Goal: Task Accomplishment & Management: Manage account settings

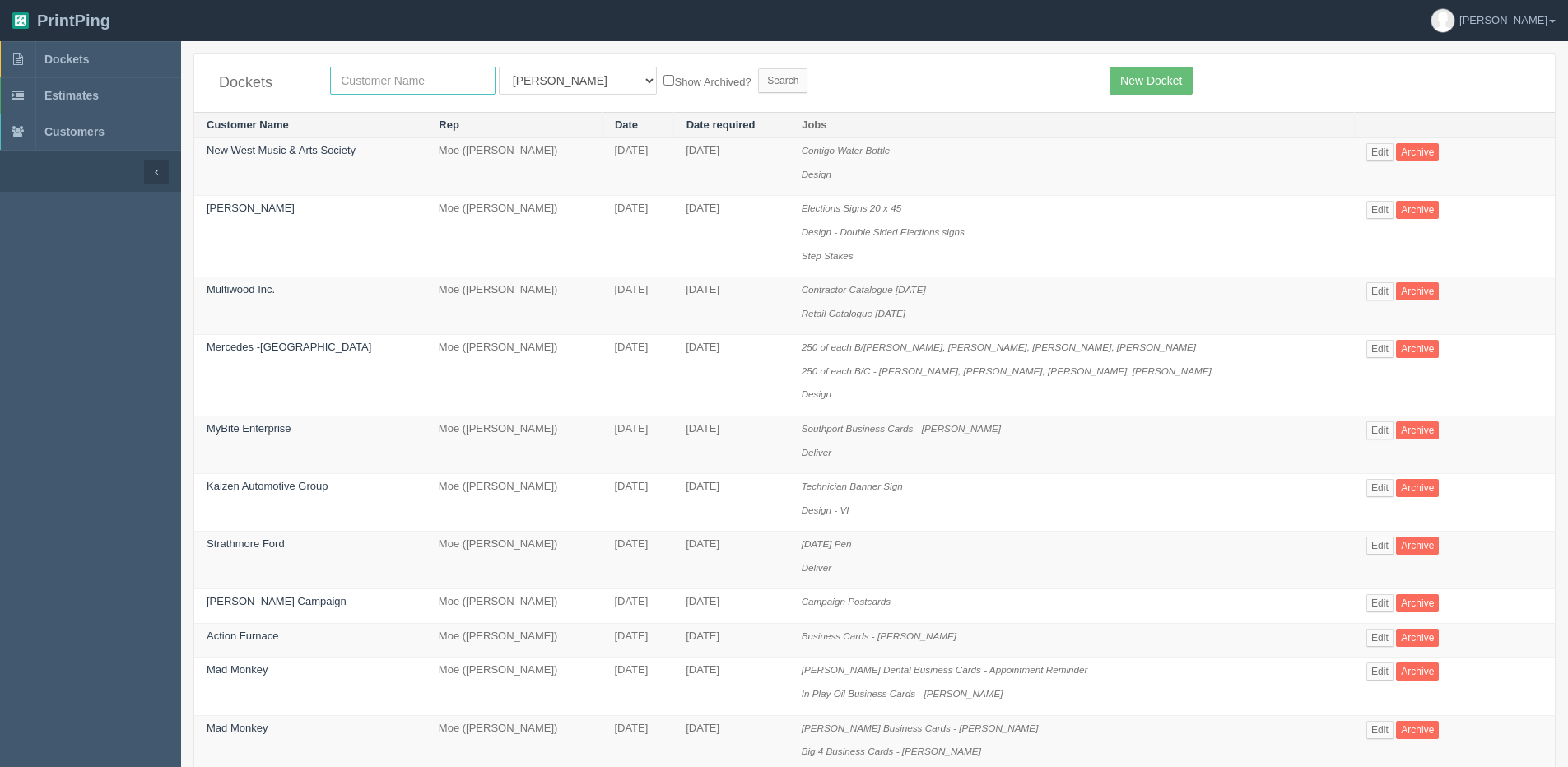
click at [376, 69] on input "text" at bounding box center [413, 80] width 165 height 28
type input "ldi"
click at [758, 68] on input "Search" at bounding box center [782, 80] width 49 height 24
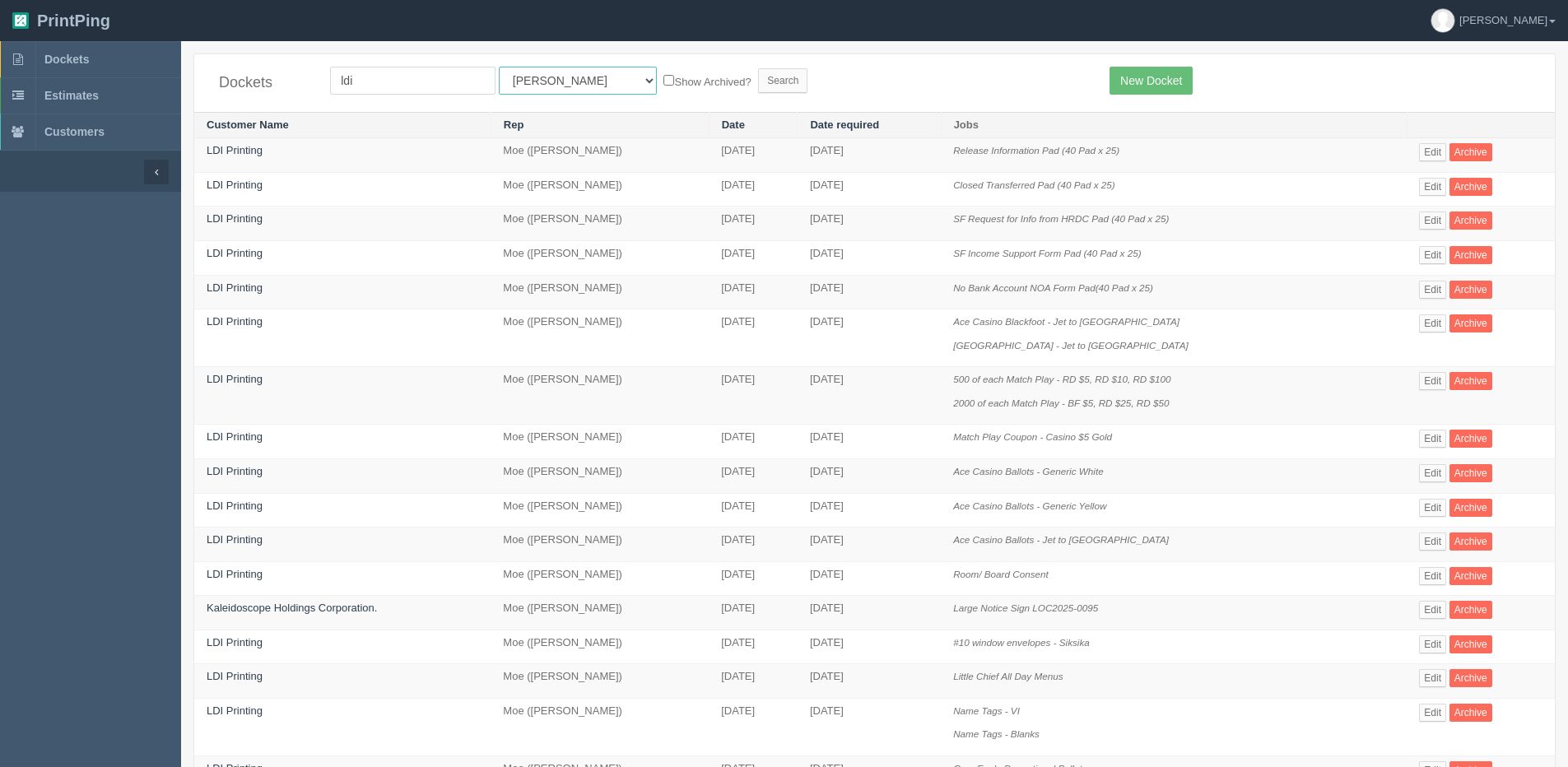
click at [532, 78] on select "All Users Ali Ali Test 1 Aly Amy Ankit Arif Brandon Dan France Greg Jim Mark Ma…" at bounding box center [578, 80] width 158 height 28
select select "1"
click at [499, 66] on select "All Users Ali Ali Test 1 Aly Amy Ankit Arif Brandon Dan France Greg Jim Mark Ma…" at bounding box center [578, 80] width 158 height 28
click at [663, 76] on label "Show Archived?" at bounding box center [707, 80] width 87 height 19
drag, startPoint x: 612, startPoint y: 76, endPoint x: 601, endPoint y: 82, distance: 12.5
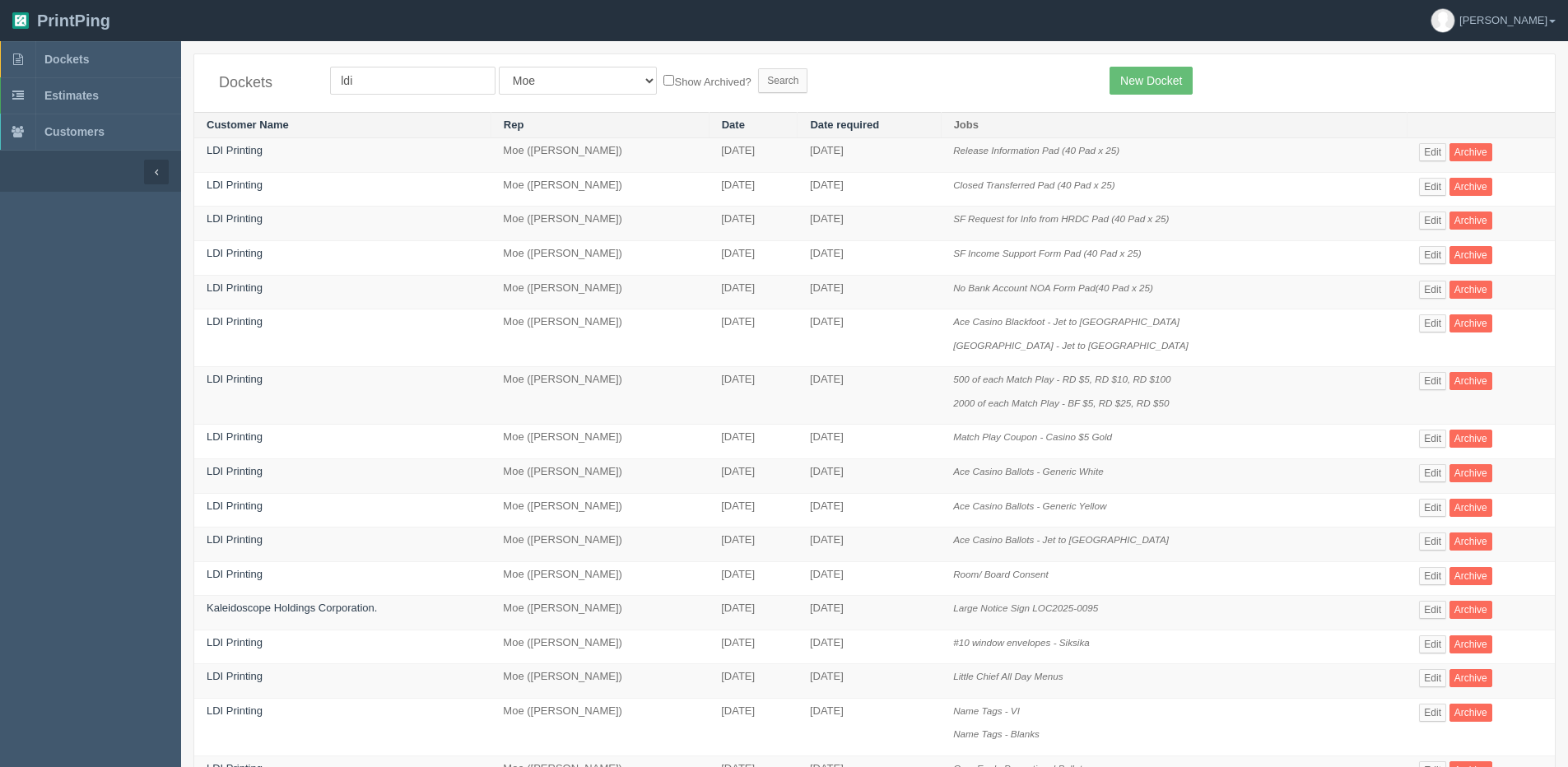
click at [663, 82] on label "Show Archived?" at bounding box center [707, 80] width 87 height 19
click at [663, 82] on input "Show Archived?" at bounding box center [668, 80] width 11 height 11
checkbox input "true"
click at [758, 91] on input "Search" at bounding box center [782, 80] width 49 height 24
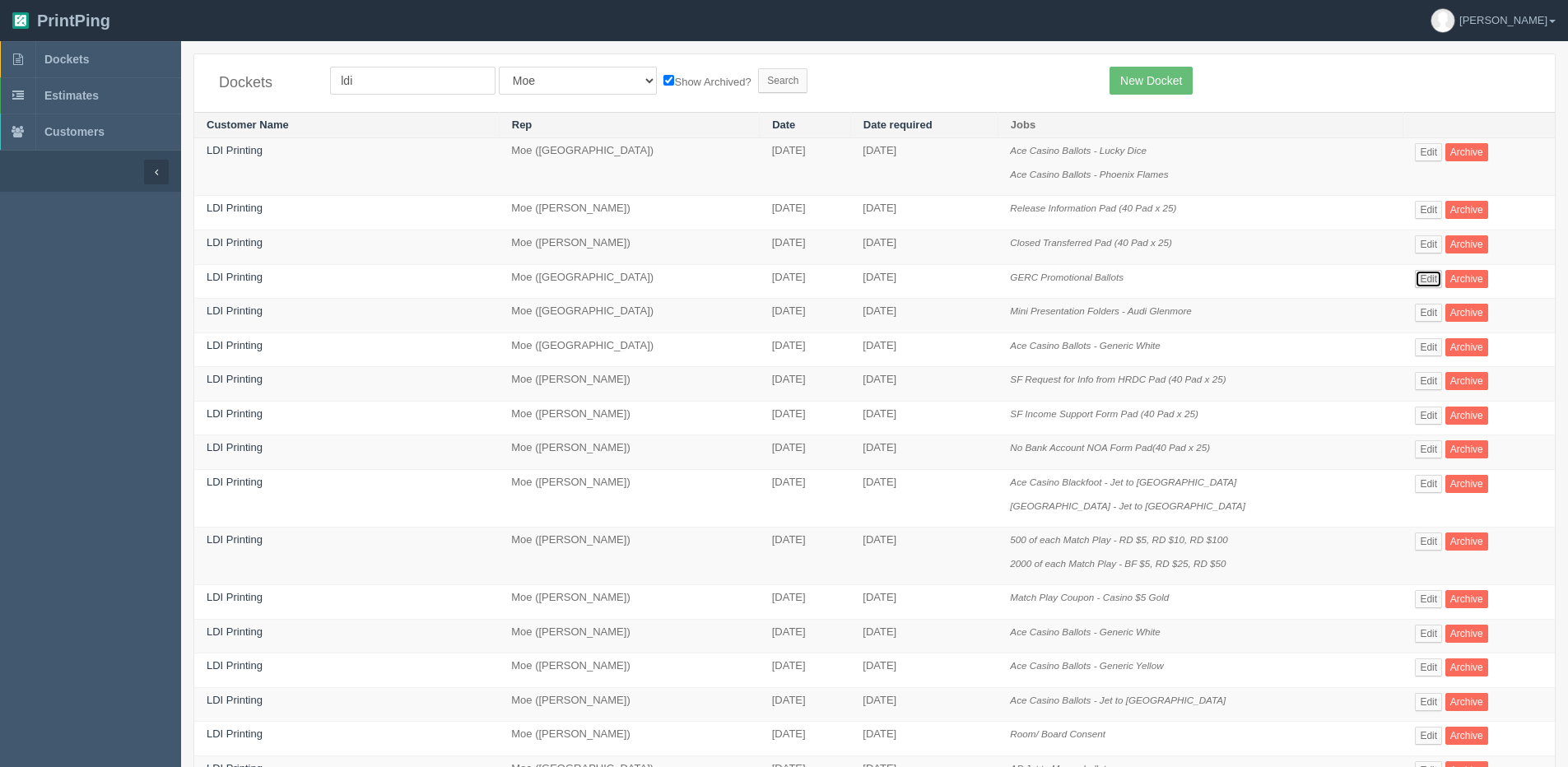
click at [1425, 280] on link "Edit" at bounding box center [1428, 279] width 27 height 18
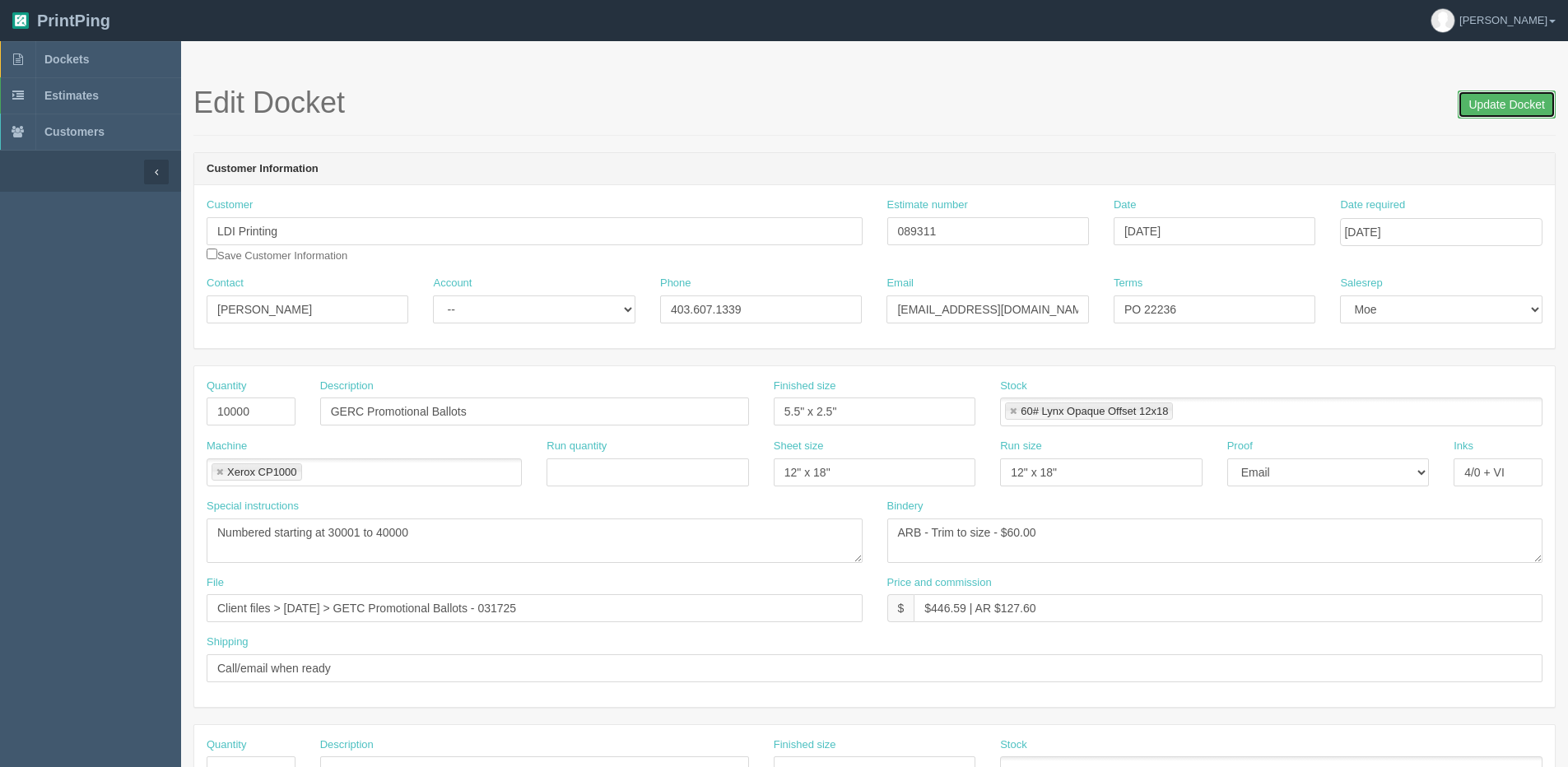
click at [1476, 106] on input "Update Docket" at bounding box center [1506, 104] width 98 height 28
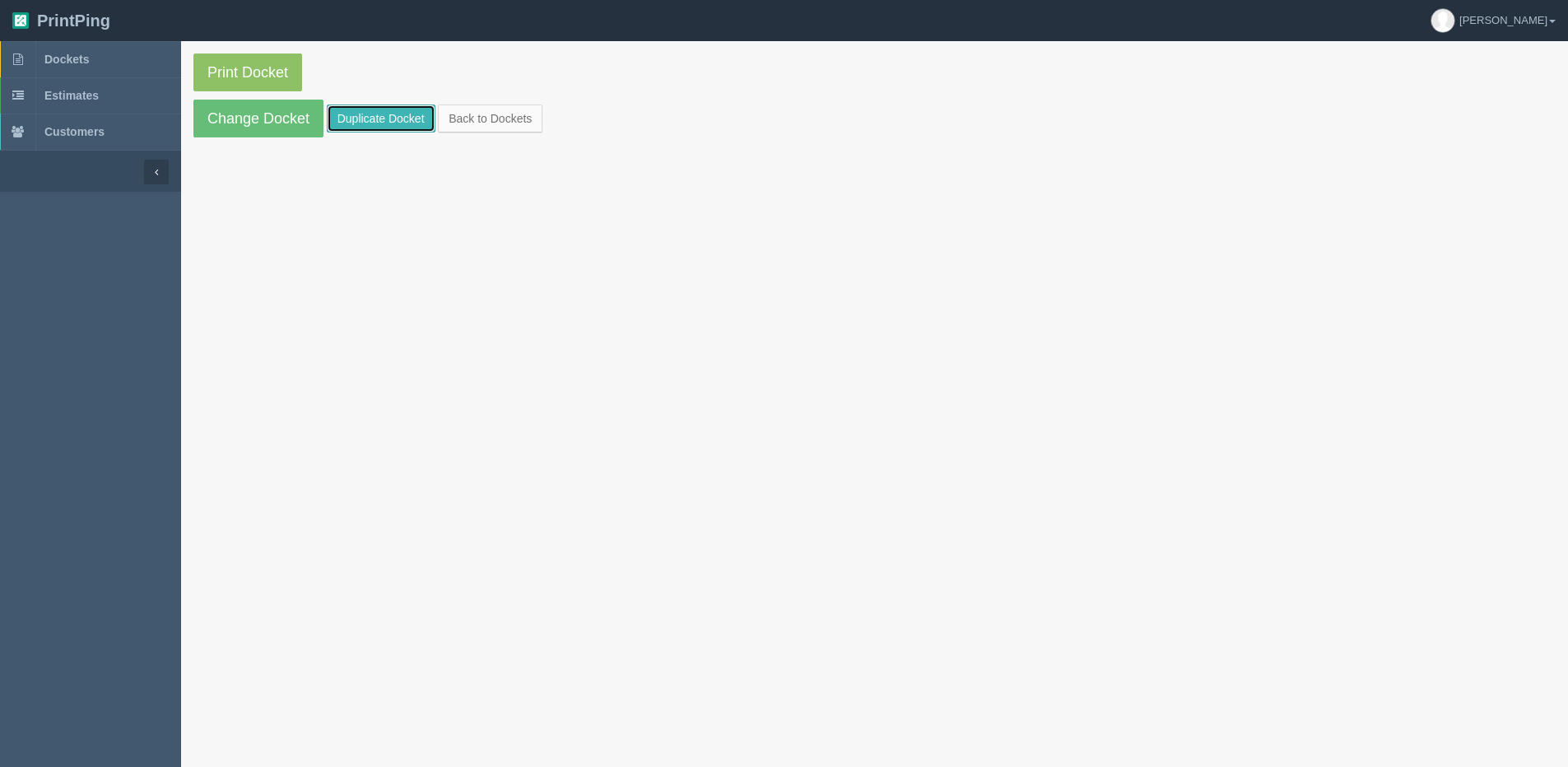
click at [377, 123] on link "Duplicate Docket" at bounding box center [382, 118] width 109 height 28
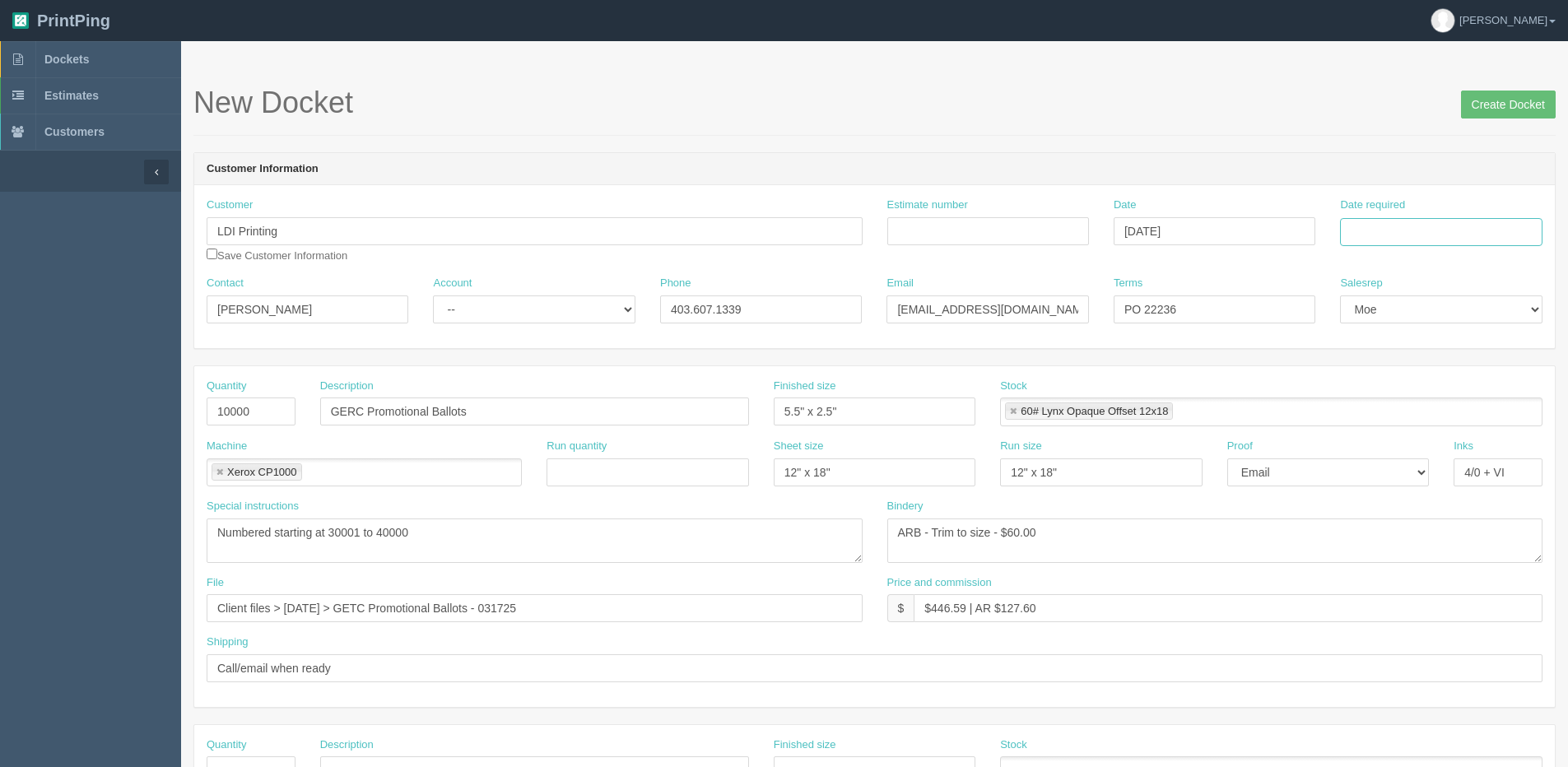
click at [1406, 234] on input "Date required" at bounding box center [1441, 231] width 201 height 28
click at [1385, 467] on th "Today" at bounding box center [1420, 460] width 153 height 23
click at [1441, 412] on td "2" at bounding box center [1446, 413] width 22 height 23
type input "October 2, 2025"
drag, startPoint x: 1145, startPoint y: 308, endPoint x: 1280, endPoint y: 210, distance: 166.8
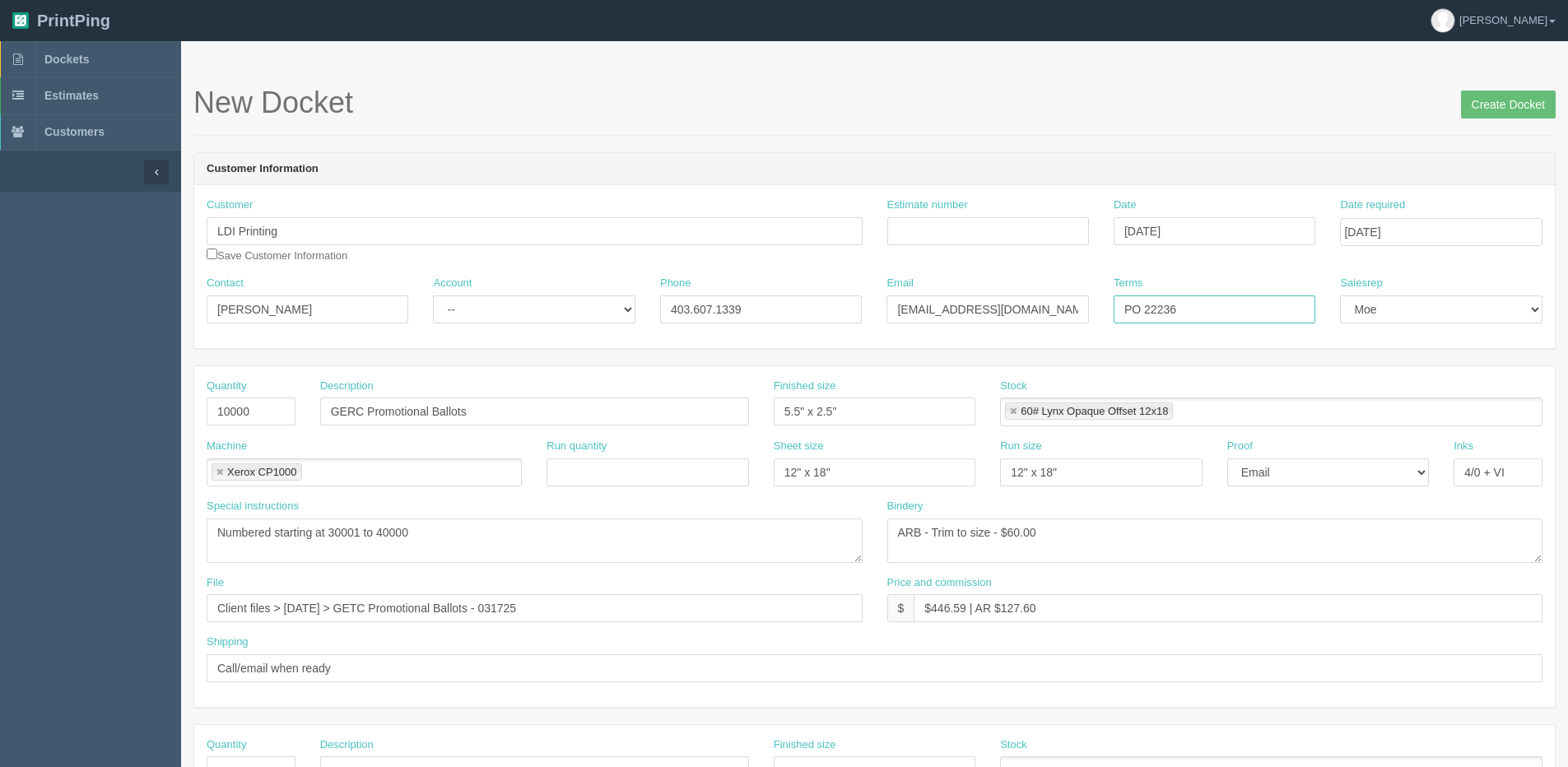
click at [1476, 252] on div "Customer LDI Printing Save Customer Information Estimate number Date September …" at bounding box center [875, 267] width 1360 height 163
type input "PO 22311"
drag, startPoint x: 504, startPoint y: 294, endPoint x: 502, endPoint y: 313, distance: 19.1
click at [504, 296] on select "-- Existing Client Allrush Client Rep Client" at bounding box center [533, 308] width 201 height 28
select select "Allrush Client"
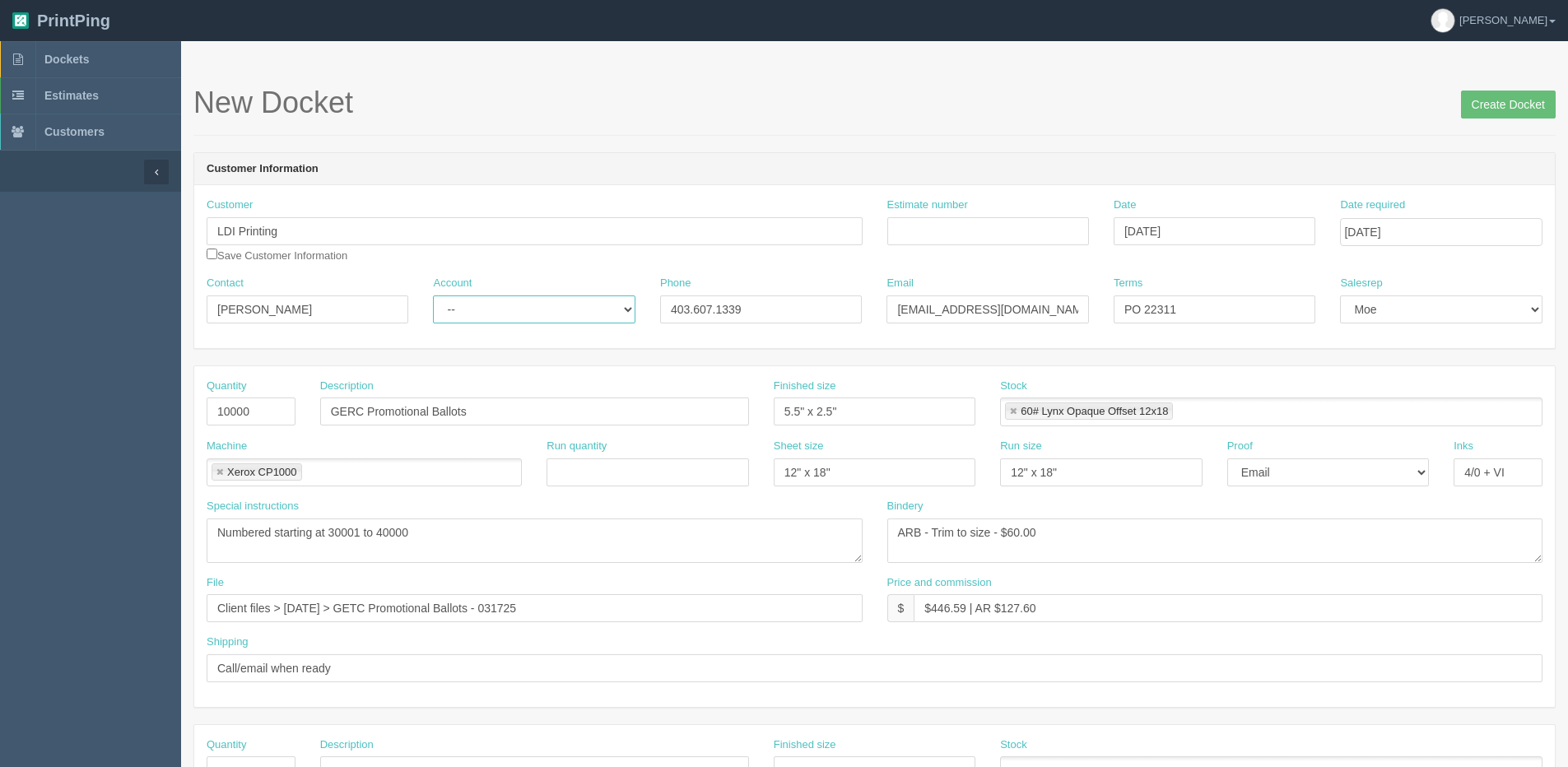
click at [433, 295] on select "-- Existing Client Allrush Client Rep Client" at bounding box center [533, 308] width 201 height 28
click at [982, 239] on input "Estimate number" at bounding box center [988, 231] width 201 height 28
type input "089311"
drag, startPoint x: 221, startPoint y: 416, endPoint x: 68, endPoint y: 412, distance: 153.1
click at [91, 416] on section "Dockets Estimates Customers" at bounding box center [784, 767] width 1568 height 1453
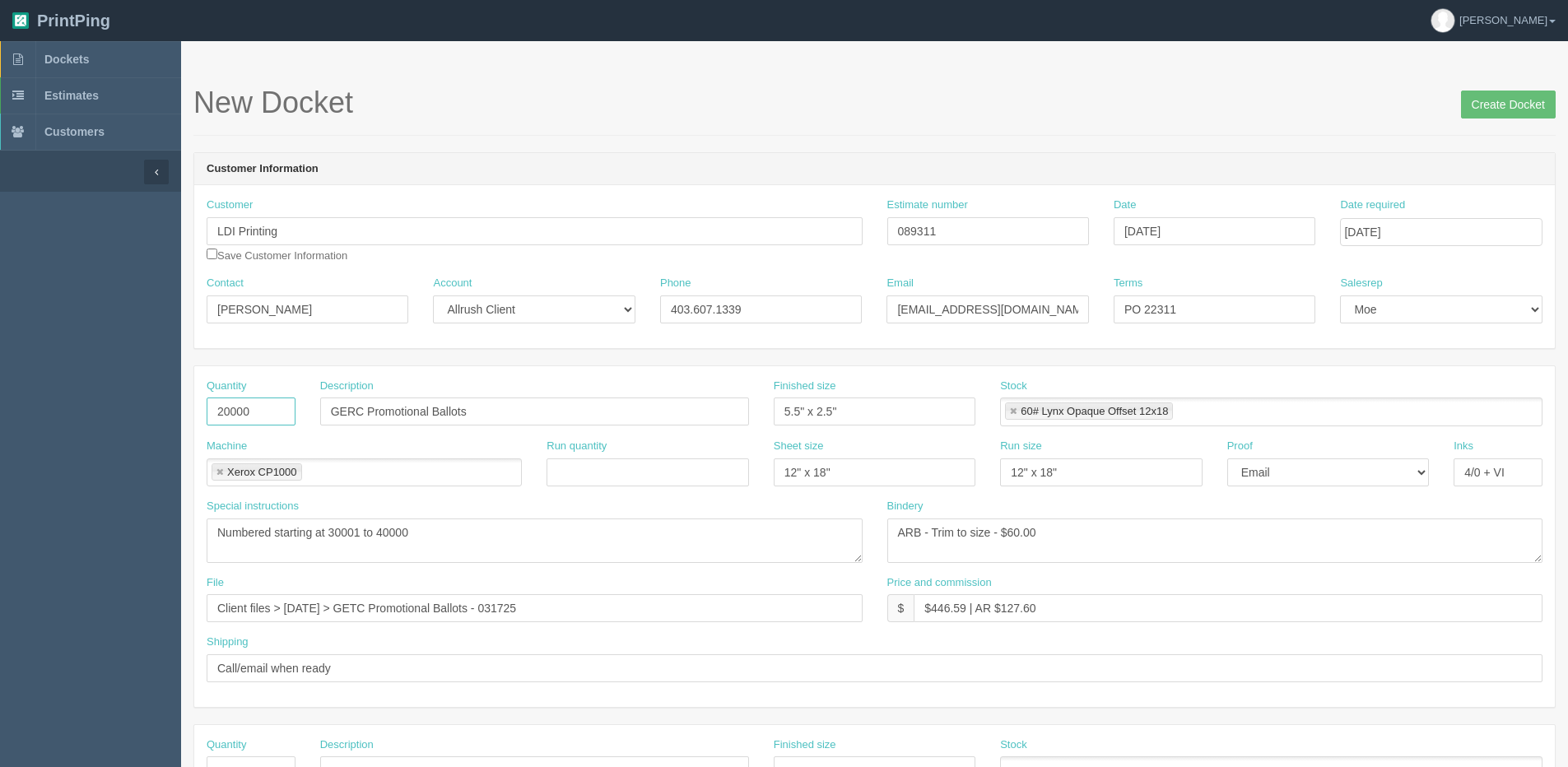
type input "20000"
click at [330, 525] on textarea "Numbered starting at 30001 to 40000" at bounding box center [534, 540] width 656 height 44
type textarea "Numbered starting at 40001 to 60000"
drag, startPoint x: 283, startPoint y: 604, endPoint x: 1576, endPoint y: 606, distance: 1293.0
click at [1567, 606] on html "PrintPing Dan Edit account ( dan@allrush.ca ) Logout Dockets Estimates Customers" at bounding box center [784, 747] width 1568 height 1494
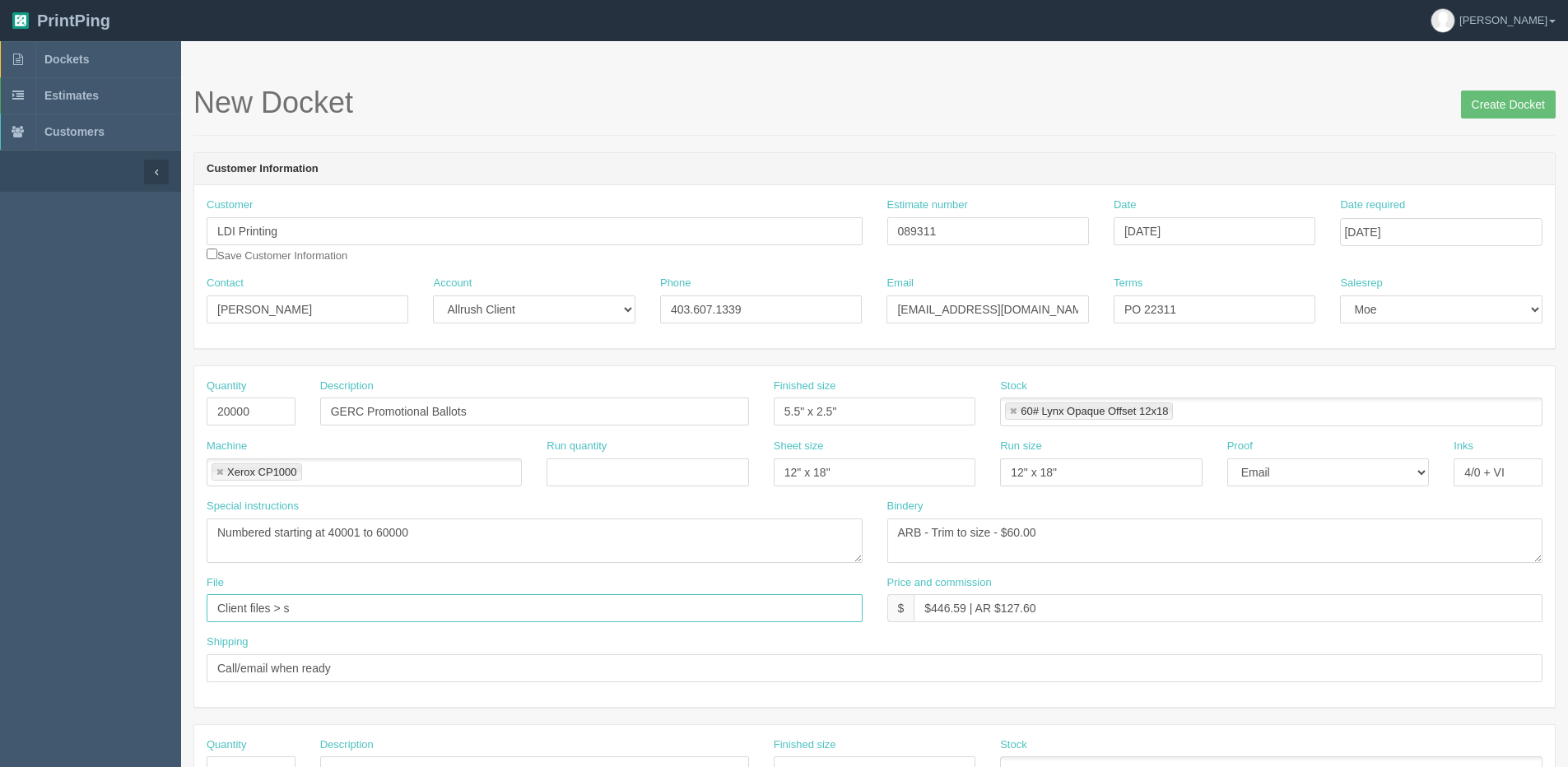
type input "Client Files > Sept 2025"
drag, startPoint x: 1004, startPoint y: 535, endPoint x: 1211, endPoint y: 520, distance: 207.5
click at [1410, 482] on div "Quantity 20000 Description GERC Promotional Ballots Finished size 5.5" x 2.5" S…" at bounding box center [875, 536] width 1360 height 340
type textarea "ARB - Trim to size - $120.00"
drag, startPoint x: 929, startPoint y: 605, endPoint x: 966, endPoint y: 605, distance: 37.0
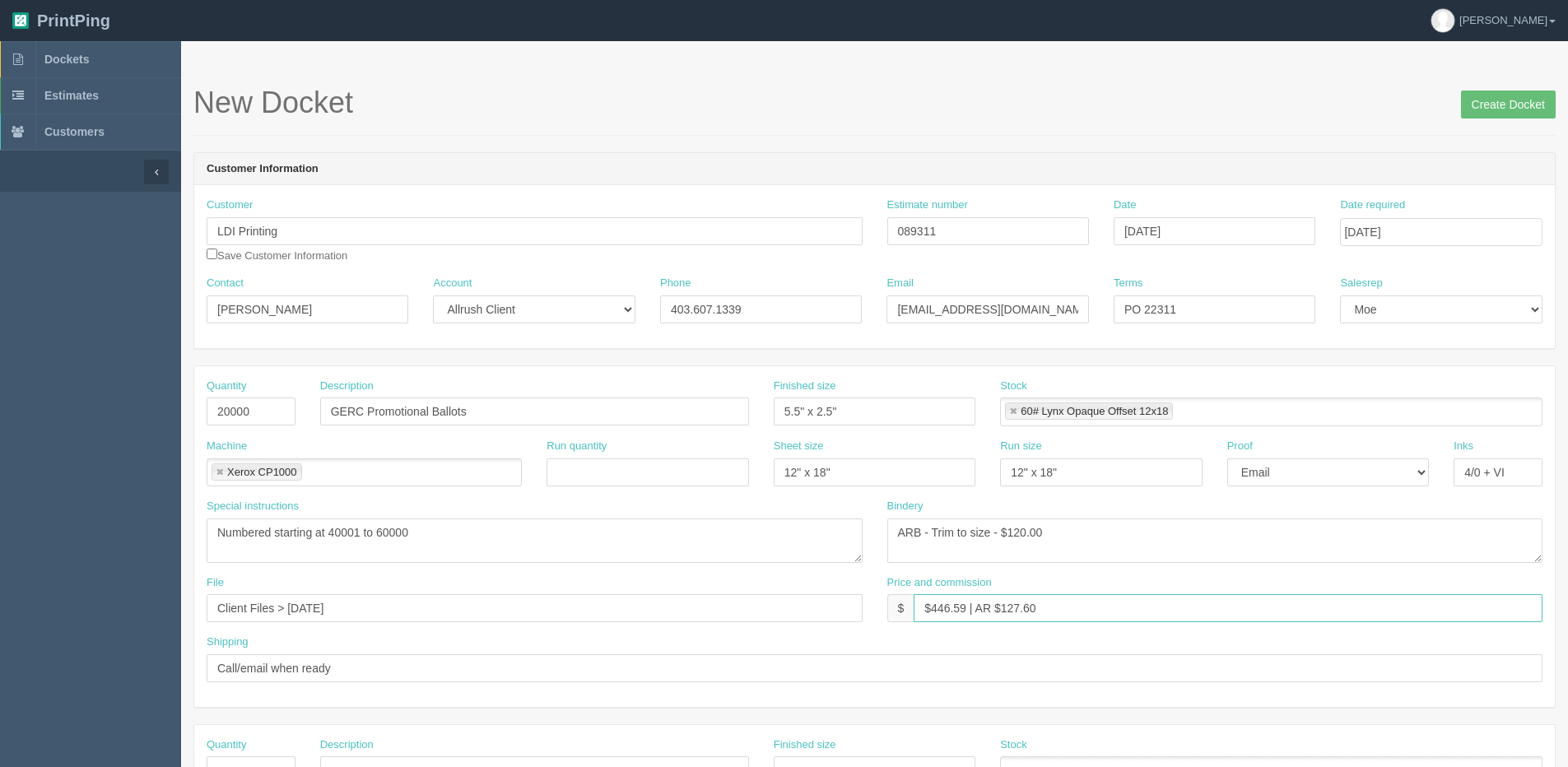
click at [966, 605] on input "$446.59 | AR $127.60" at bounding box center [1228, 608] width 629 height 28
drag, startPoint x: 1004, startPoint y: 614, endPoint x: 1091, endPoint y: 600, distance: 88.1
click at [1077, 600] on input "$707.21 | AR $127.60" at bounding box center [1228, 608] width 629 height 28
type input "$707.21 | AR $202.06"
drag, startPoint x: 1502, startPoint y: 112, endPoint x: 1490, endPoint y: 108, distance: 12.6
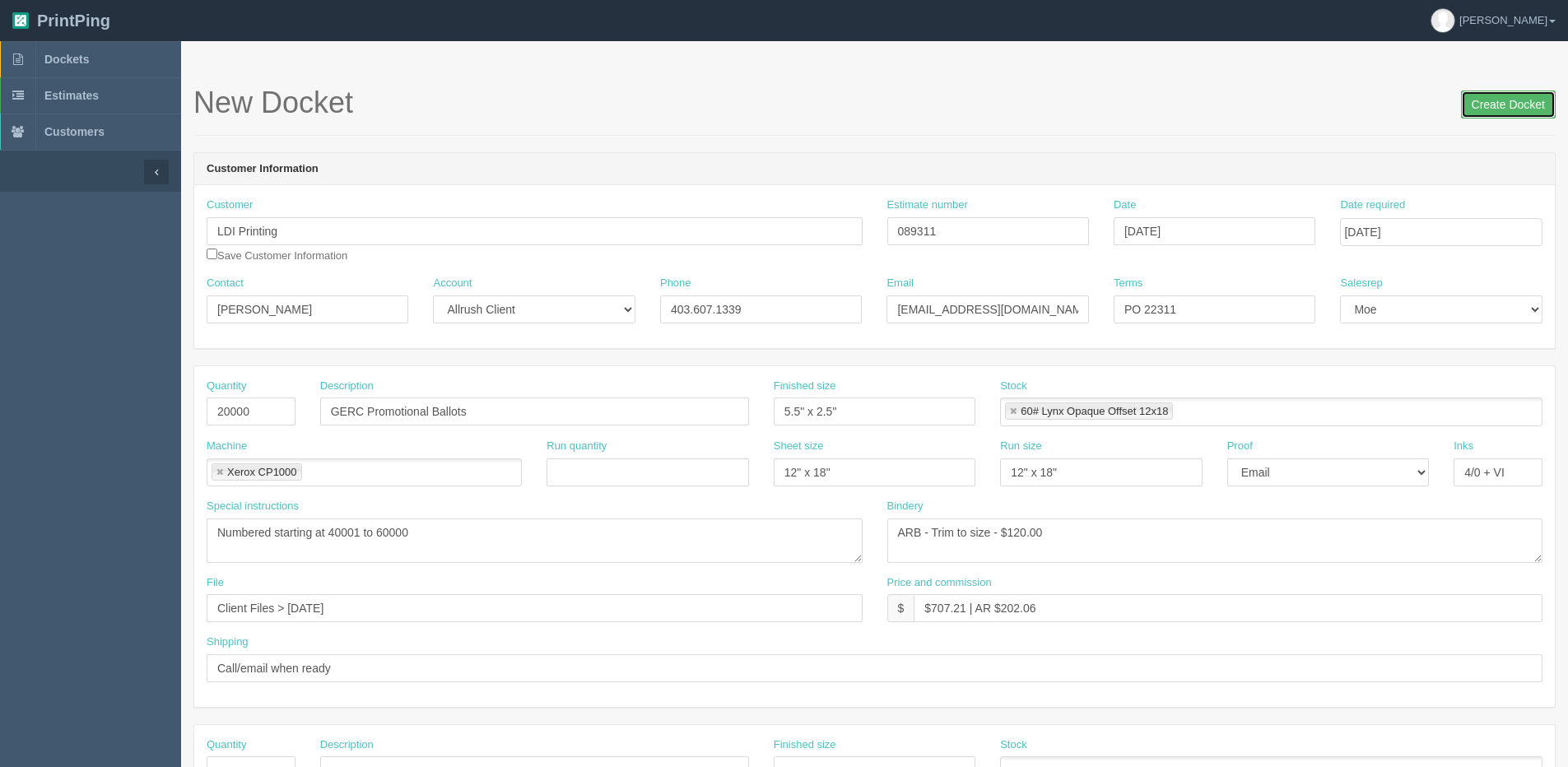
click at [1502, 112] on input "Create Docket" at bounding box center [1508, 104] width 95 height 28
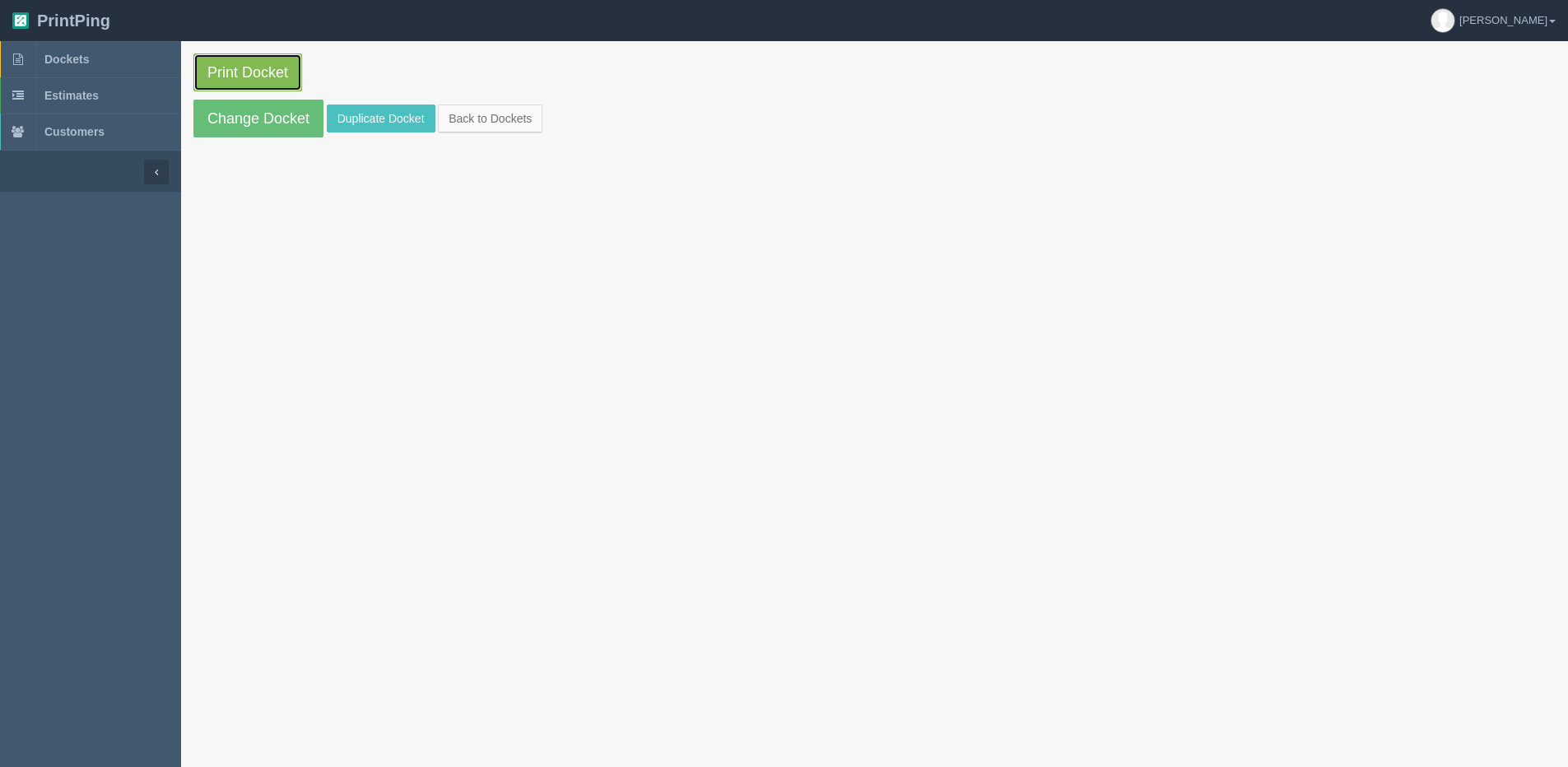
click at [257, 75] on link "Print Docket" at bounding box center [248, 72] width 109 height 38
click at [481, 120] on link "Back to Dockets" at bounding box center [490, 118] width 105 height 28
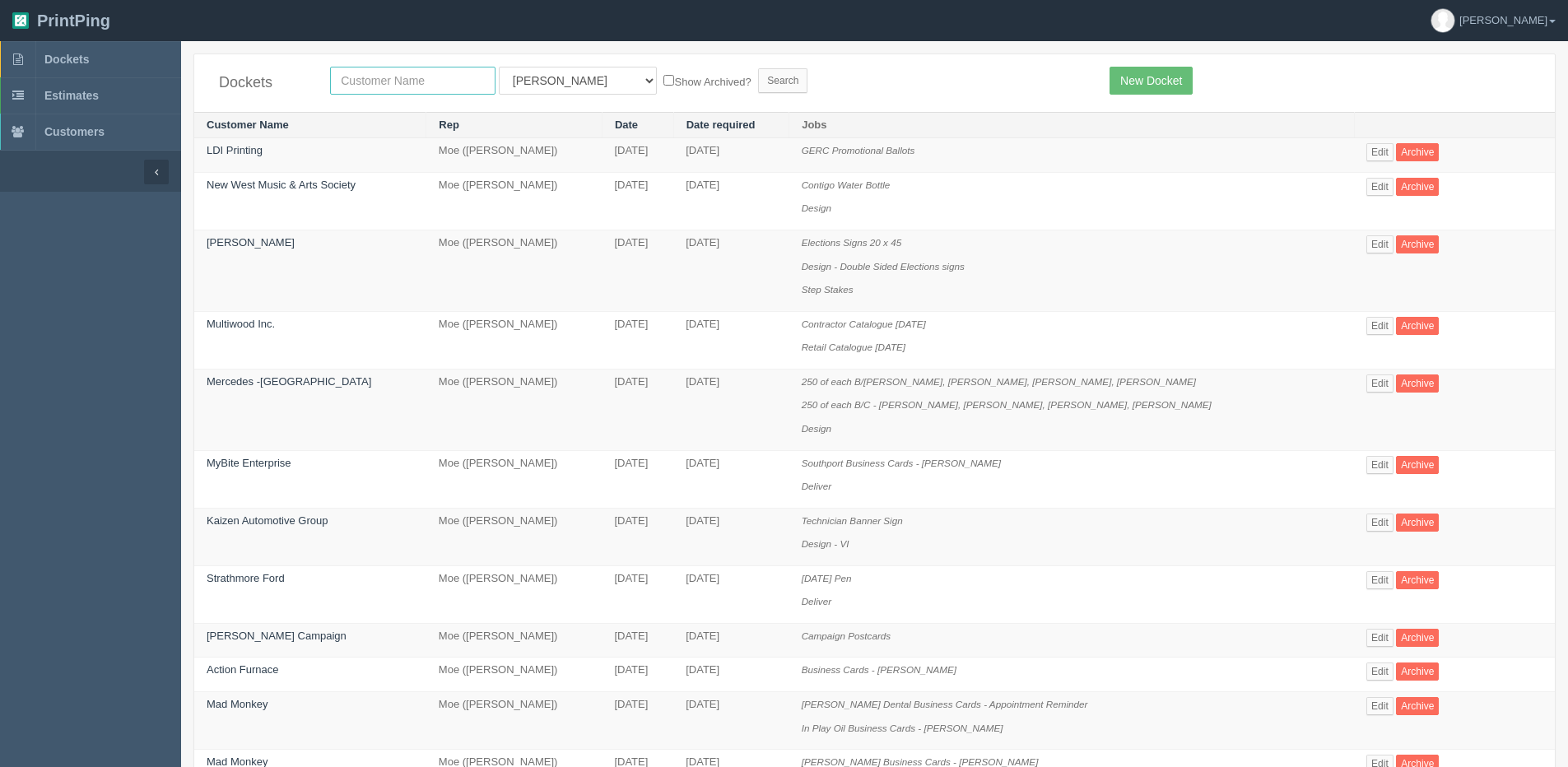
click at [353, 83] on input "text" at bounding box center [413, 80] width 165 height 28
type input "axiom"
click at [758, 82] on input "Search" at bounding box center [782, 80] width 49 height 24
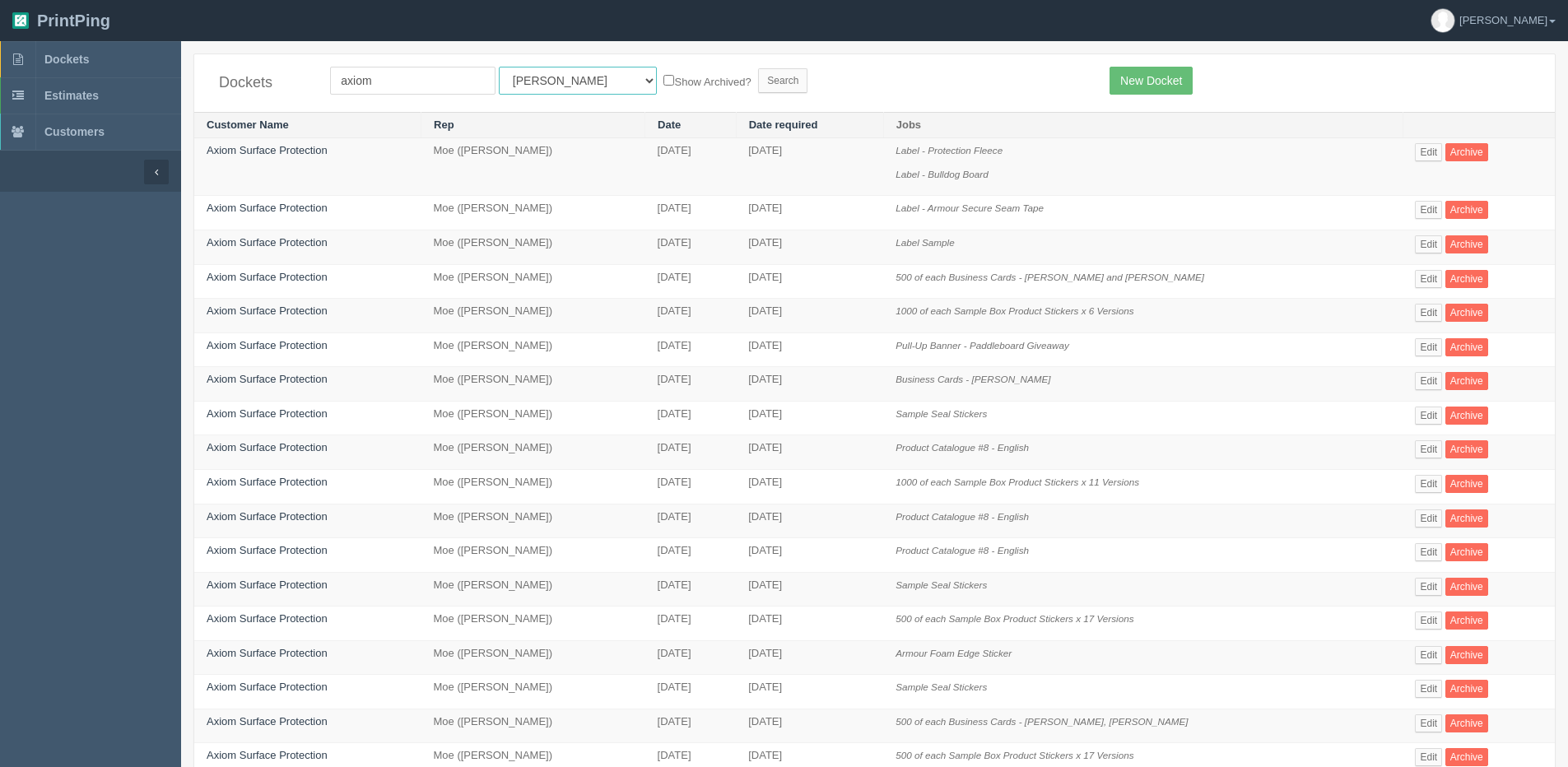
drag, startPoint x: 522, startPoint y: 84, endPoint x: 519, endPoint y: 97, distance: 13.3
click at [522, 84] on select "All Users [PERSON_NAME] Test 1 [PERSON_NAME] [PERSON_NAME] [PERSON_NAME] France…" at bounding box center [578, 80] width 158 height 28
select select "1"
click at [499, 66] on select "All Users [PERSON_NAME] Test 1 [PERSON_NAME] [PERSON_NAME] [PERSON_NAME] France…" at bounding box center [578, 80] width 158 height 28
click at [616, 67] on div "Dockets axiom All Users [PERSON_NAME] Test 1 [PERSON_NAME] [PERSON_NAME] [PERSO…" at bounding box center [875, 83] width 1360 height 58
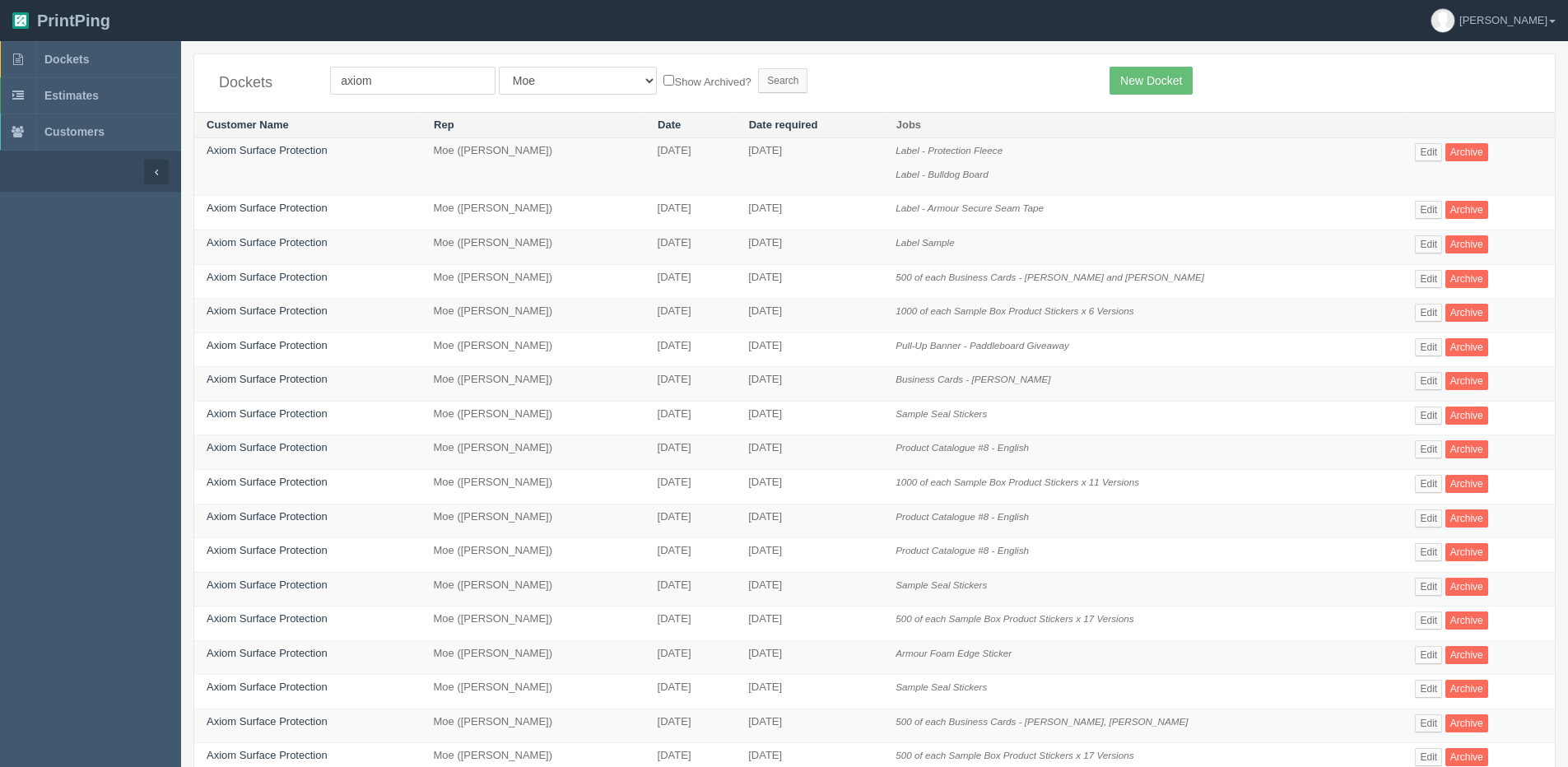
click at [663, 71] on label "Show Archived?" at bounding box center [707, 80] width 87 height 19
click at [663, 75] on input "Show Archived?" at bounding box center [668, 80] width 11 height 11
checkbox input "true"
click at [758, 78] on input "Search" at bounding box center [782, 80] width 49 height 24
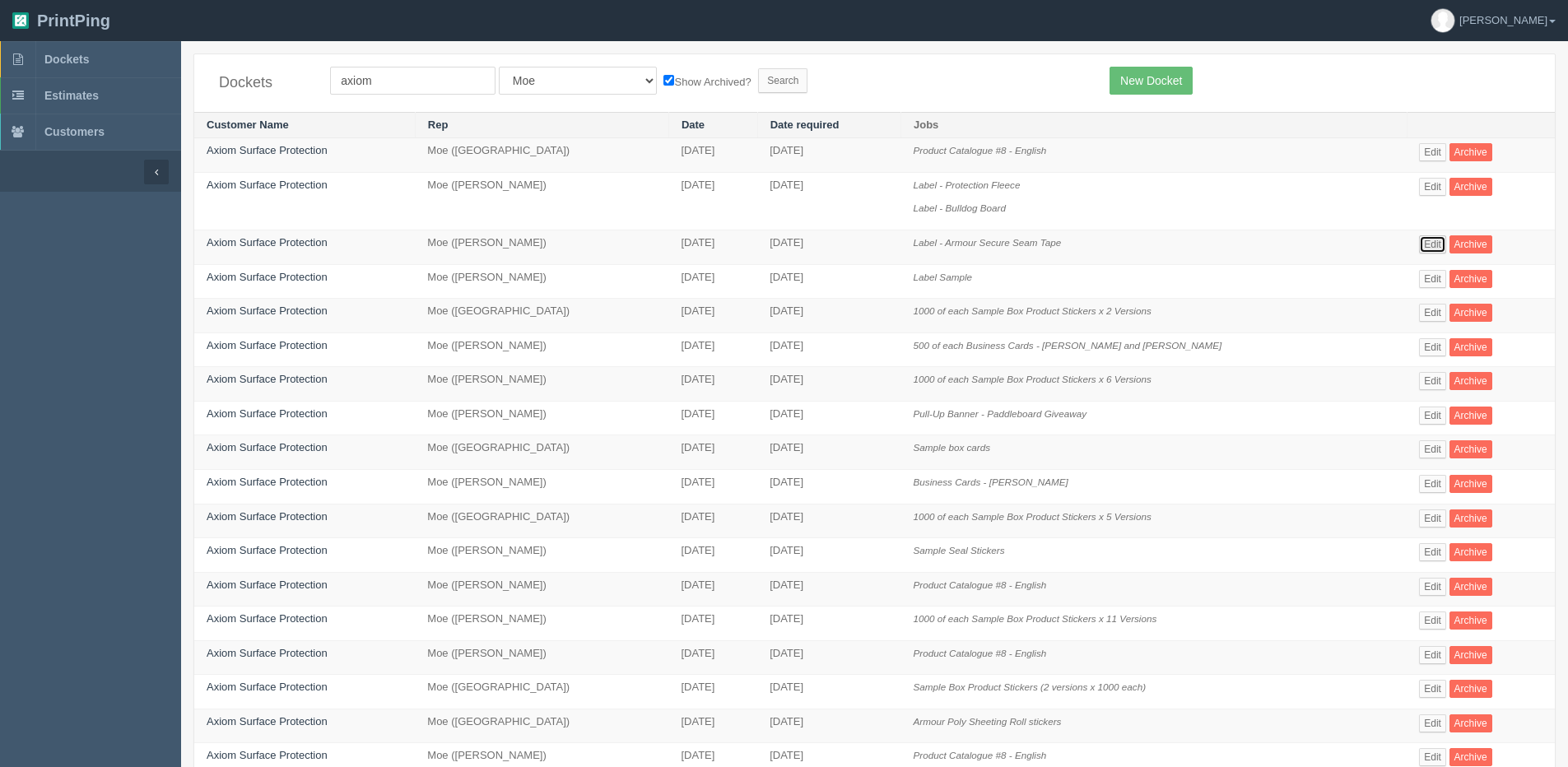
click at [1427, 249] on link "Edit" at bounding box center [1432, 245] width 27 height 18
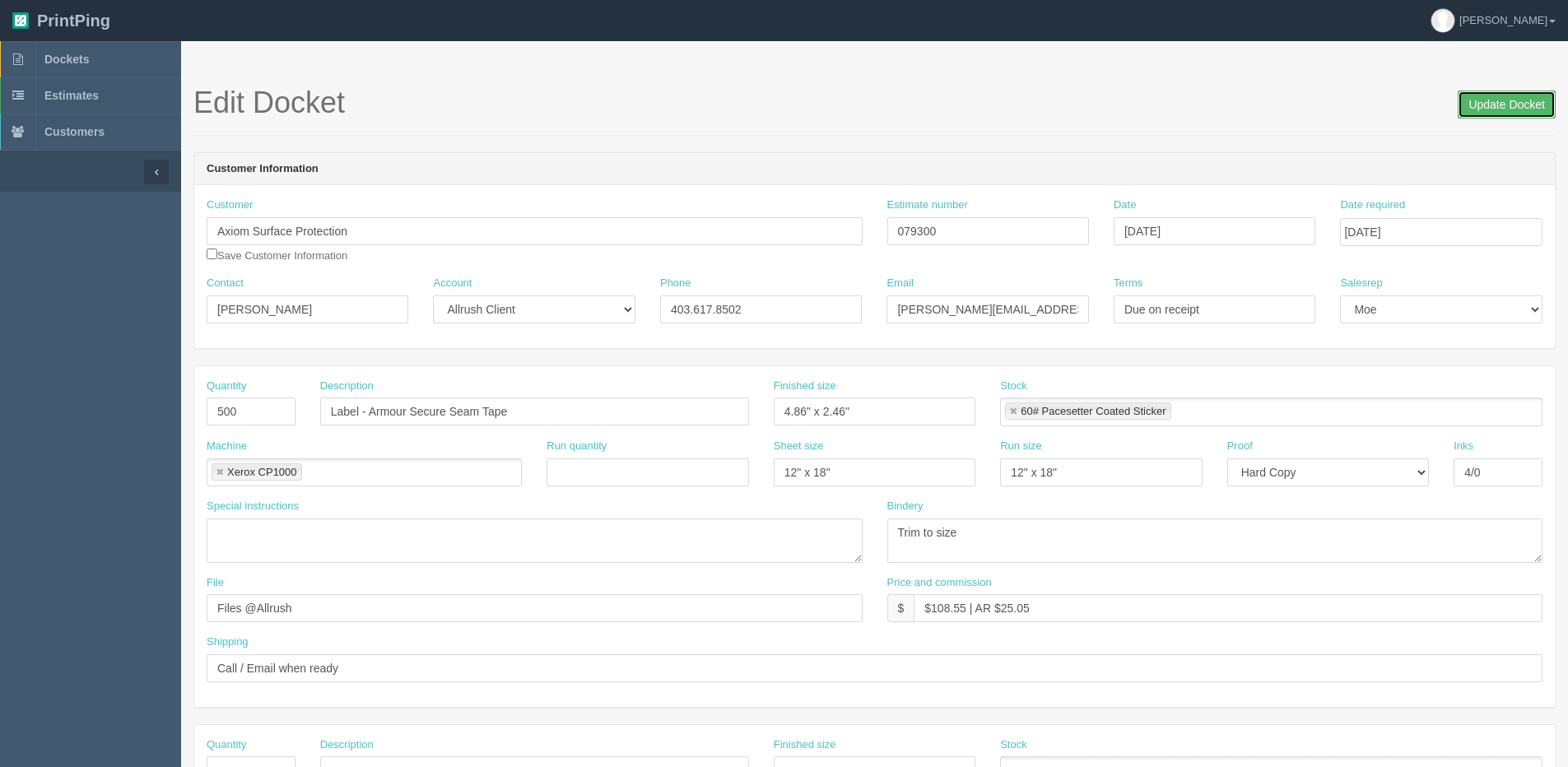
drag, startPoint x: 1493, startPoint y: 101, endPoint x: 1478, endPoint y: 101, distance: 15.0
click at [1478, 101] on input "Update Docket" at bounding box center [1506, 104] width 98 height 28
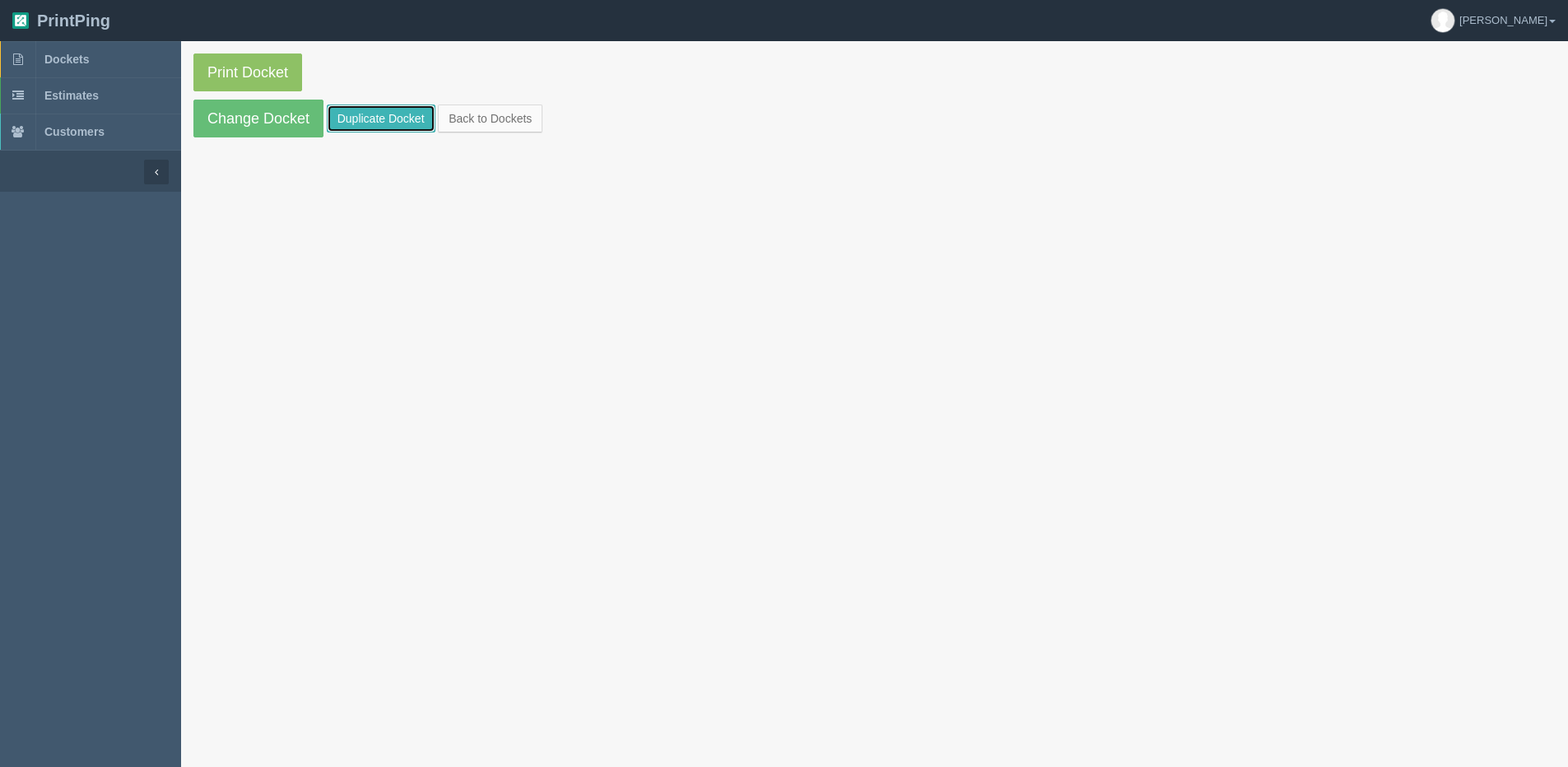
click at [369, 122] on link "Duplicate Docket" at bounding box center [382, 118] width 109 height 28
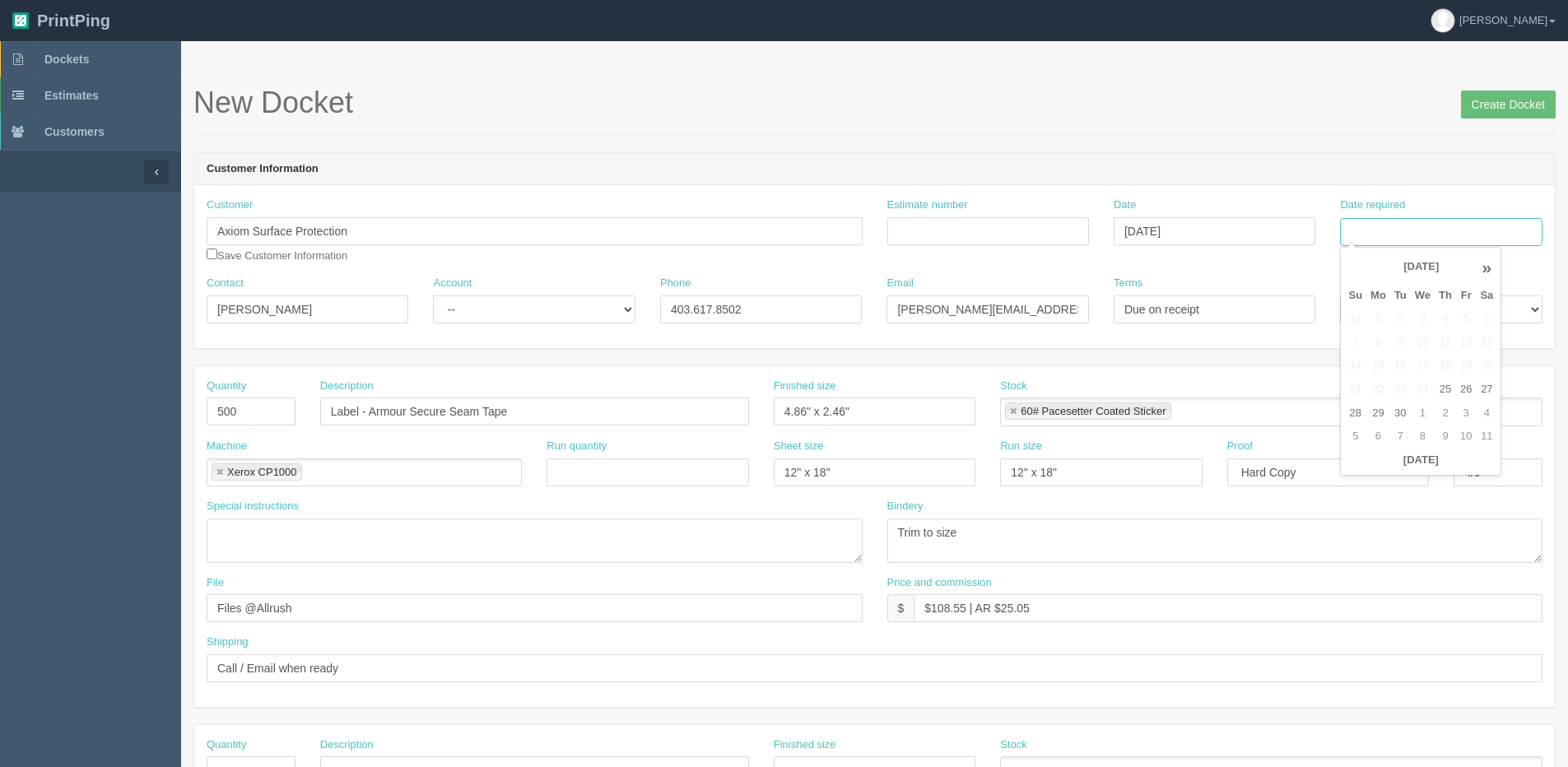
click at [1412, 224] on input "Date required" at bounding box center [1441, 231] width 201 height 28
click at [1367, 469] on th "[DATE]" at bounding box center [1420, 460] width 153 height 23
click at [1453, 416] on td "2" at bounding box center [1446, 413] width 22 height 23
type input "October 2, 2025"
click at [325, 413] on input "Label - Armour Secure Seam Tape" at bounding box center [534, 411] width 428 height 28
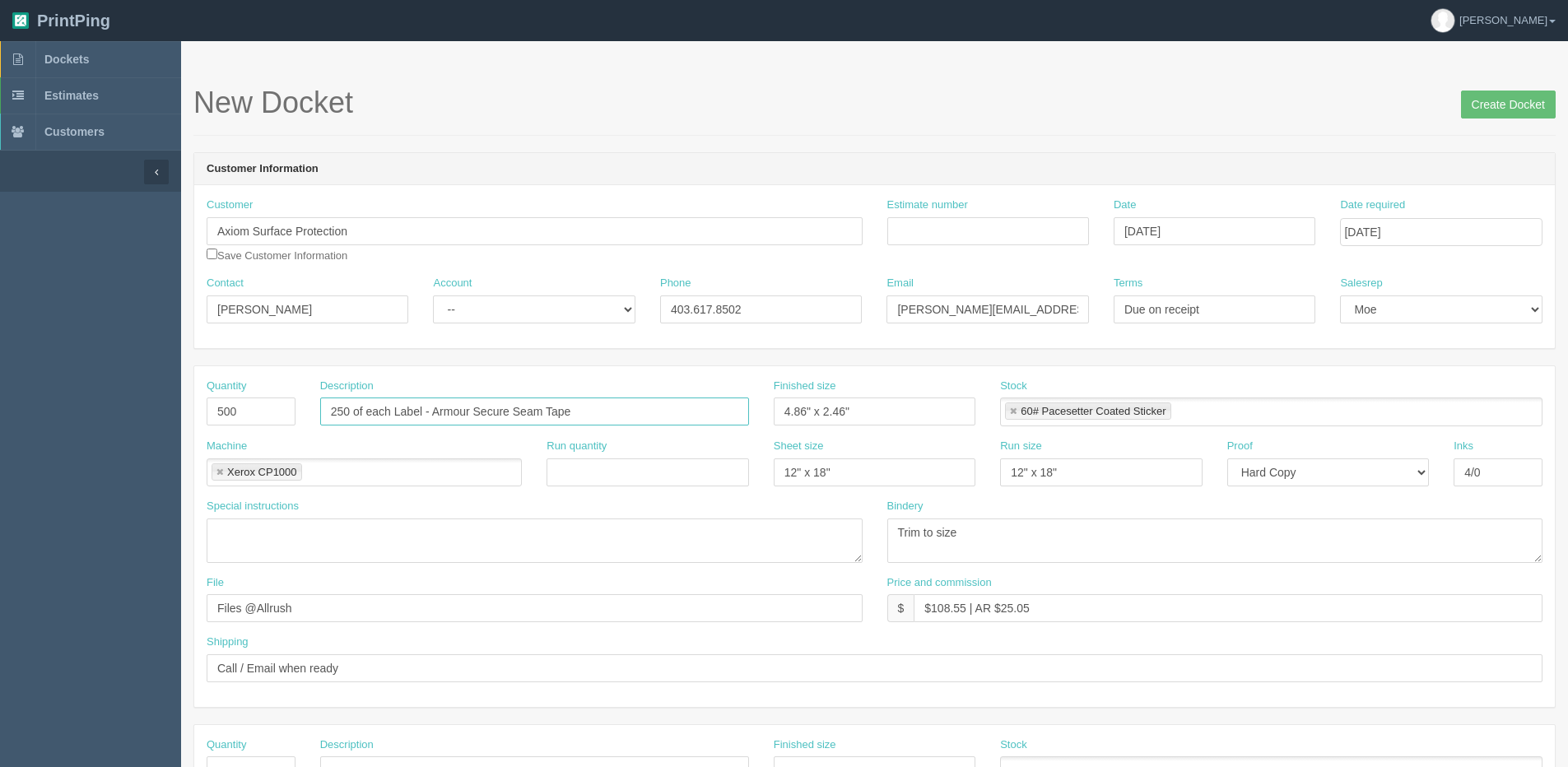
click at [427, 411] on input "250 of each Label - Armour Secure Seam Tape" at bounding box center [534, 411] width 428 height 28
drag, startPoint x: 483, startPoint y: 412, endPoint x: 772, endPoint y: 420, distance: 289.1
click at [772, 420] on div "Quantity 500 Description 250 of each Label x 4 Version- Armour Secure Seam Tape…" at bounding box center [875, 408] width 1360 height 60
type input "250 of each Label x 4 Version"
click at [278, 538] on textarea at bounding box center [534, 540] width 656 height 44
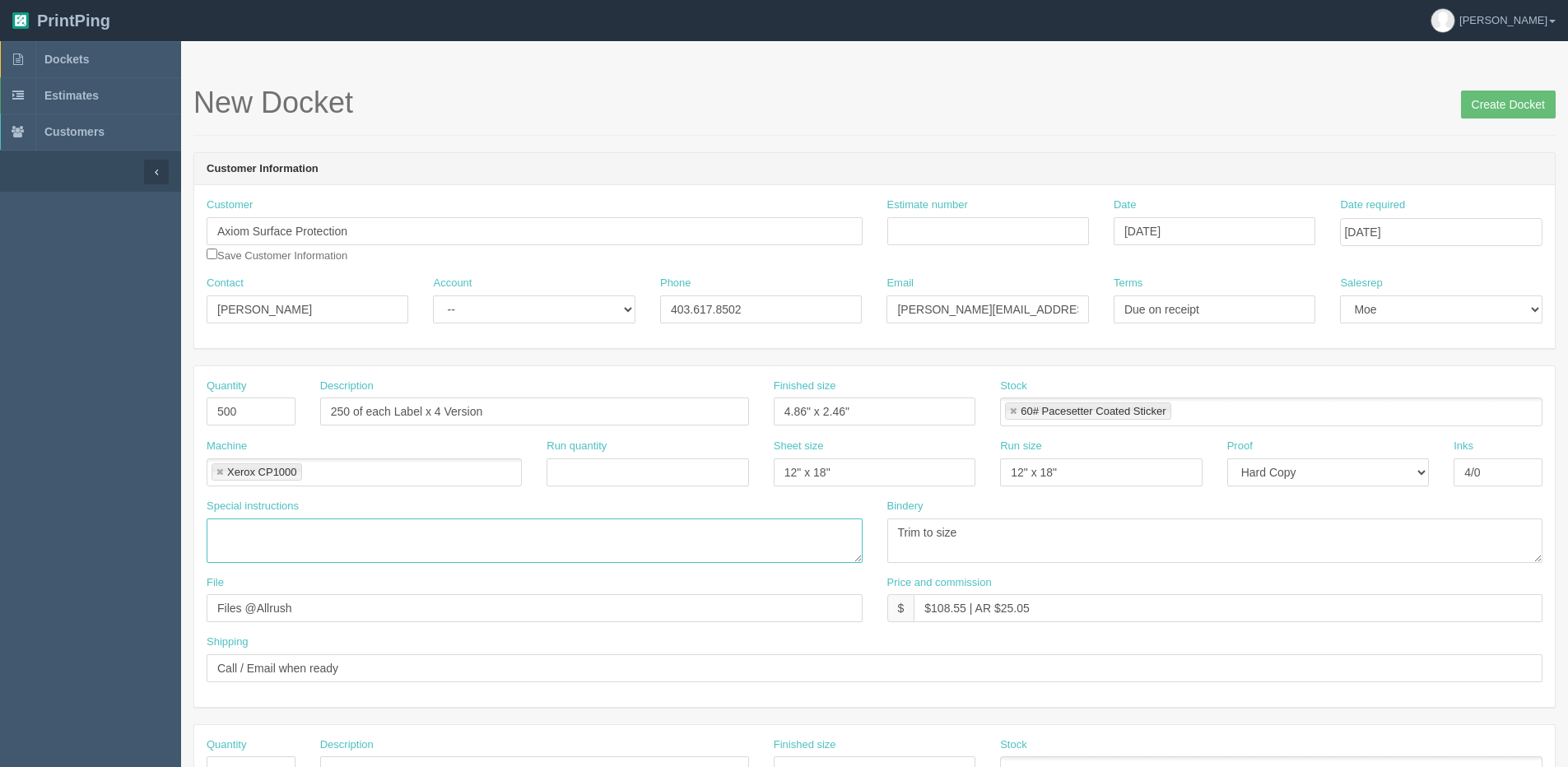
paste textarea "- Armour Secure Seam Tape"
click at [212, 531] on textarea "- Armour Secure Seam Tape" at bounding box center [534, 540] width 656 height 44
type textarea "Foam Edge Protector, Foam Door Jamb Protector, Foam Edge Protector - O Profile,…"
drag, startPoint x: 237, startPoint y: 409, endPoint x: -57, endPoint y: 409, distance: 294.0
click at [0, 409] on html "PrintPing Dan Edit account ( dan@allrush.ca ) Logout Dockets Estimates Customers" at bounding box center [784, 747] width 1568 height 1494
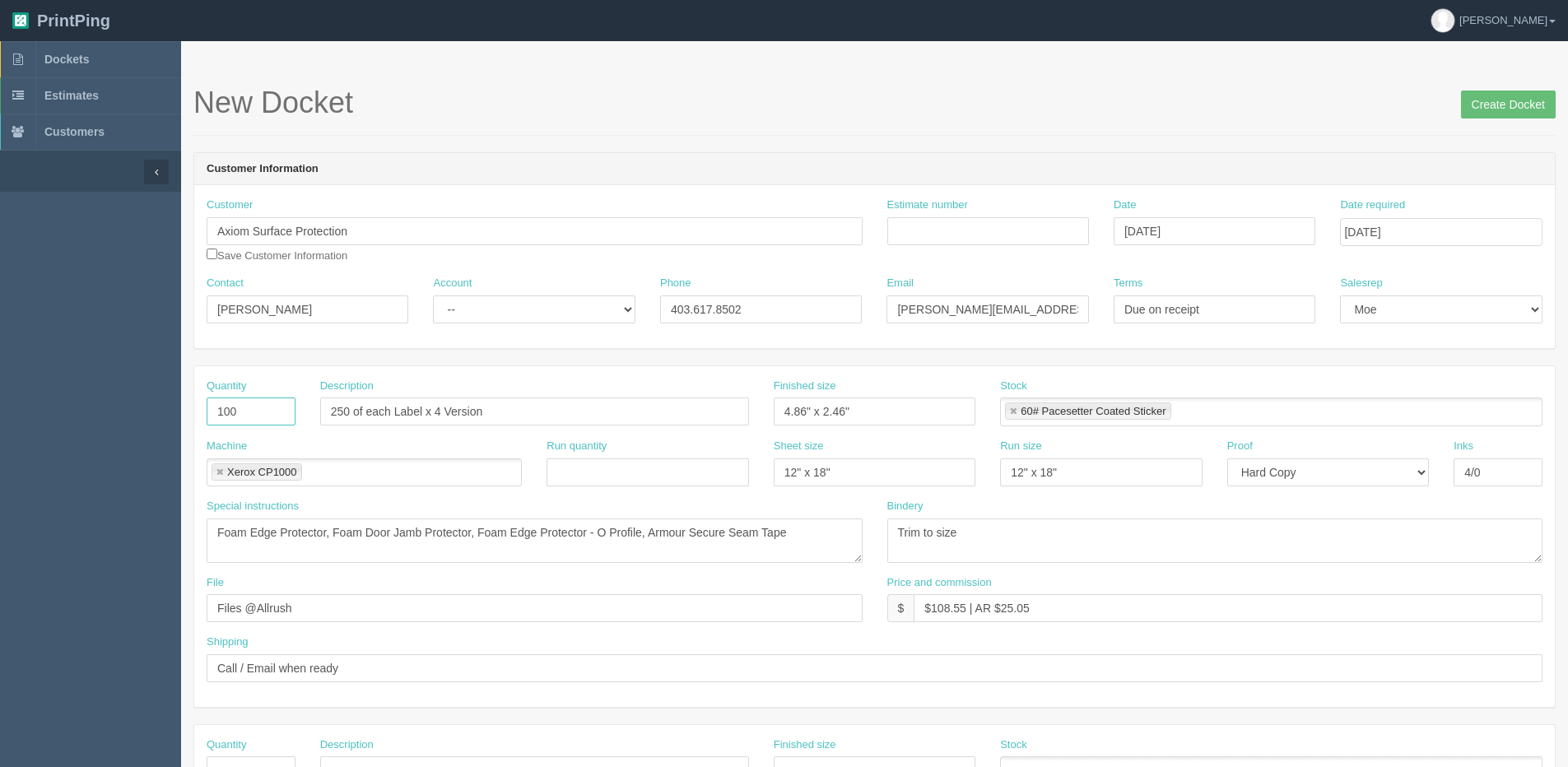
click at [289, 414] on input "100" at bounding box center [251, 411] width 89 height 28
type input "1000"
click at [277, 650] on div "Shipping Call / Email when ready" at bounding box center [874, 658] width 1336 height 48
click at [962, 217] on input "Estimate number" at bounding box center [988, 231] width 201 height 28
type input "079300"
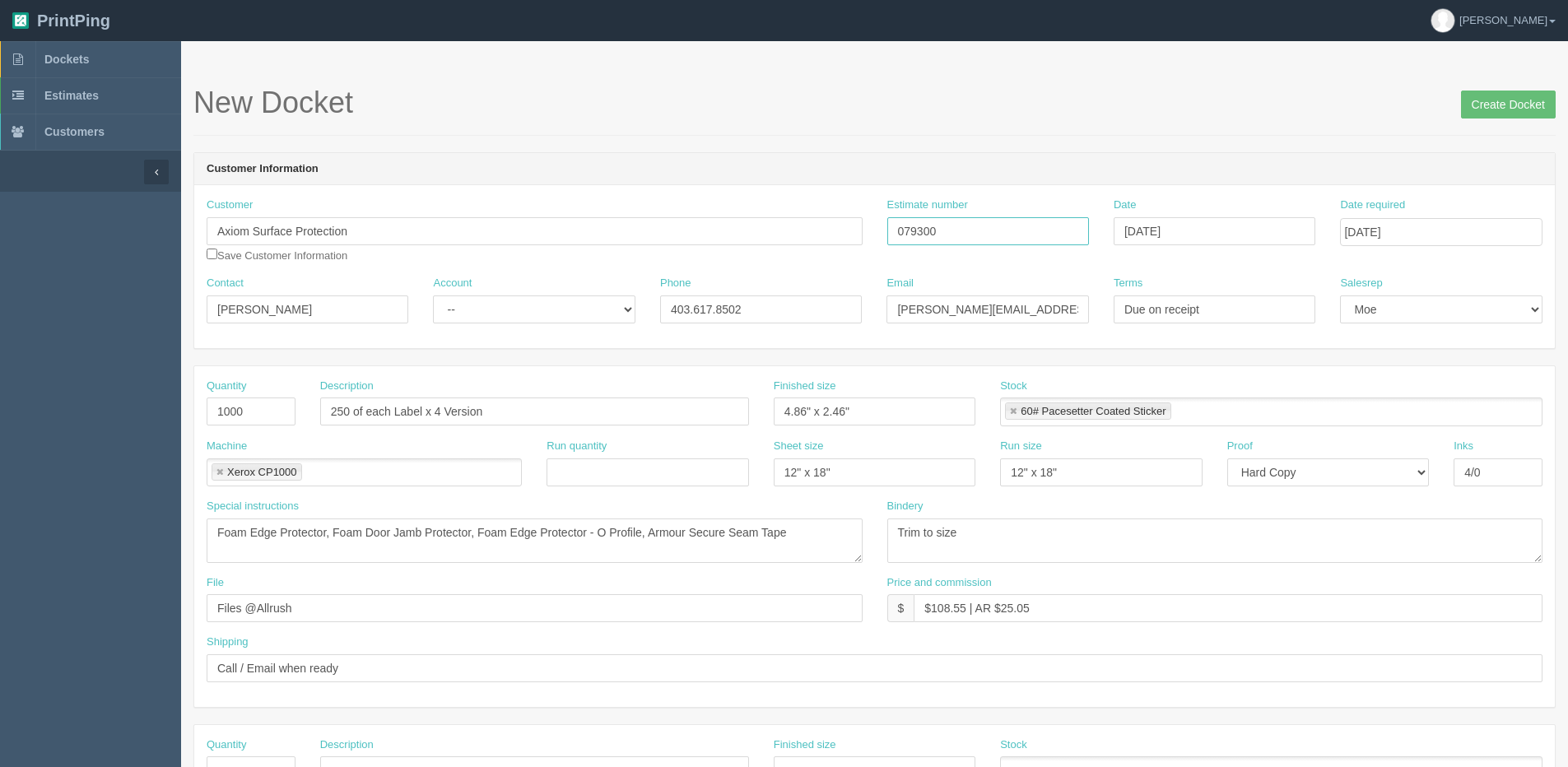
click at [1461, 91] on input "Create Docket" at bounding box center [1508, 104] width 95 height 28
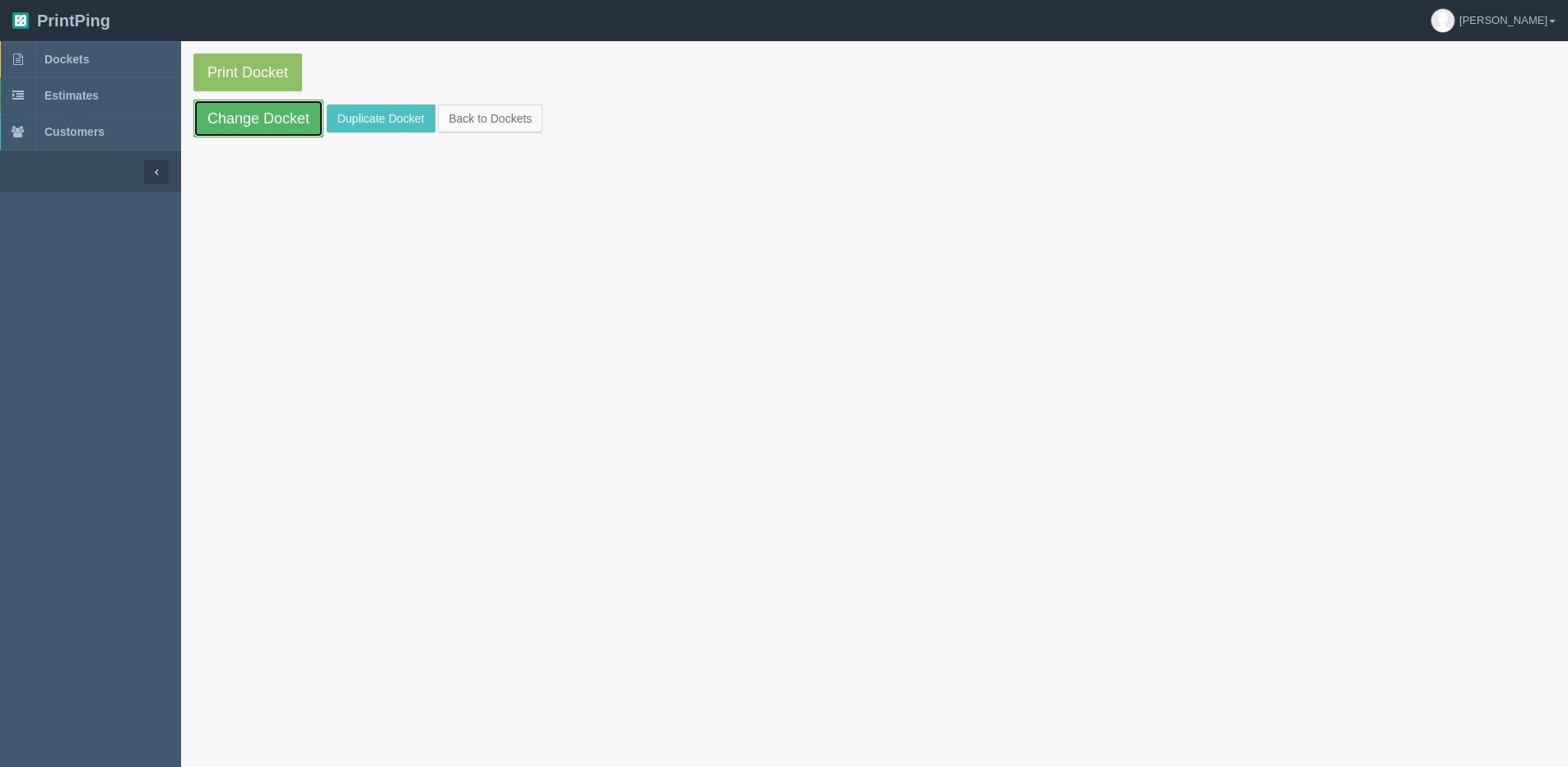
click at [288, 116] on link "Change Docket" at bounding box center [258, 118] width 130 height 38
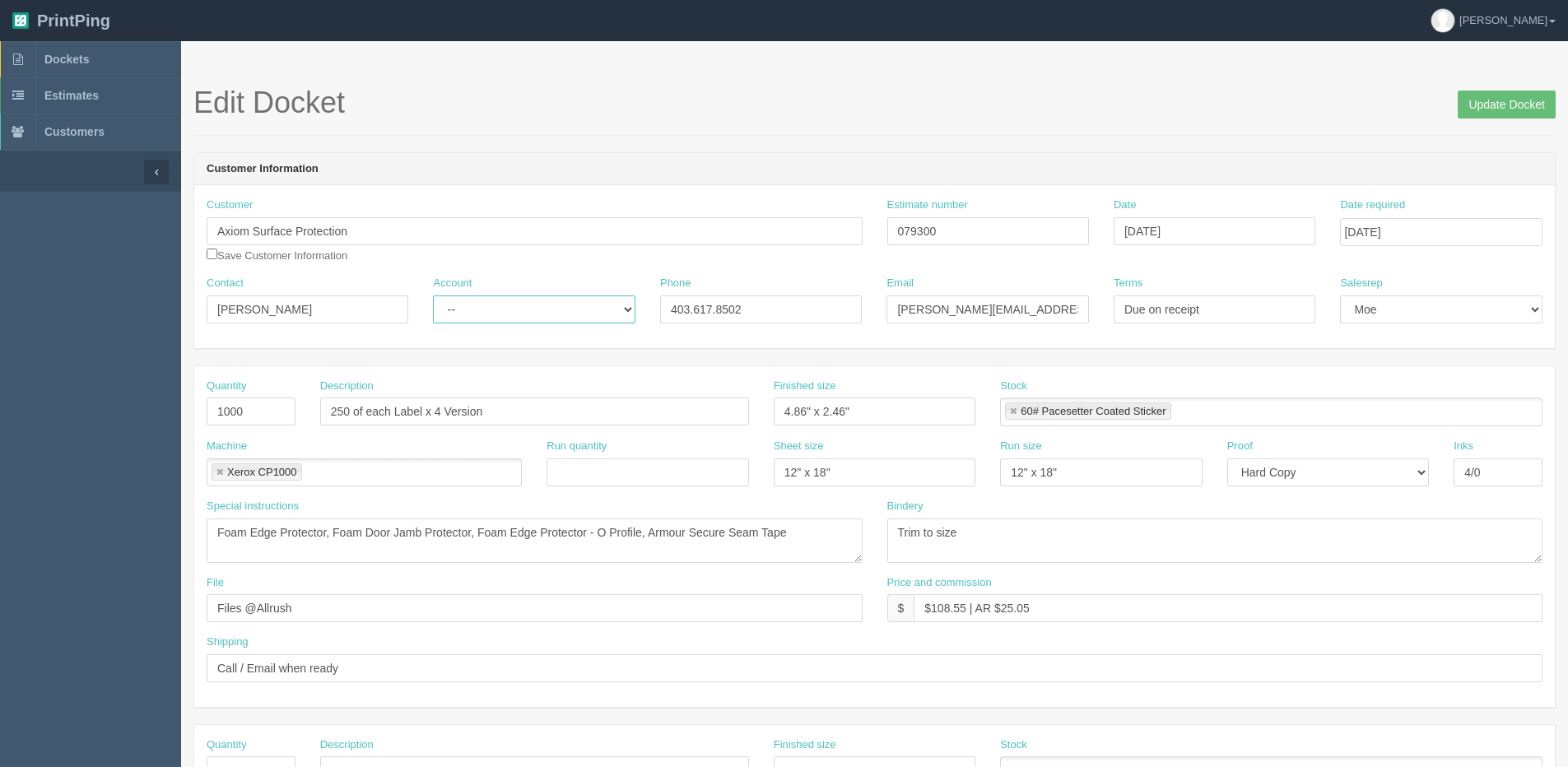
click at [434, 310] on select "-- Existing Client Allrush Client Rep Client" at bounding box center [533, 308] width 201 height 28
select select "Allrush Client"
click at [433, 295] on select "-- Existing Client Allrush Client Rep Client" at bounding box center [533, 308] width 201 height 28
drag, startPoint x: 930, startPoint y: 609, endPoint x: 965, endPoint y: 613, distance: 35.2
click at [965, 613] on input "$108.55 | AR $25.05" at bounding box center [1228, 608] width 629 height 28
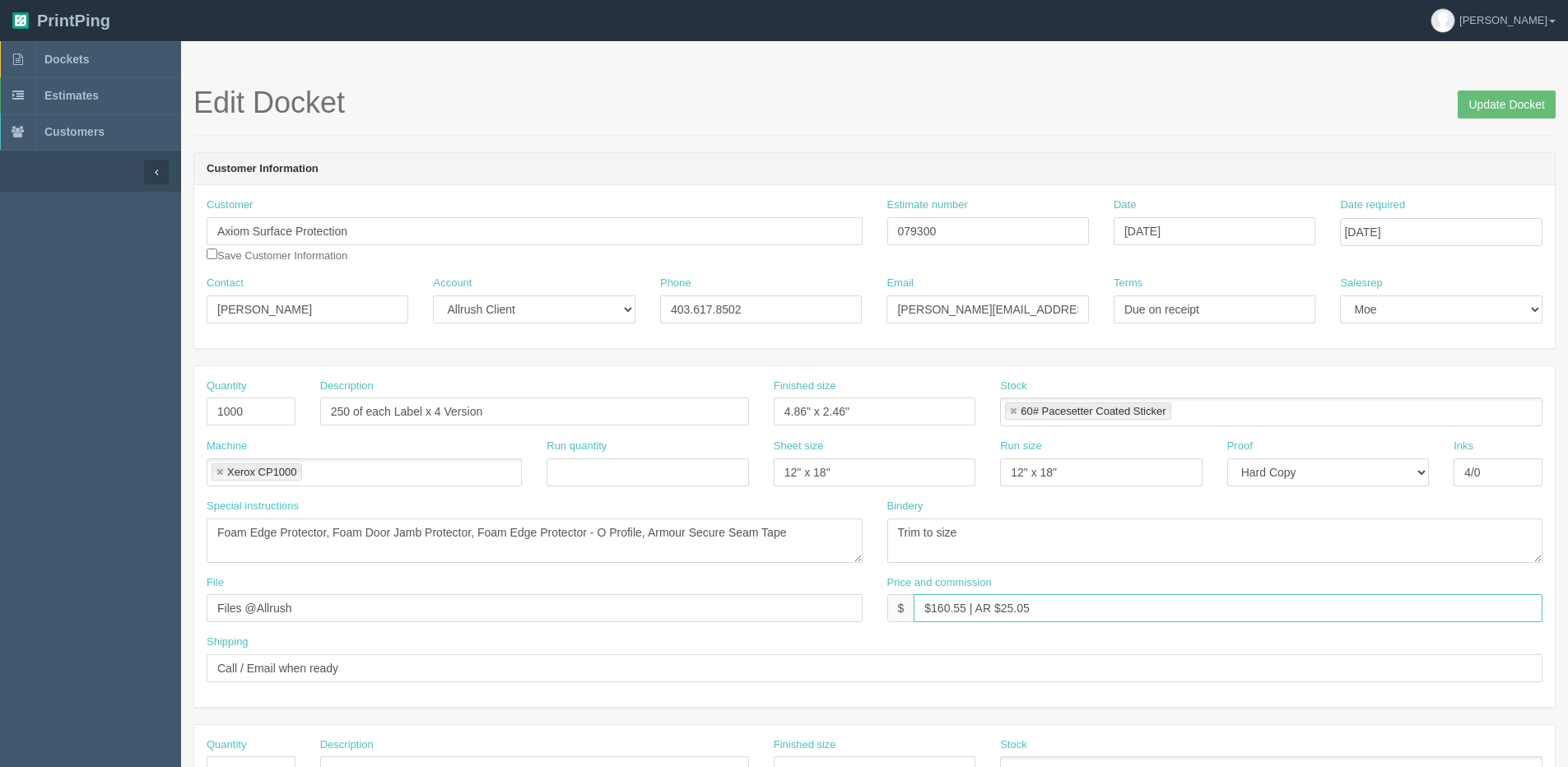
drag, startPoint x: 1000, startPoint y: 606, endPoint x: 1143, endPoint y: 583, distance: 144.8
click at [1143, 583] on div "Price and commission $ $160.55 | AR $25.05" at bounding box center [1215, 599] width 656 height 48
type input "$160.55 | AR $37.05"
drag, startPoint x: 904, startPoint y: 340, endPoint x: 769, endPoint y: 360, distance: 136.5
click at [777, 359] on form "Edit Docket Update Docket Customer Information Customer Axiom Surface Protectio…" at bounding box center [875, 778] width 1362 height 1383
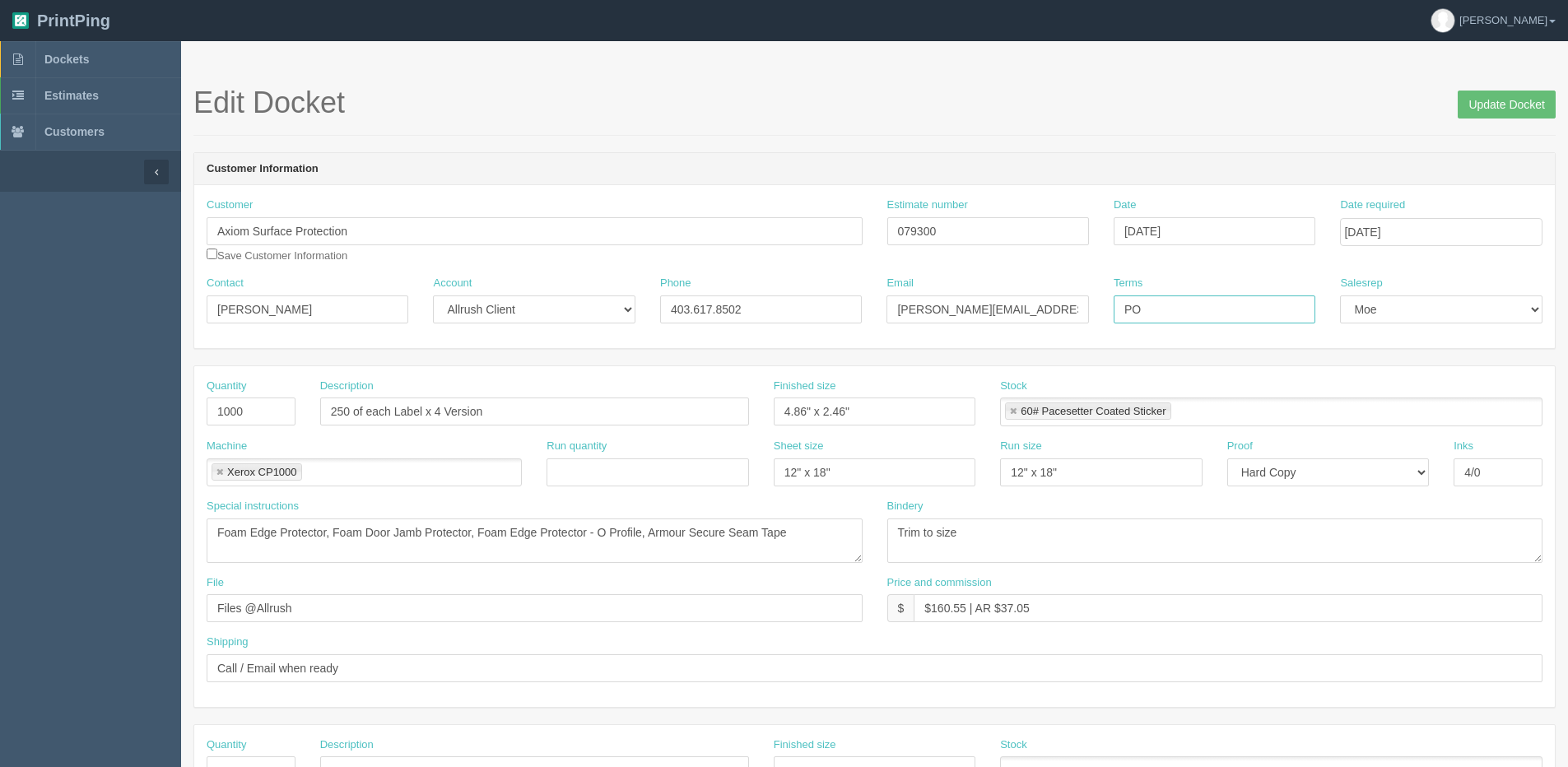
type input "PO"
click at [1513, 99] on input "Update Docket" at bounding box center [1506, 104] width 98 height 28
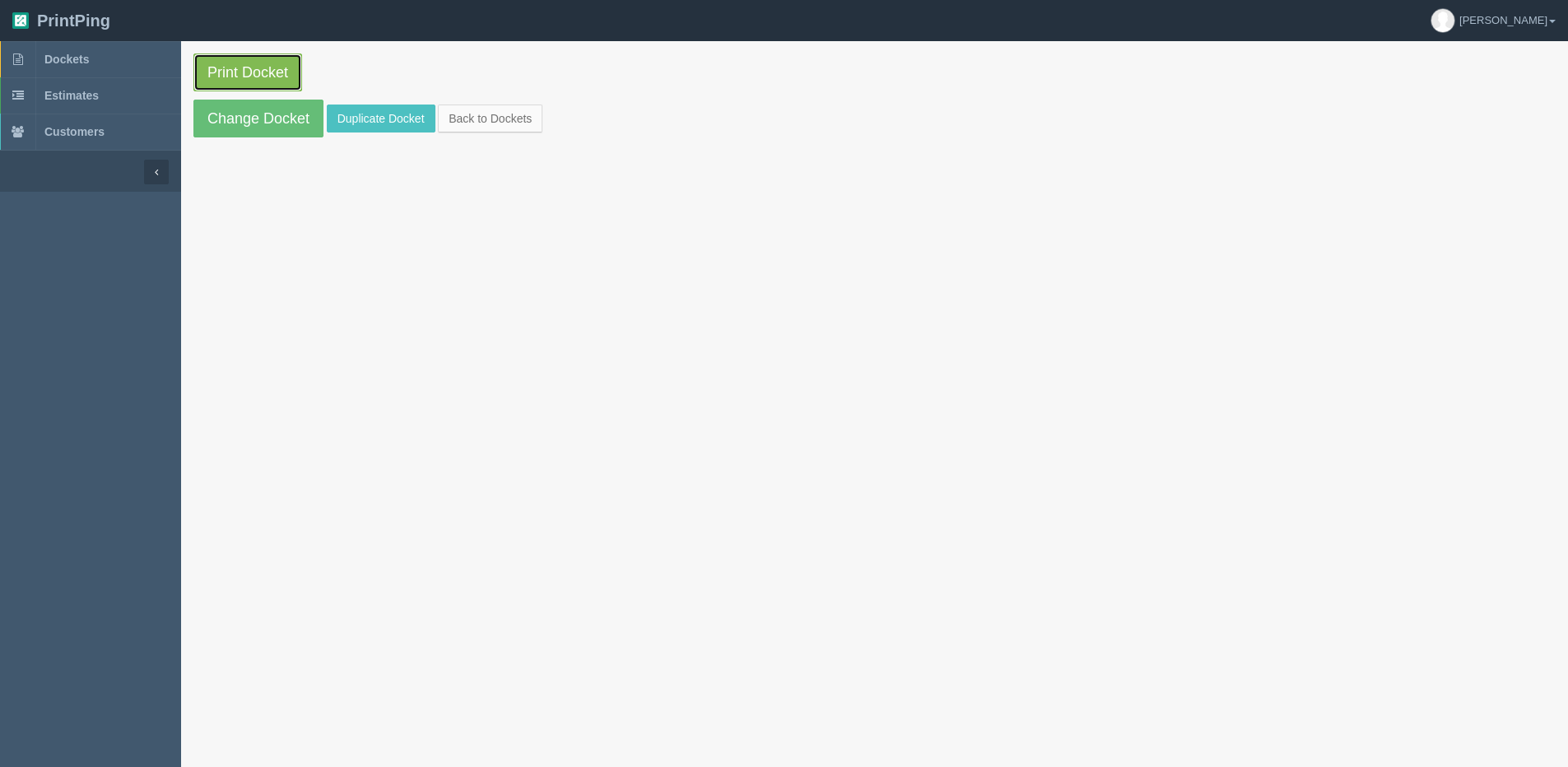
click at [216, 78] on link "Print Docket" at bounding box center [248, 72] width 109 height 38
click at [504, 123] on link "Back to Dockets" at bounding box center [490, 118] width 105 height 28
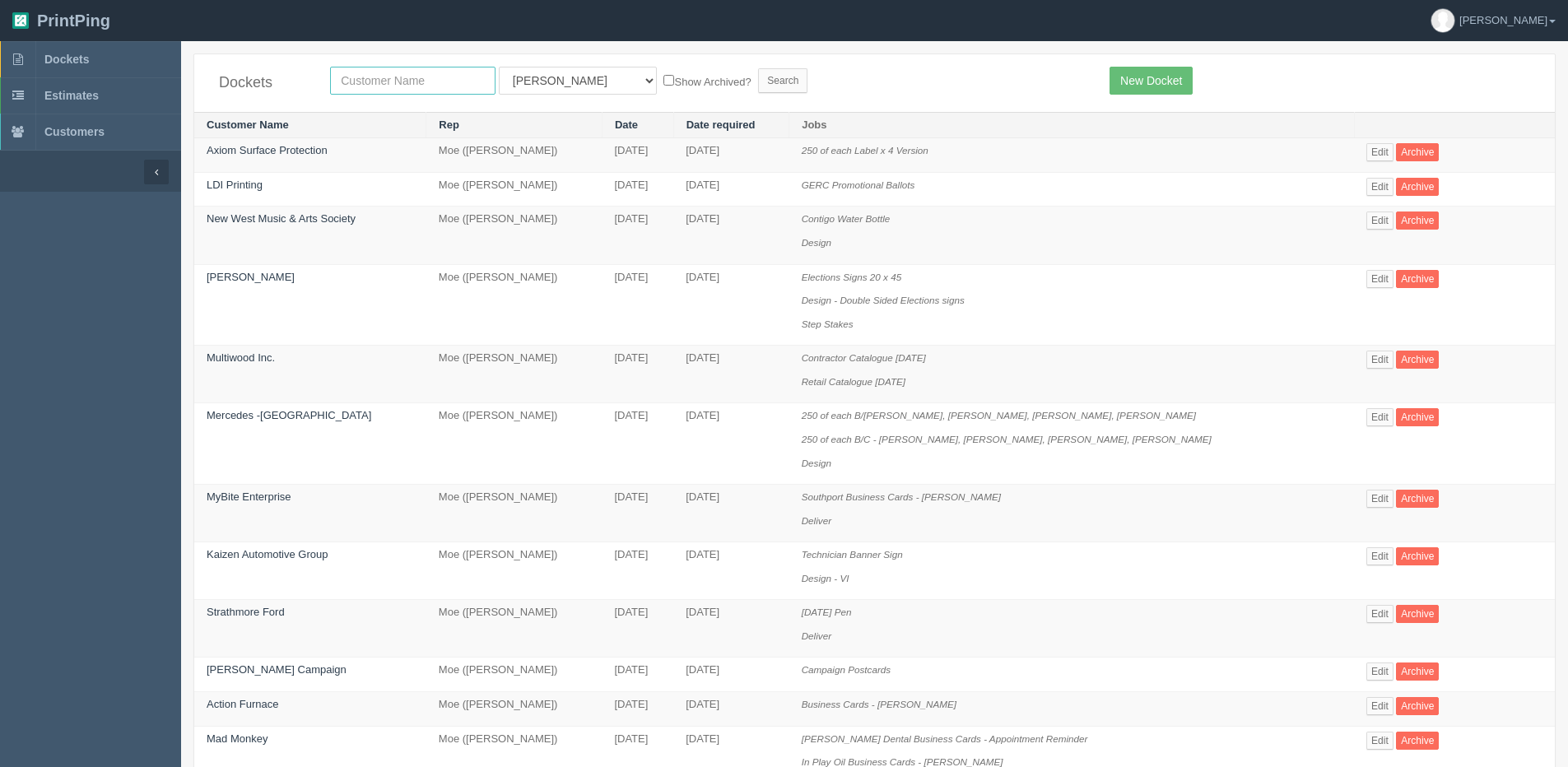
click at [429, 85] on input "text" at bounding box center [413, 80] width 165 height 28
type input "central"
click at [758, 68] on input "Search" at bounding box center [782, 80] width 49 height 24
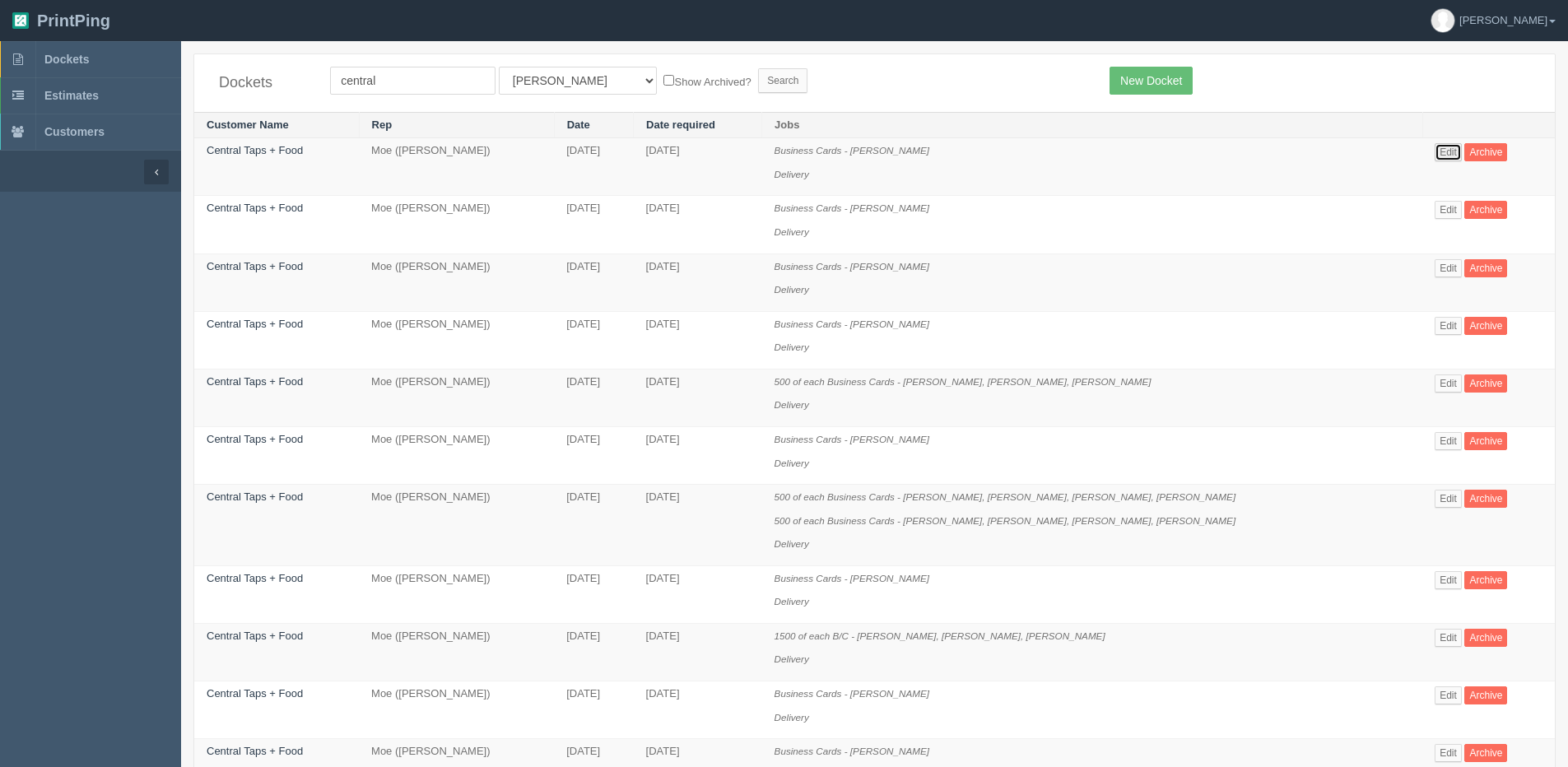
click at [1435, 154] on link "Edit" at bounding box center [1448, 153] width 27 height 18
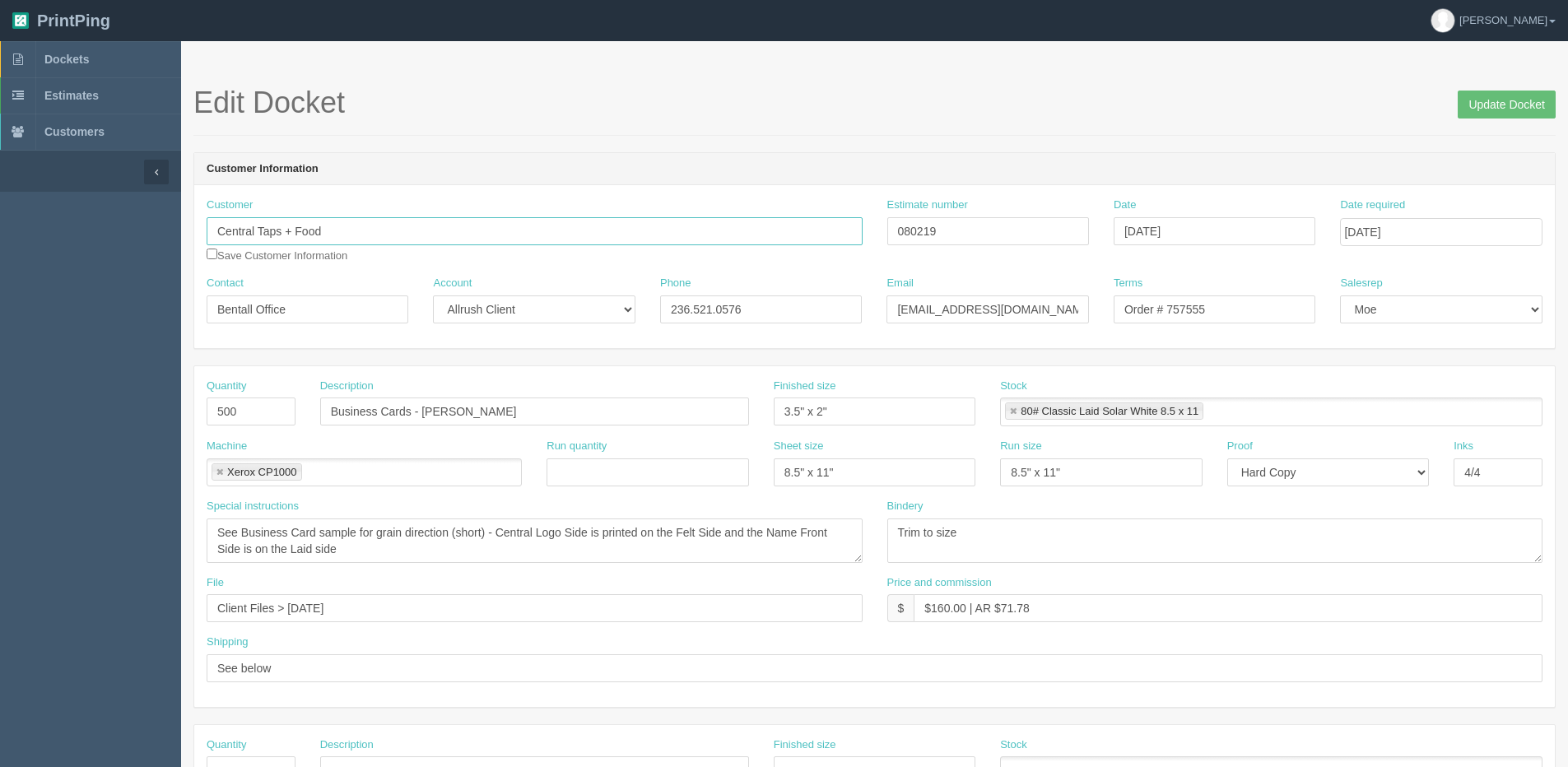
drag, startPoint x: 262, startPoint y: 225, endPoint x: 444, endPoint y: 218, distance: 182.1
click at [444, 218] on input "Central Taps + Food" at bounding box center [534, 231] width 656 height 28
click at [272, 227] on input "Central Reataurants" at bounding box center [534, 231] width 656 height 28
drag, startPoint x: 287, startPoint y: 314, endPoint x: 118, endPoint y: 314, distance: 169.0
click at [118, 314] on section "Dockets Estimates Customers" at bounding box center [784, 767] width 1568 height 1453
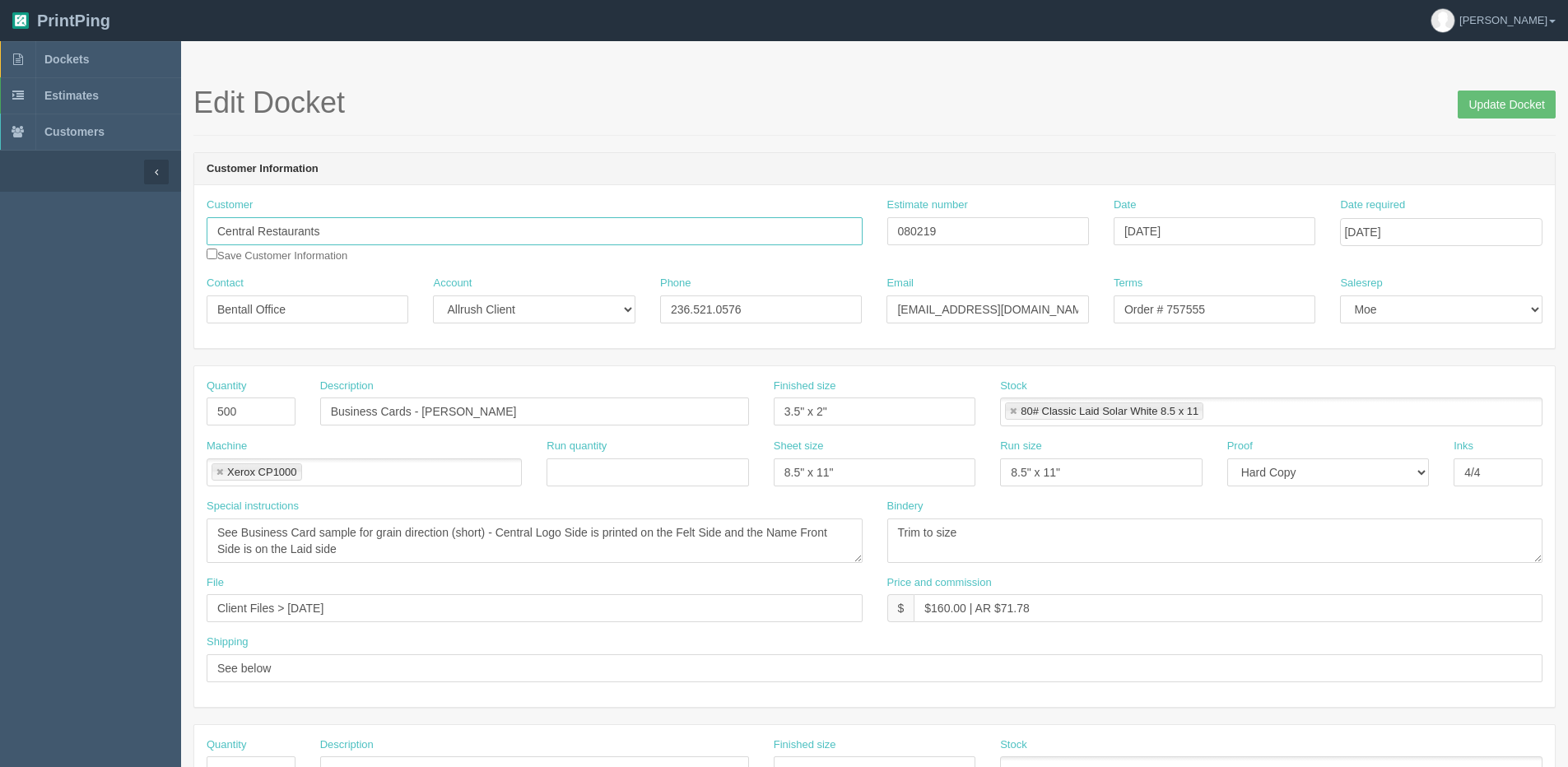
click at [338, 236] on input "Central Restaurants" at bounding box center [534, 231] width 656 height 28
paste input "Bentall Office"
type input "Central Restaurants - Bentall Office"
click at [1508, 97] on input "Update Docket" at bounding box center [1506, 104] width 98 height 28
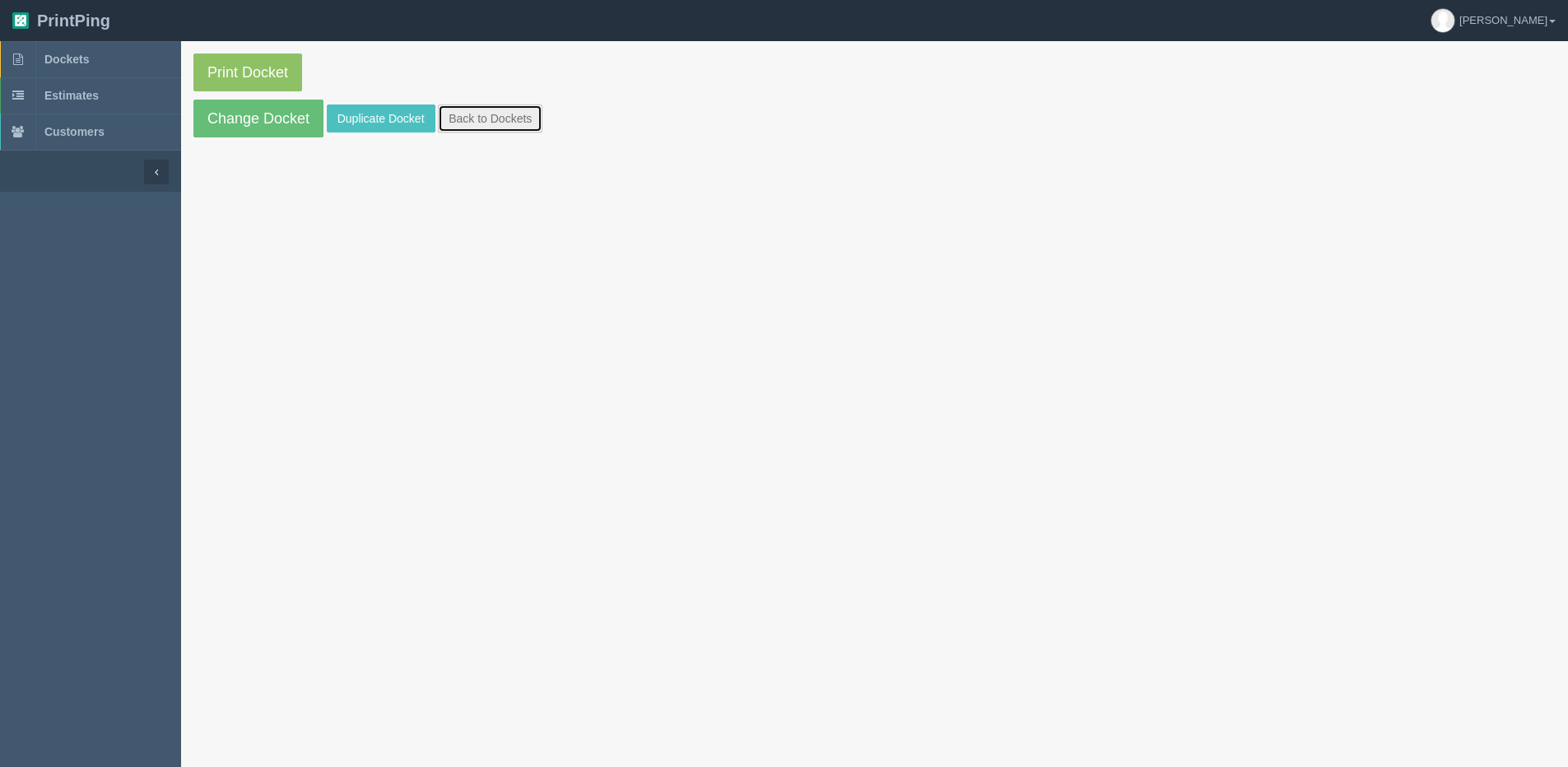
click at [538, 117] on link "Back to Dockets" at bounding box center [490, 118] width 105 height 28
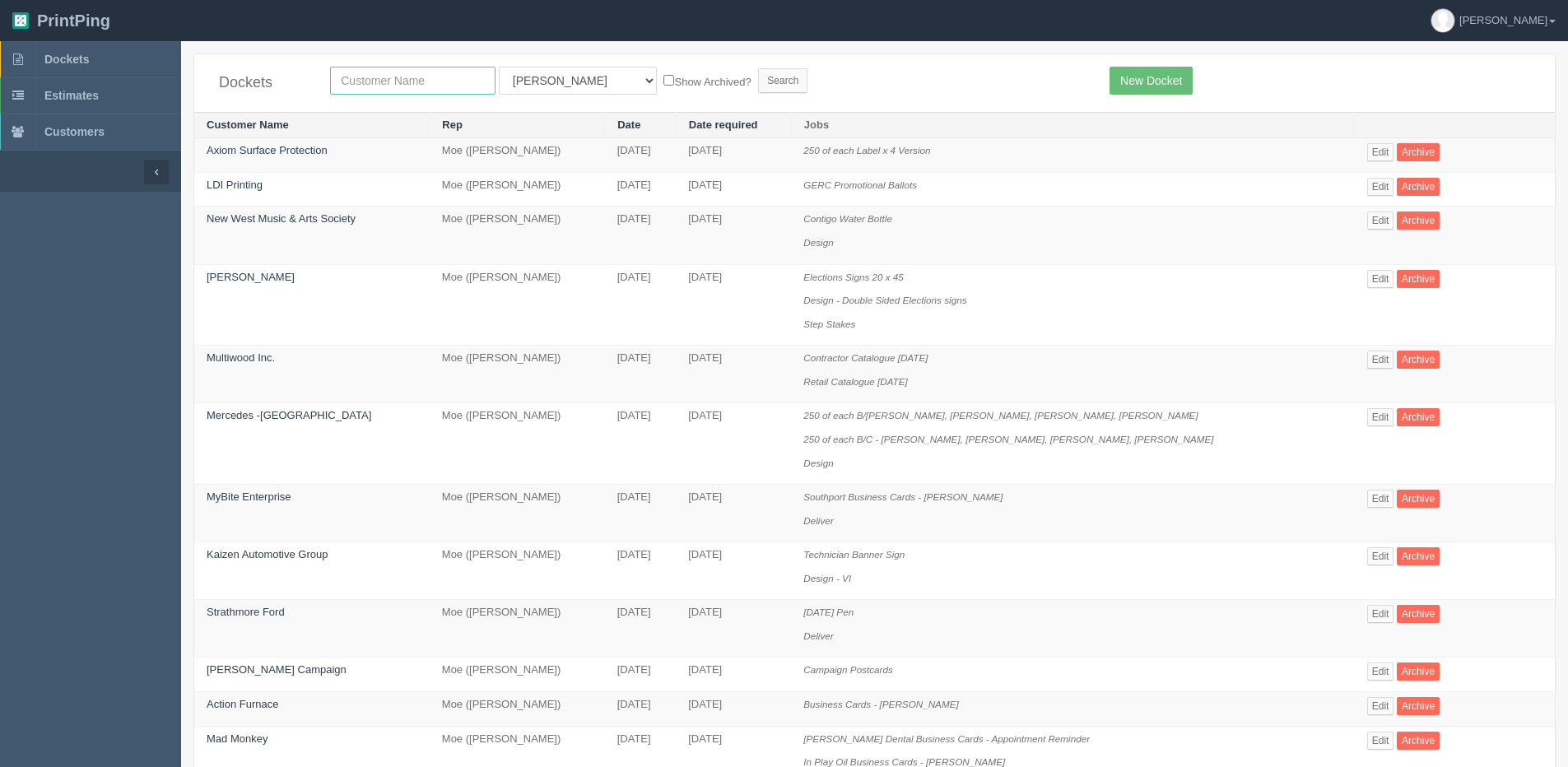
click at [387, 79] on input "text" at bounding box center [413, 80] width 165 height 28
type input "peak"
click at [758, 68] on input "Search" at bounding box center [782, 80] width 49 height 24
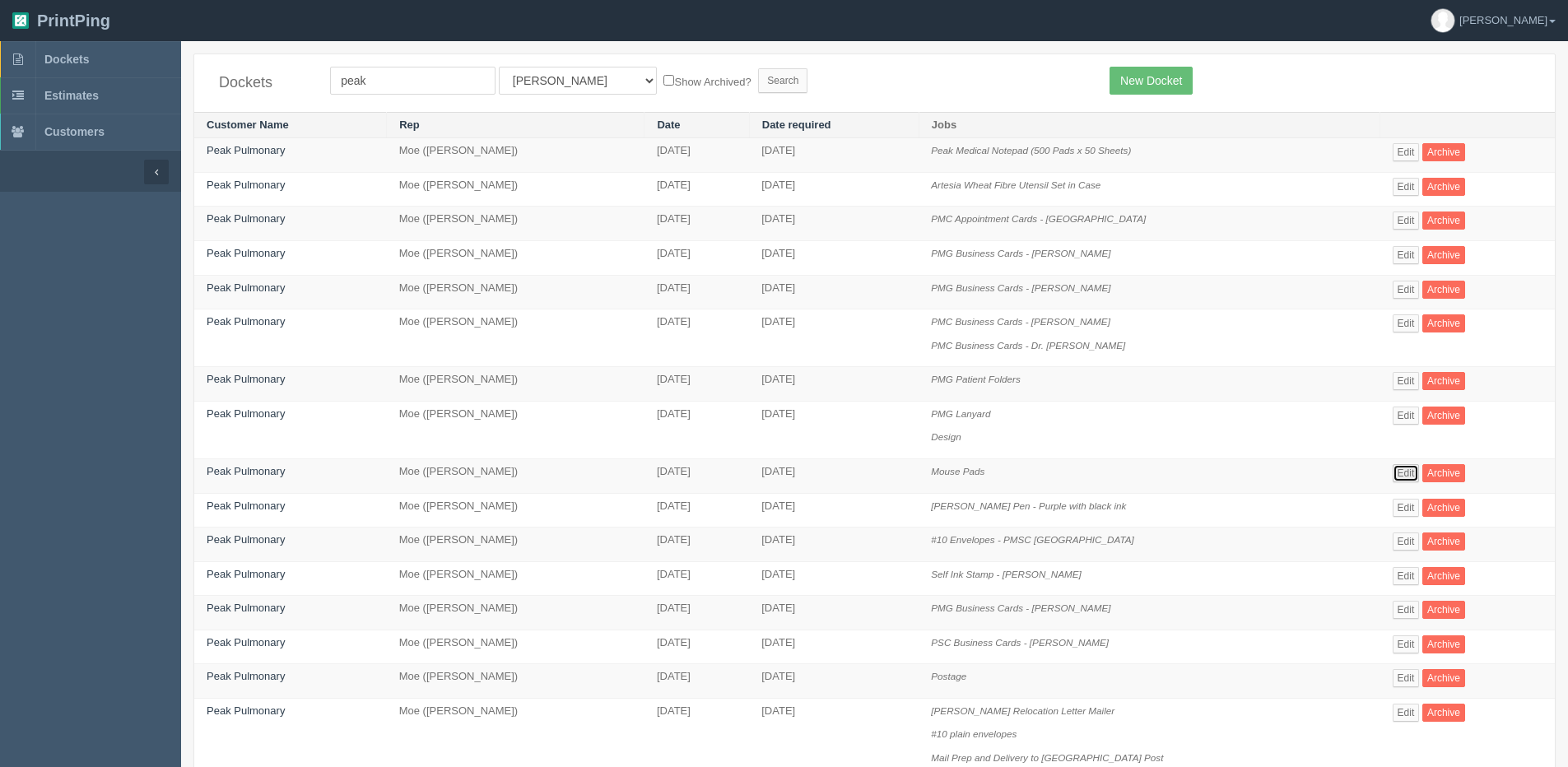
click at [1399, 476] on link "Edit" at bounding box center [1406, 474] width 27 height 18
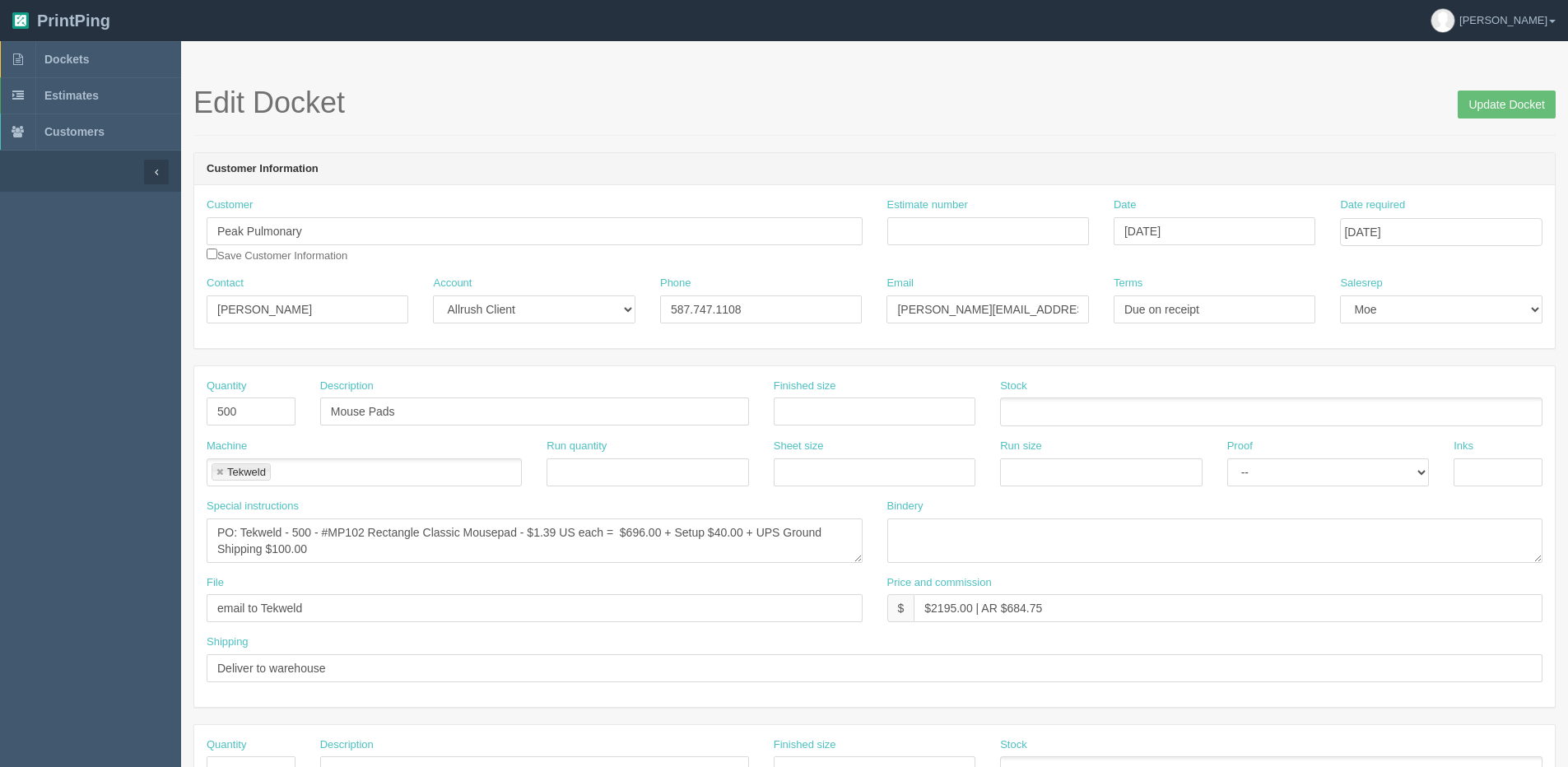
click at [1490, 119] on div "Edit Docket Update Docket" at bounding box center [875, 111] width 1362 height 49
click at [1524, 100] on input "Update Docket" at bounding box center [1506, 104] width 98 height 28
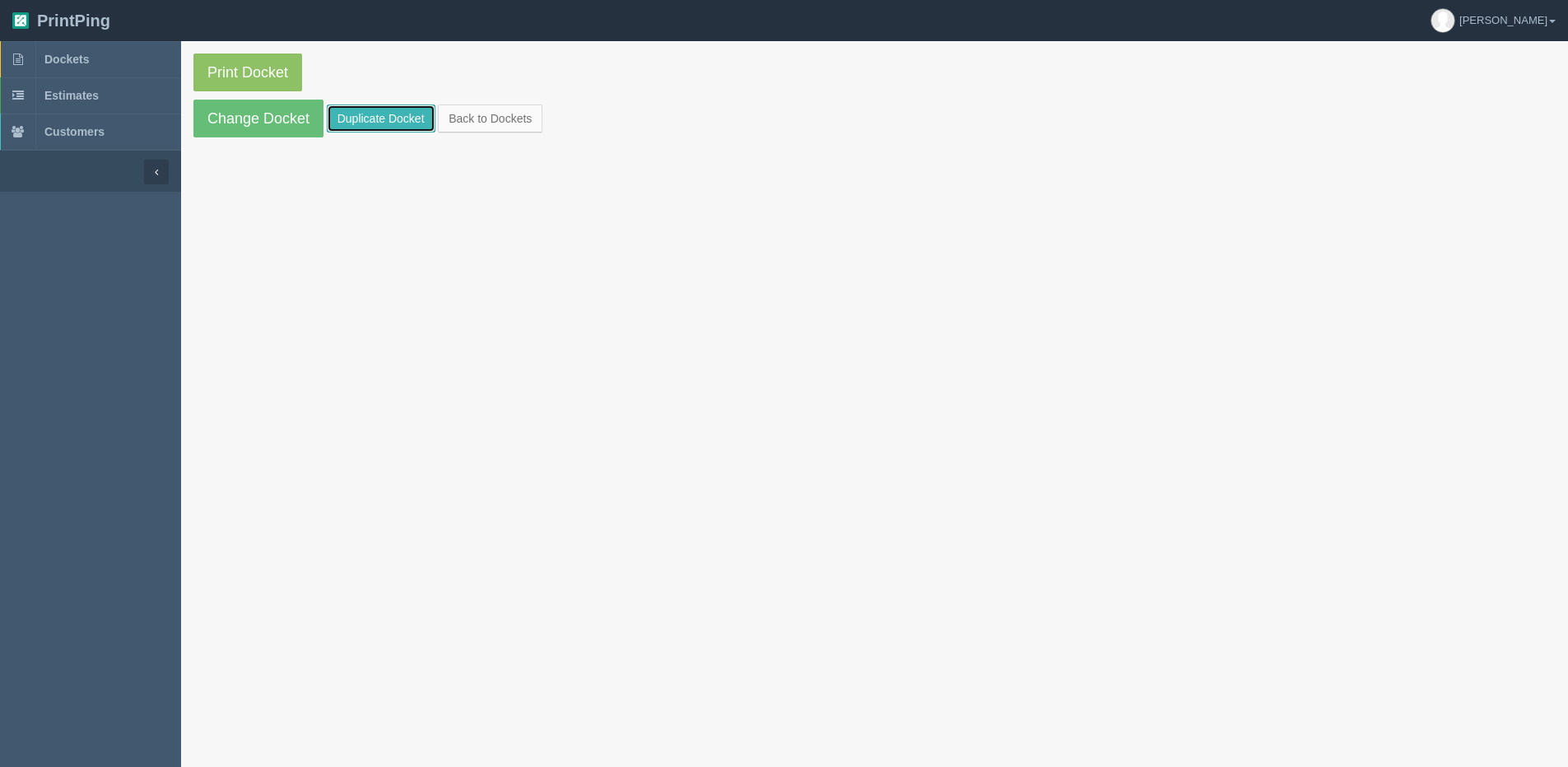
click at [387, 115] on link "Duplicate Docket" at bounding box center [382, 118] width 109 height 28
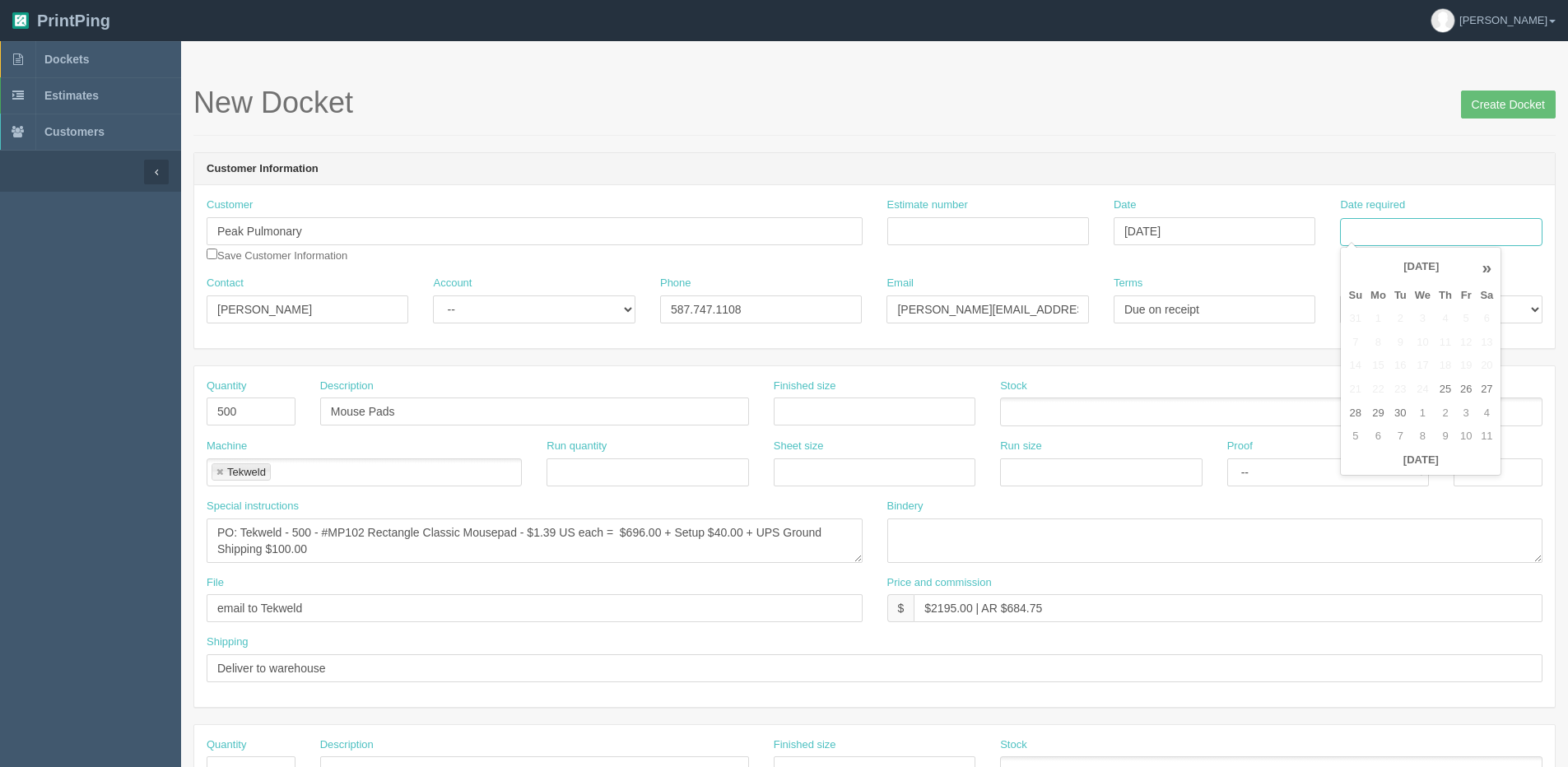
click at [1415, 239] on input "Date required" at bounding box center [1441, 231] width 201 height 28
click at [1392, 471] on th "Today" at bounding box center [1420, 460] width 153 height 23
click at [1464, 438] on td "10" at bounding box center [1466, 436] width 20 height 23
type input "October 10, 2025"
click at [295, 527] on textarea "PO: Tekweld - 500 - #MP102 Rectangle Classic Mousepad - $1.39 US each = $696.00…" at bounding box center [534, 540] width 656 height 44
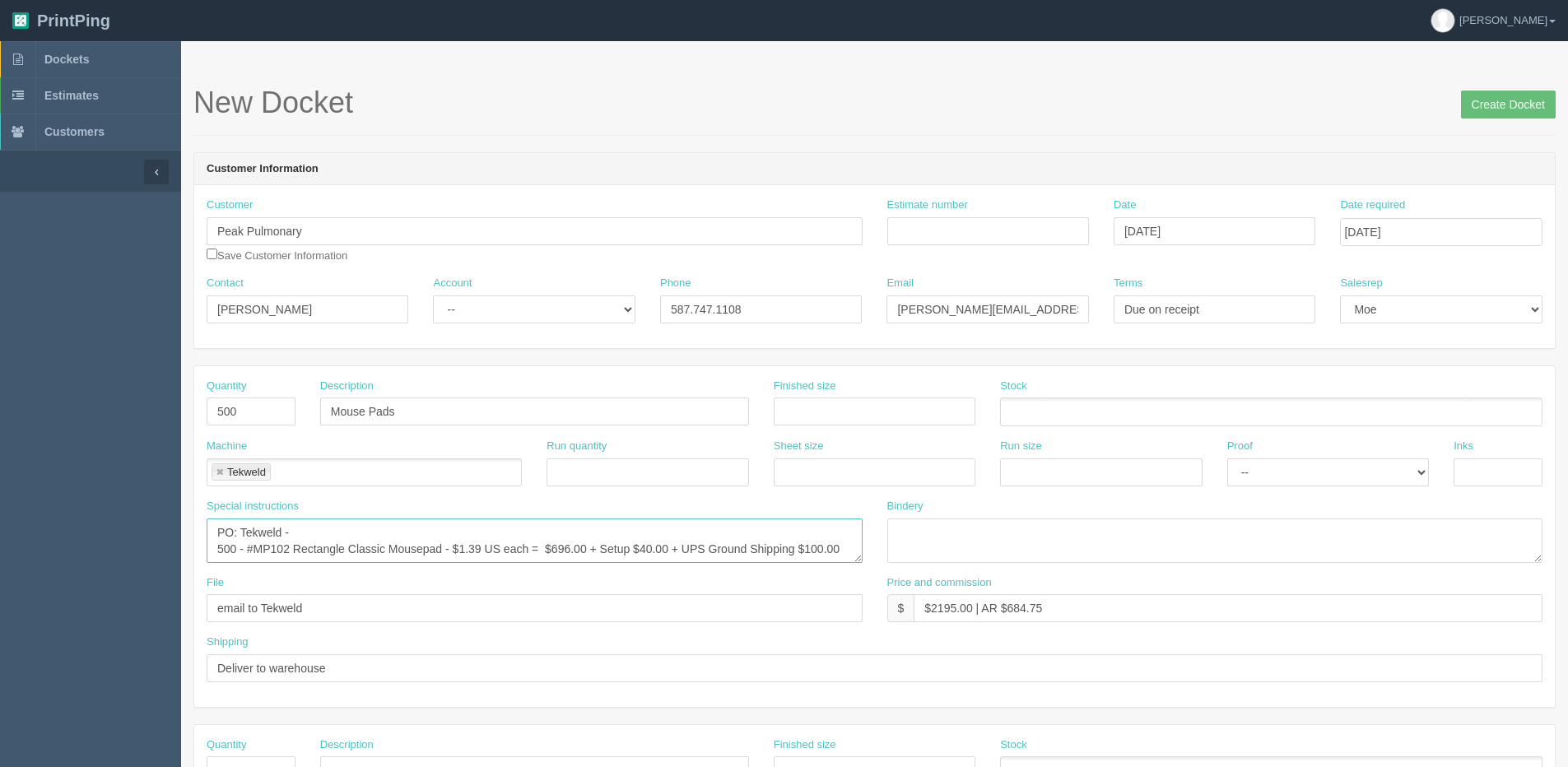
click at [303, 526] on textarea "PO: Tekweld - 500 - #MP102 Rectangle Classic Mousepad - $1.39 US each = $696.00…" at bounding box center [534, 540] width 656 height 44
click at [402, 533] on textarea "PO: Tekweld - 500 - #MP102 Rectangle Classic Mousepad - $1.39 US each = $696.00…" at bounding box center [534, 540] width 656 height 44
drag, startPoint x: 223, startPoint y: 550, endPoint x: 213, endPoint y: 551, distance: 10.0
click at [216, 550] on textarea "PO: Tekweld - 500 - #MP102 Rectangle Classic Mousepad - $1.39 US each = $696.00…" at bounding box center [534, 540] width 656 height 44
click at [480, 551] on textarea "PO: Tekweld - 500 - #MP102 Rectangle Classic Mousepad - $1.39 US each = $696.00…" at bounding box center [534, 540] width 656 height 44
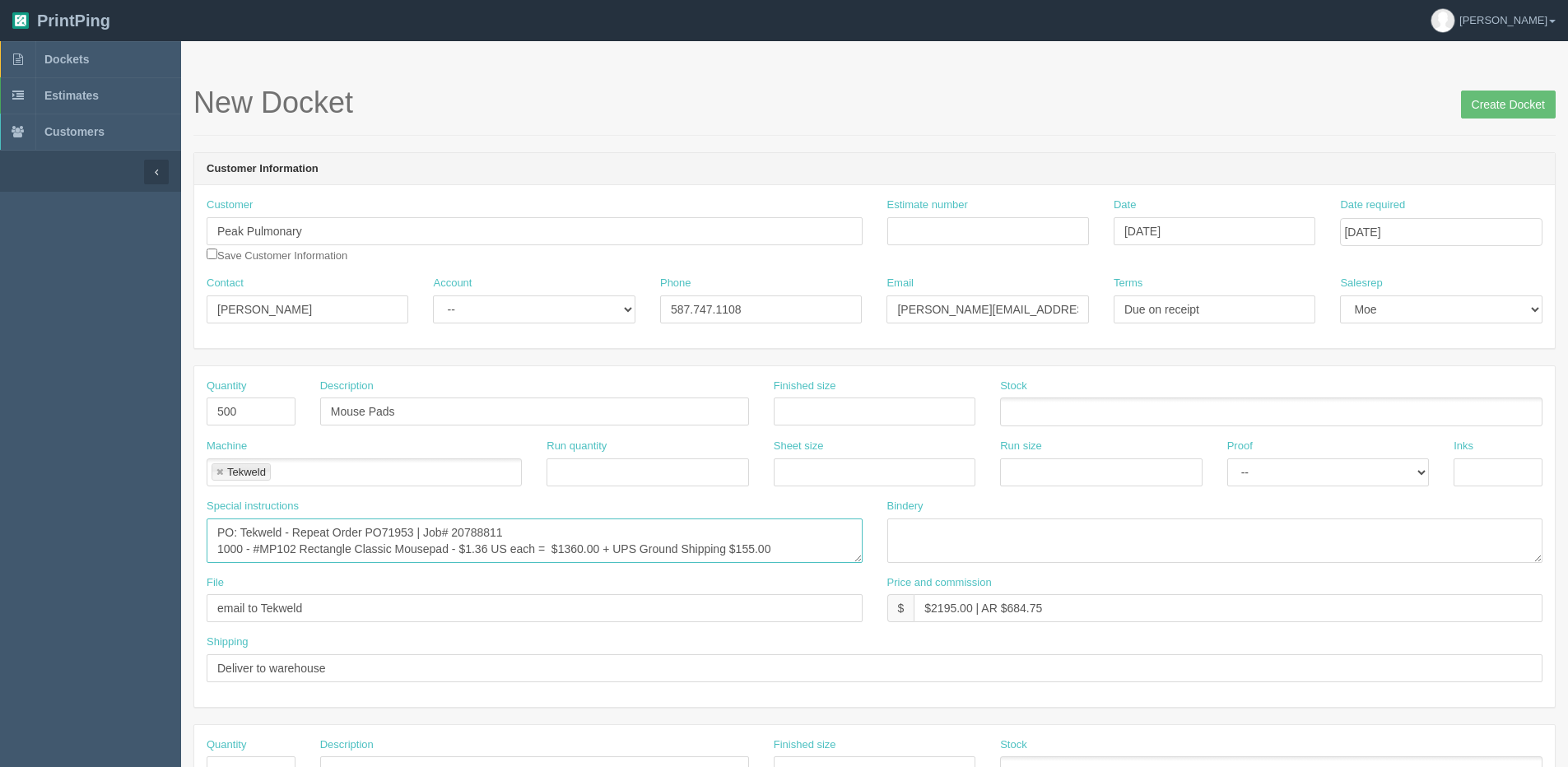
type textarea "PO: Tekweld - Repeat Order PO71953 | Job# 20788811 1000 - #MP102 Rectangle Clas…"
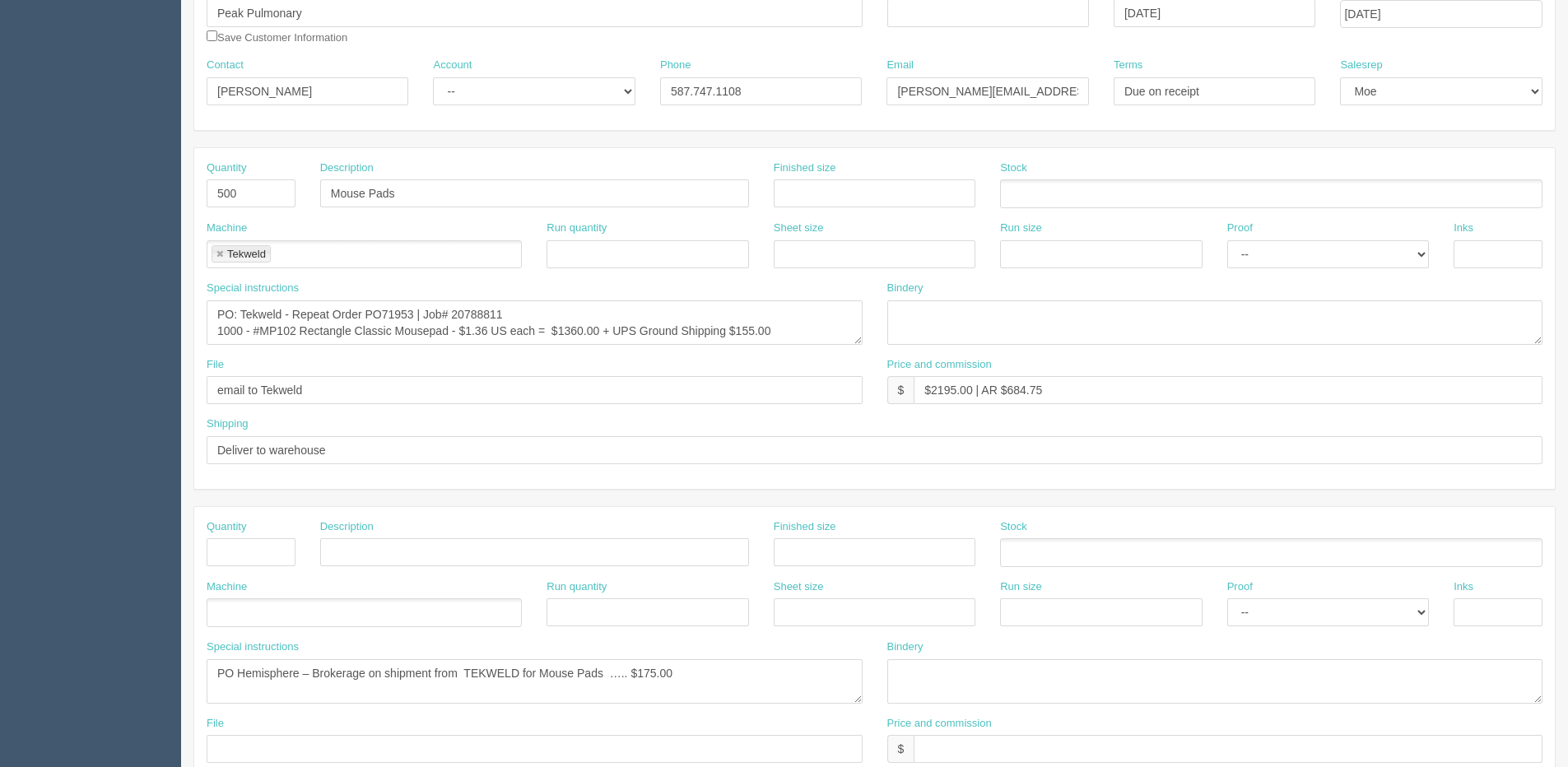
scroll to position [246, 0]
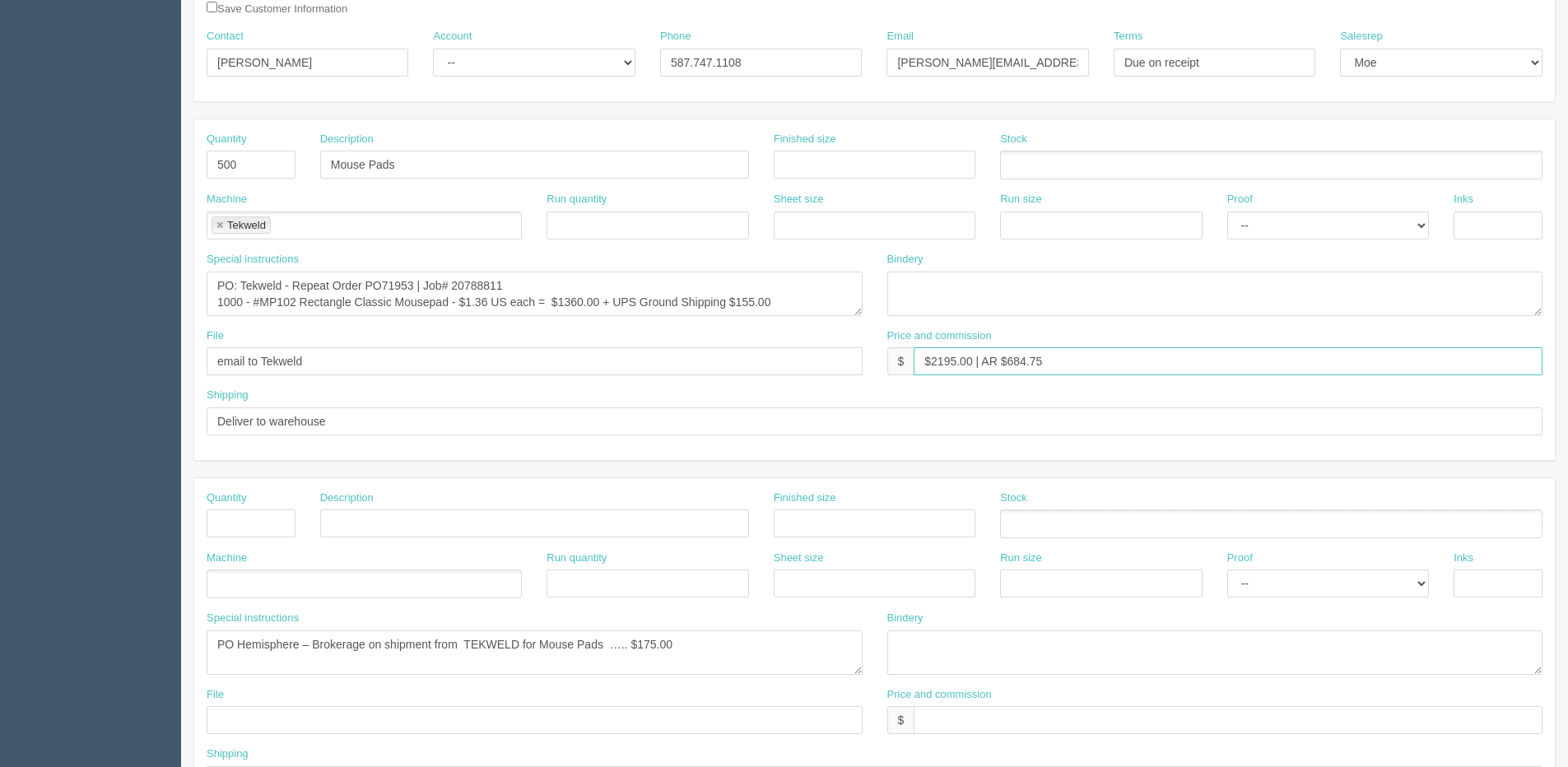
drag, startPoint x: 933, startPoint y: 365, endPoint x: 974, endPoint y: 370, distance: 41.3
click at [974, 370] on input "$2195.00 | AR $684.75" at bounding box center [1228, 360] width 629 height 28
type input "$3900.00 | AR $1164.28"
drag, startPoint x: 639, startPoint y: 641, endPoint x: 789, endPoint y: 615, distance: 152.2
click at [855, 612] on div "Special instructions PO Hemisphere – Brokerage on shipment from TEKWELD for Mou…" at bounding box center [534, 642] width 656 height 65
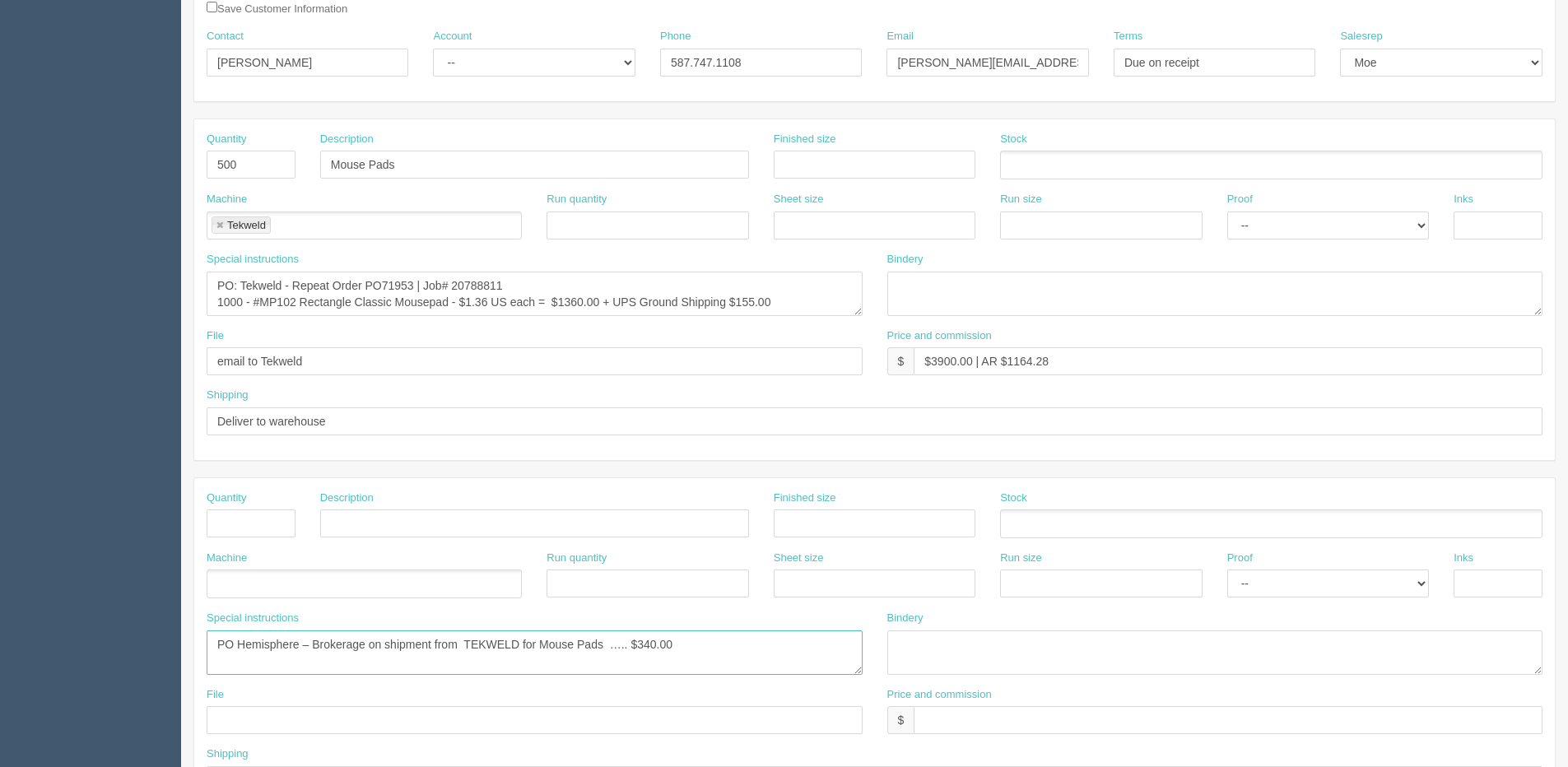
type textarea "PO Hemisphere – Brokerage on shipment from TEKWELD for Mouse Pads ….. $340.00"
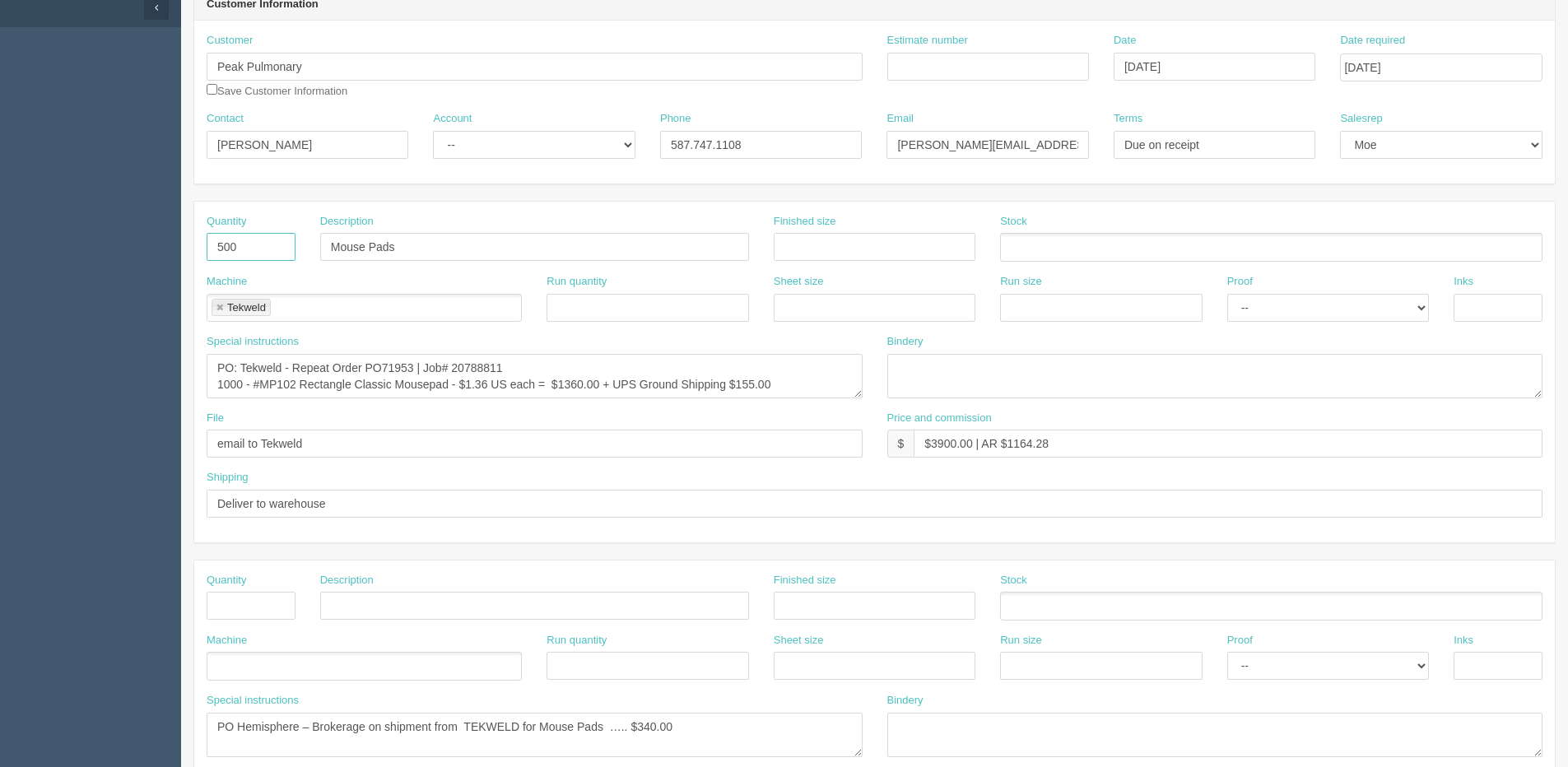
click at [222, 241] on input "500" at bounding box center [251, 246] width 89 height 28
drag, startPoint x: 231, startPoint y: 241, endPoint x: 158, endPoint y: 245, distance: 73.1
click at [158, 245] on section "Dockets Estimates Customers" at bounding box center [784, 603] width 1568 height 1453
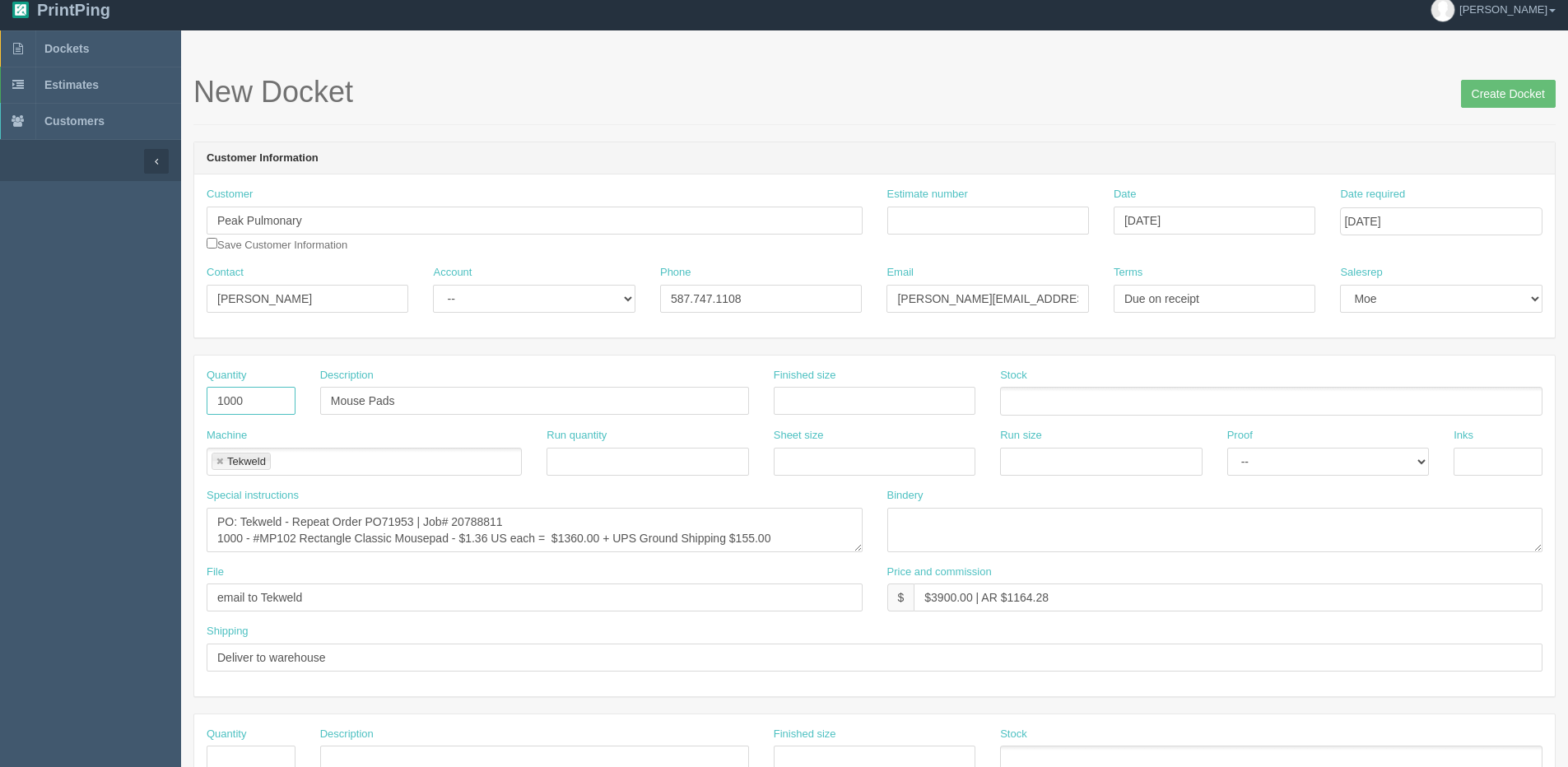
scroll to position [0, 0]
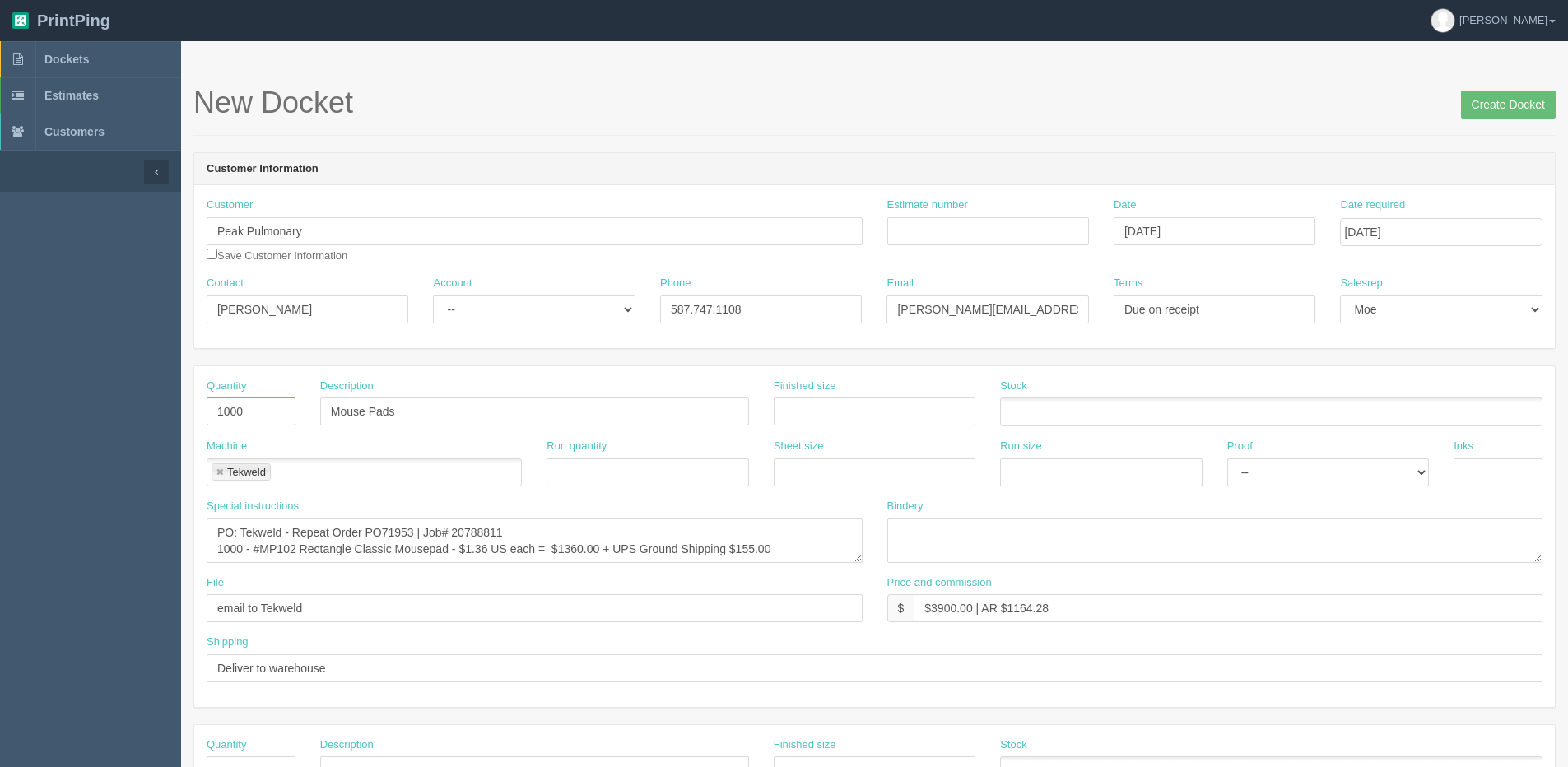
type input "1000"
drag, startPoint x: 309, startPoint y: 303, endPoint x: -279, endPoint y: 294, distance: 588.1
click at [0, 294] on html "PrintPing Dan Edit account ( dan@allrush.ca ) Logout Dockets Estimates Customers" at bounding box center [784, 747] width 1568 height 1494
type input "Jeanna Townsend"
drag, startPoint x: 890, startPoint y: 314, endPoint x: 1571, endPoint y: 280, distance: 681.8
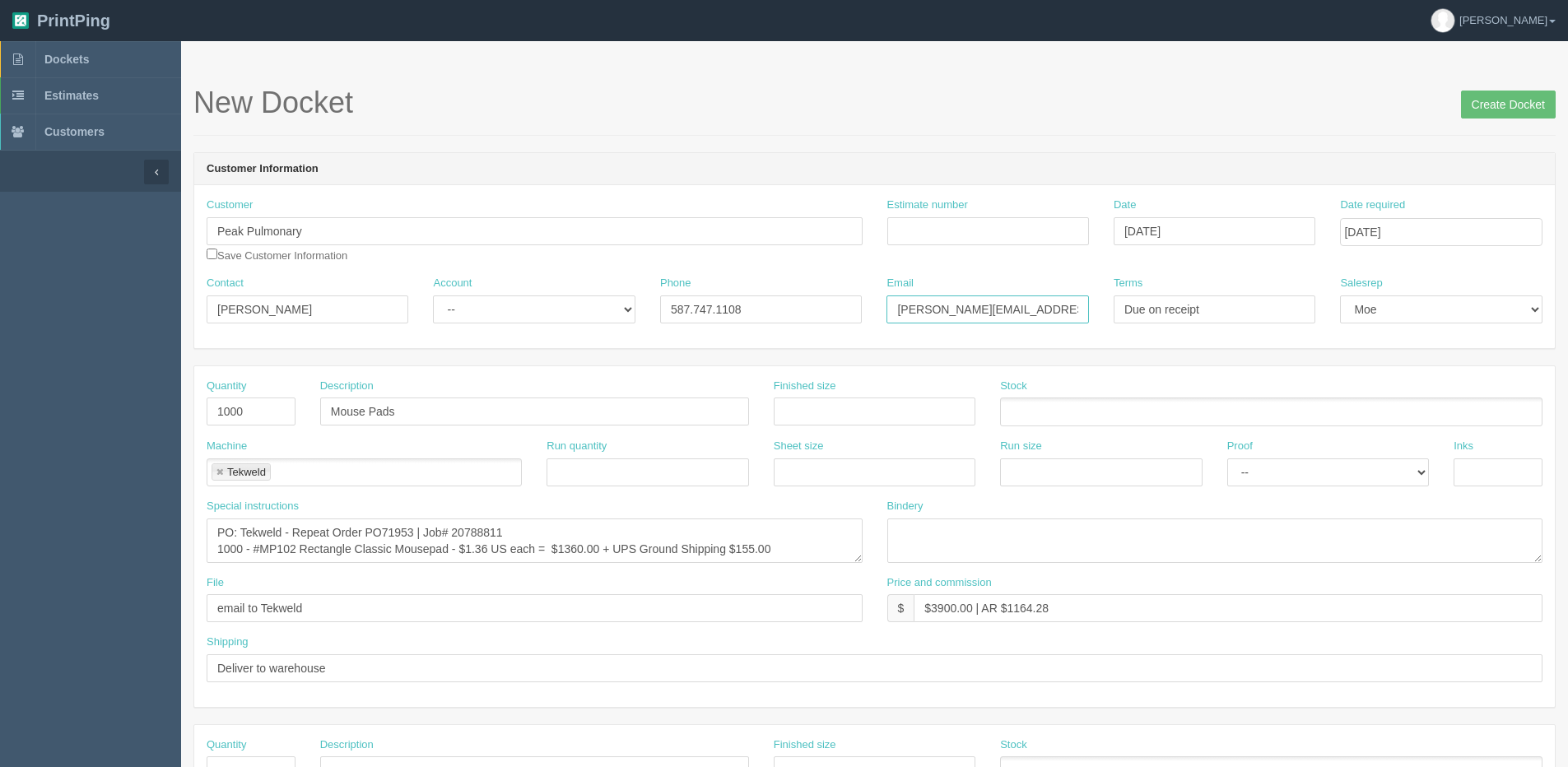
click at [1567, 278] on html "PrintPing Dan Edit account ( dan@allrush.ca ) Logout Dockets Estimates Customers" at bounding box center [784, 747] width 1568 height 1494
type input "Jeanna.Townsend@peakmedicalgroup.ca"
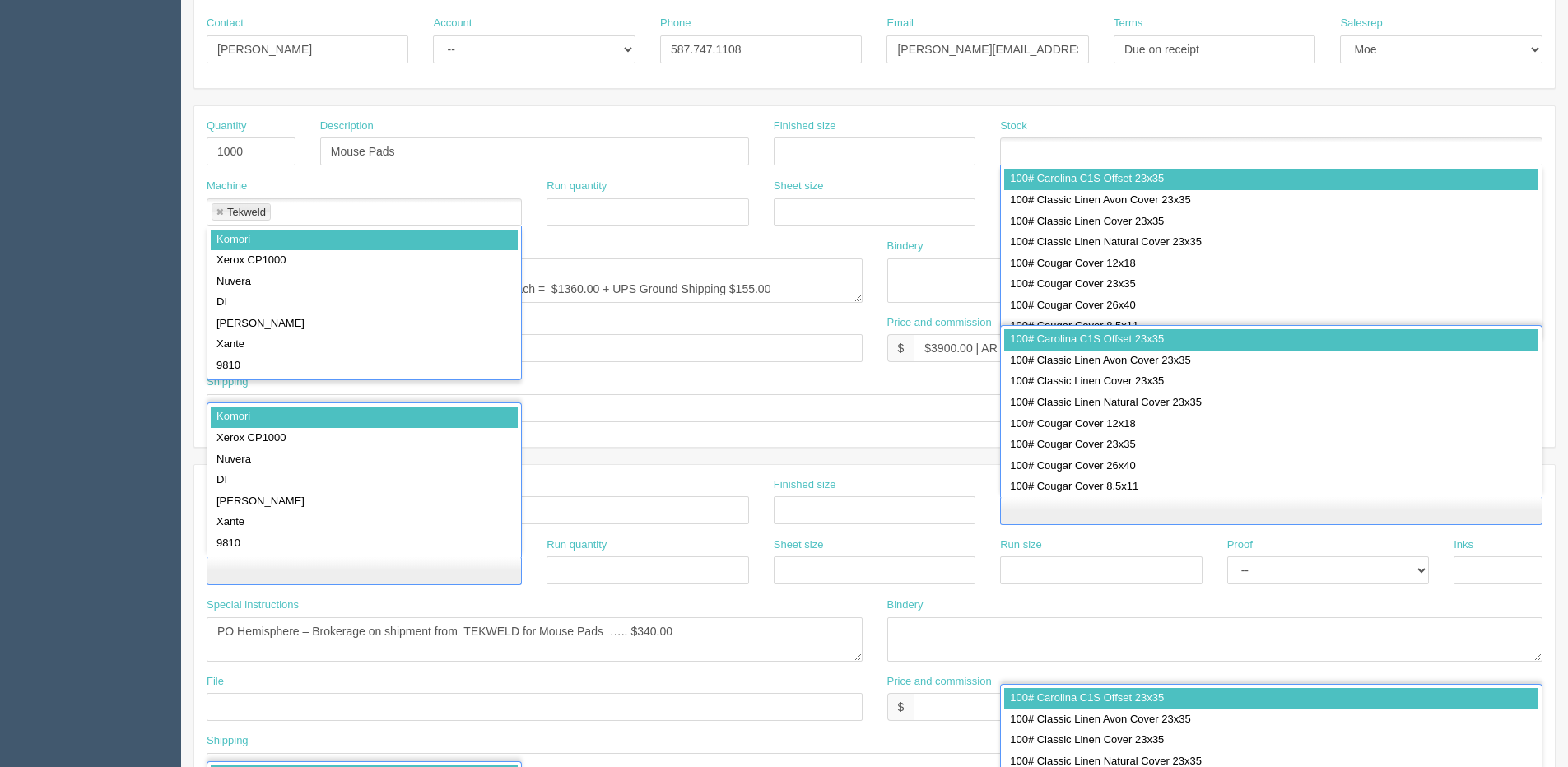
scroll to position [37, 0]
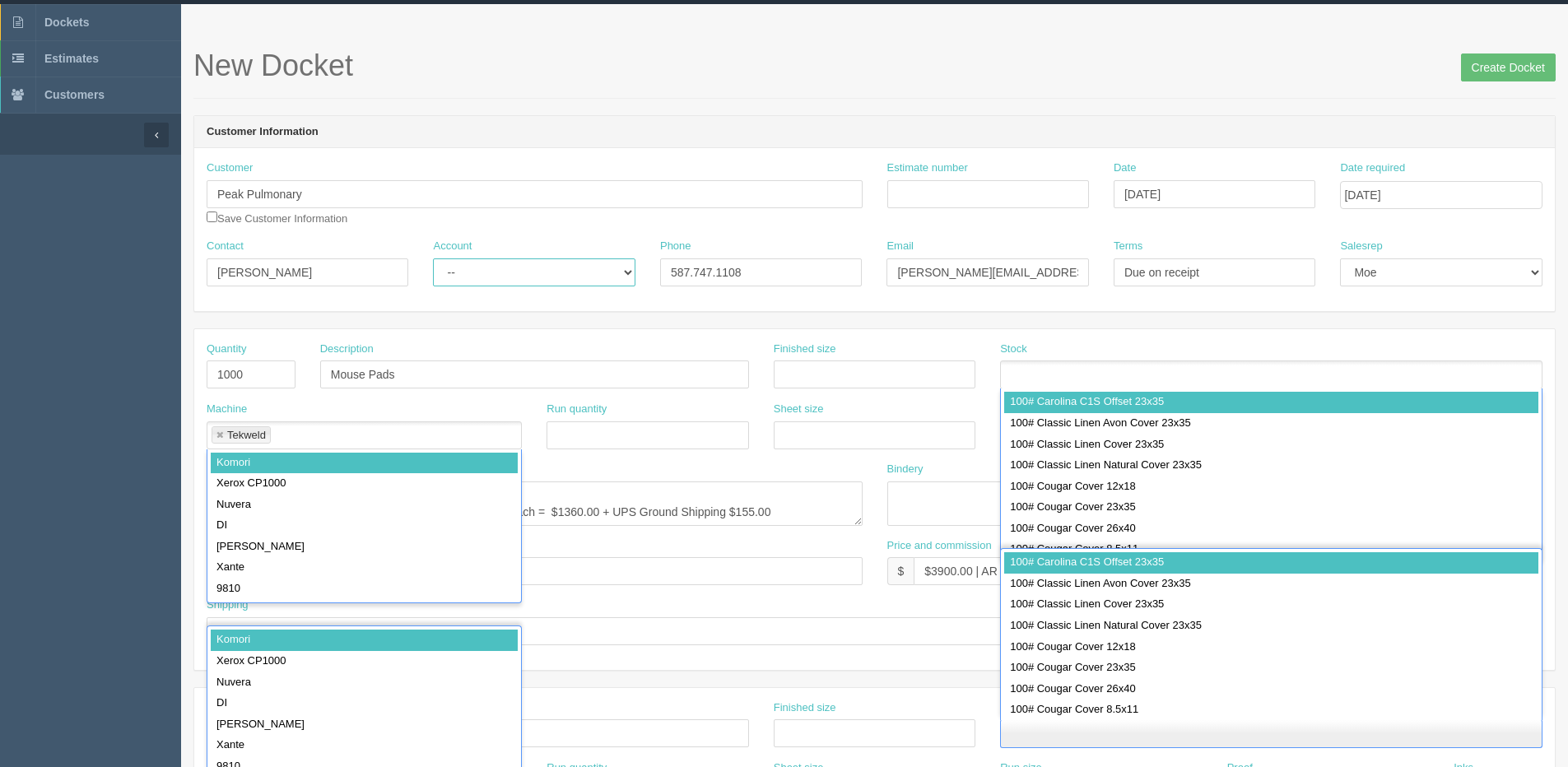
click at [473, 288] on div "Account -- Existing Client Allrush Client Rep Client" at bounding box center [533, 269] width 226 height 60
select select "Allrush Client"
click at [433, 258] on select "-- Existing Client Allrush Client Rep Client" at bounding box center [533, 272] width 201 height 28
drag, startPoint x: 741, startPoint y: 274, endPoint x: 259, endPoint y: 277, distance: 482.0
click at [276, 274] on div "Contact Jeanna Townsend Account -- Existing Client Allrush Client Rep Client Ph…" at bounding box center [875, 269] width 1360 height 60
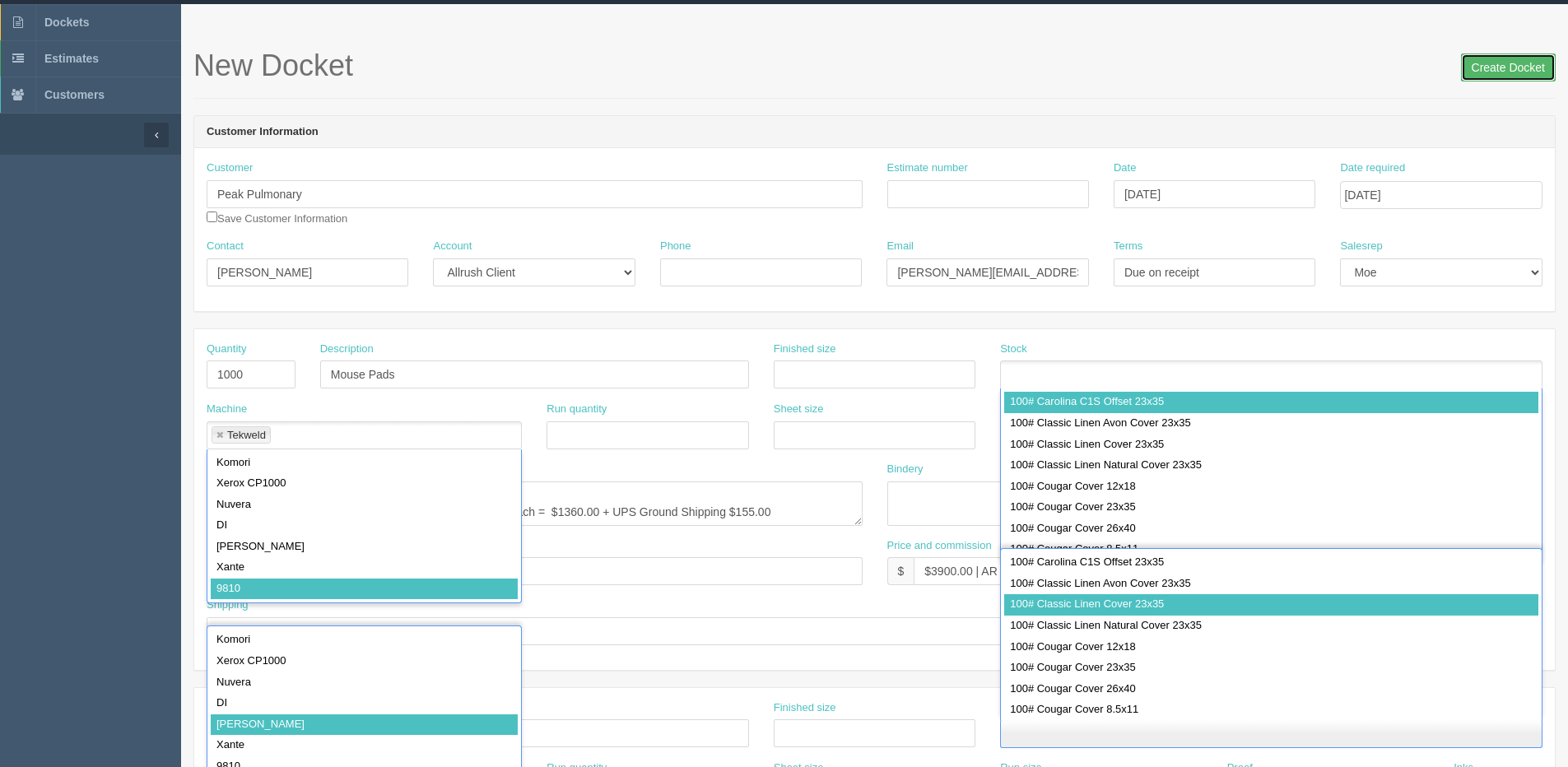
click at [1507, 72] on input "Create Docket" at bounding box center [1508, 67] width 95 height 28
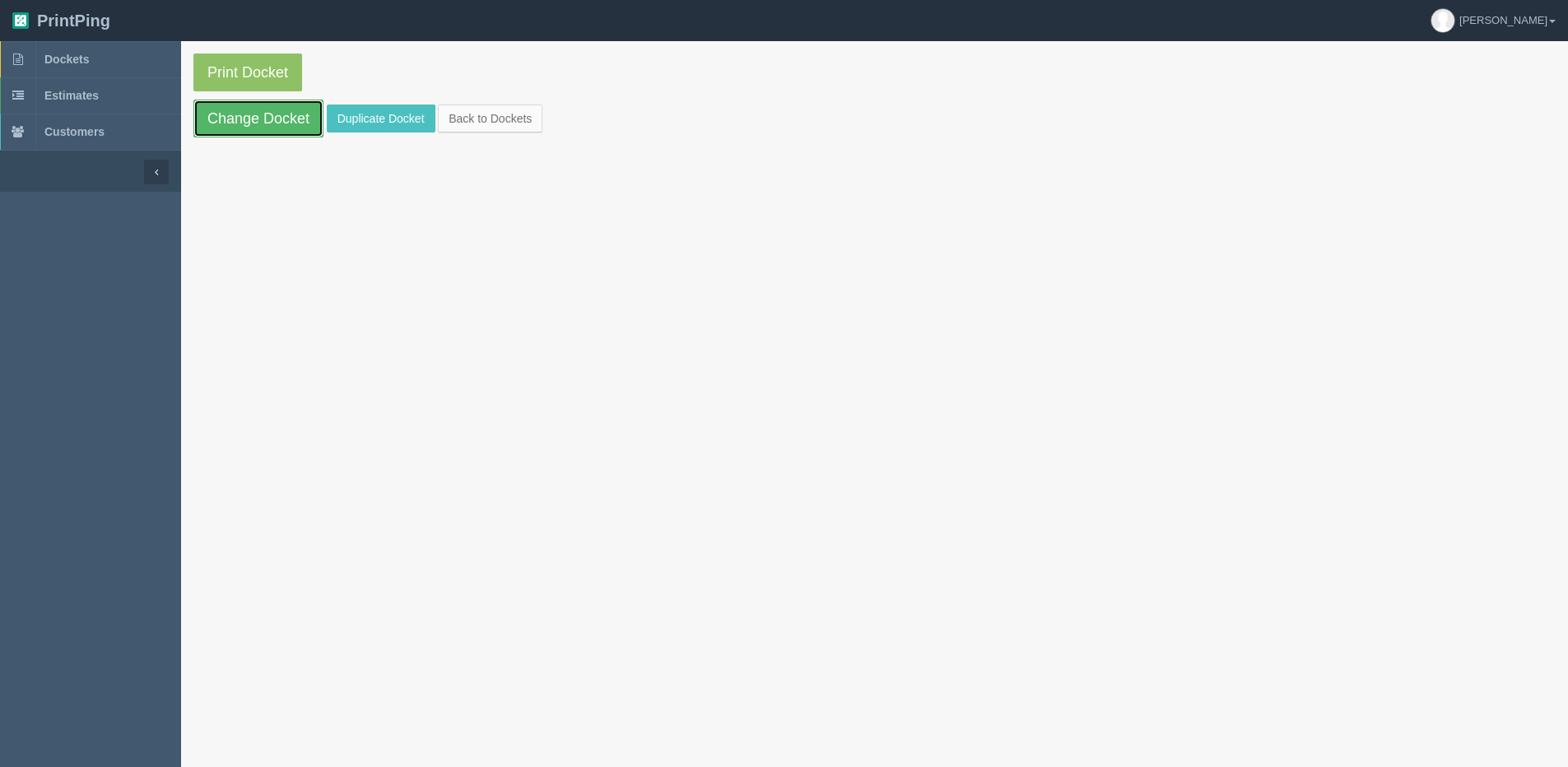
drag, startPoint x: 259, startPoint y: 120, endPoint x: 231, endPoint y: 117, distance: 28.2
click at [259, 120] on link "Change Docket" at bounding box center [258, 118] width 130 height 38
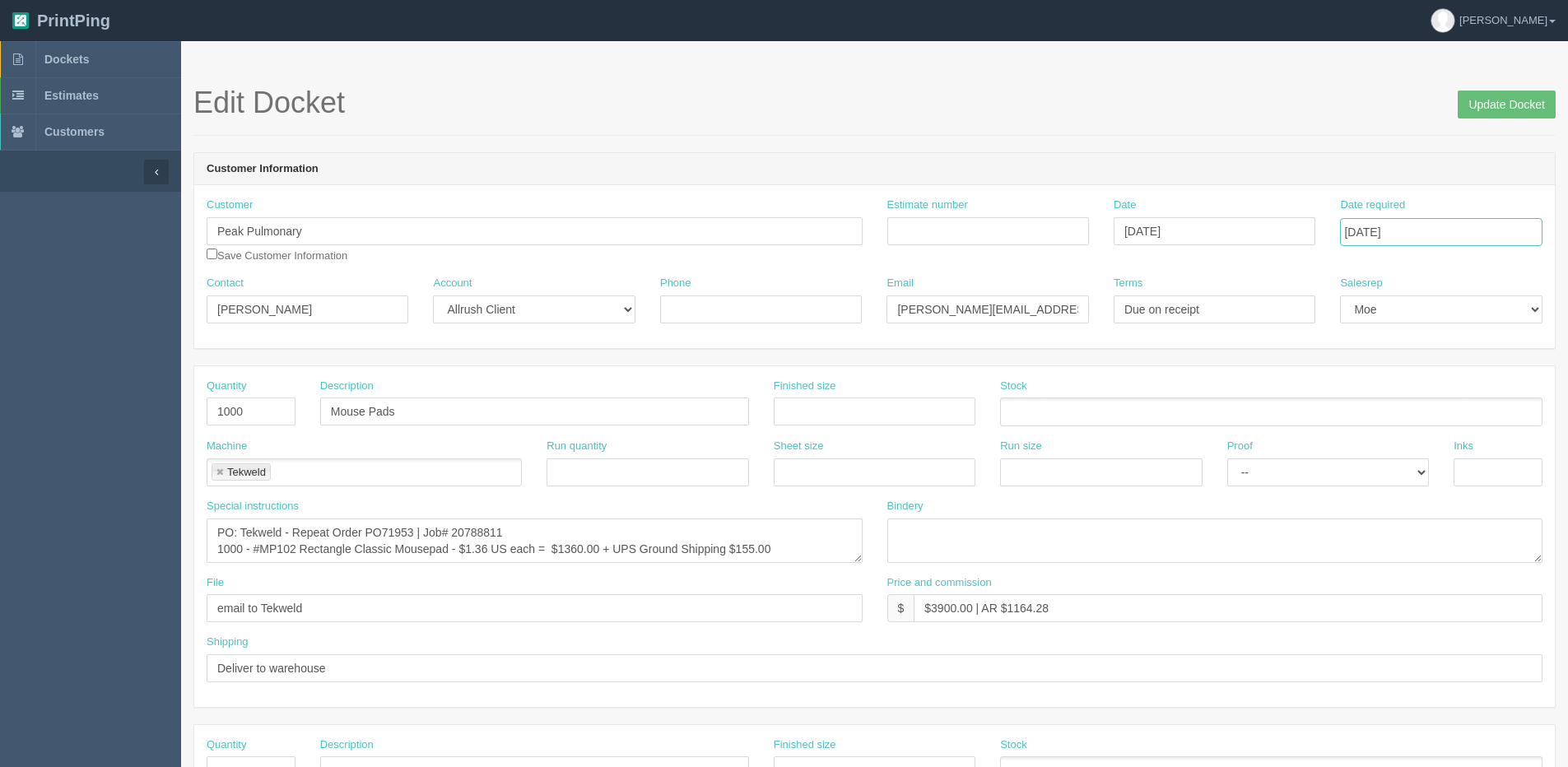
drag, startPoint x: 1468, startPoint y: 227, endPoint x: 1468, endPoint y: 243, distance: 16.0
click at [1468, 234] on input "[DATE]" at bounding box center [1441, 231] width 201 height 28
click at [1467, 365] on td "17" at bounding box center [1466, 365] width 20 height 23
type input "[DATE]"
click at [444, 532] on textarea "PO: Tekweld - Repeat Order PO71953 | Job# 20788811 1000 - #MP102 Rectangle Clas…" at bounding box center [534, 540] width 656 height 44
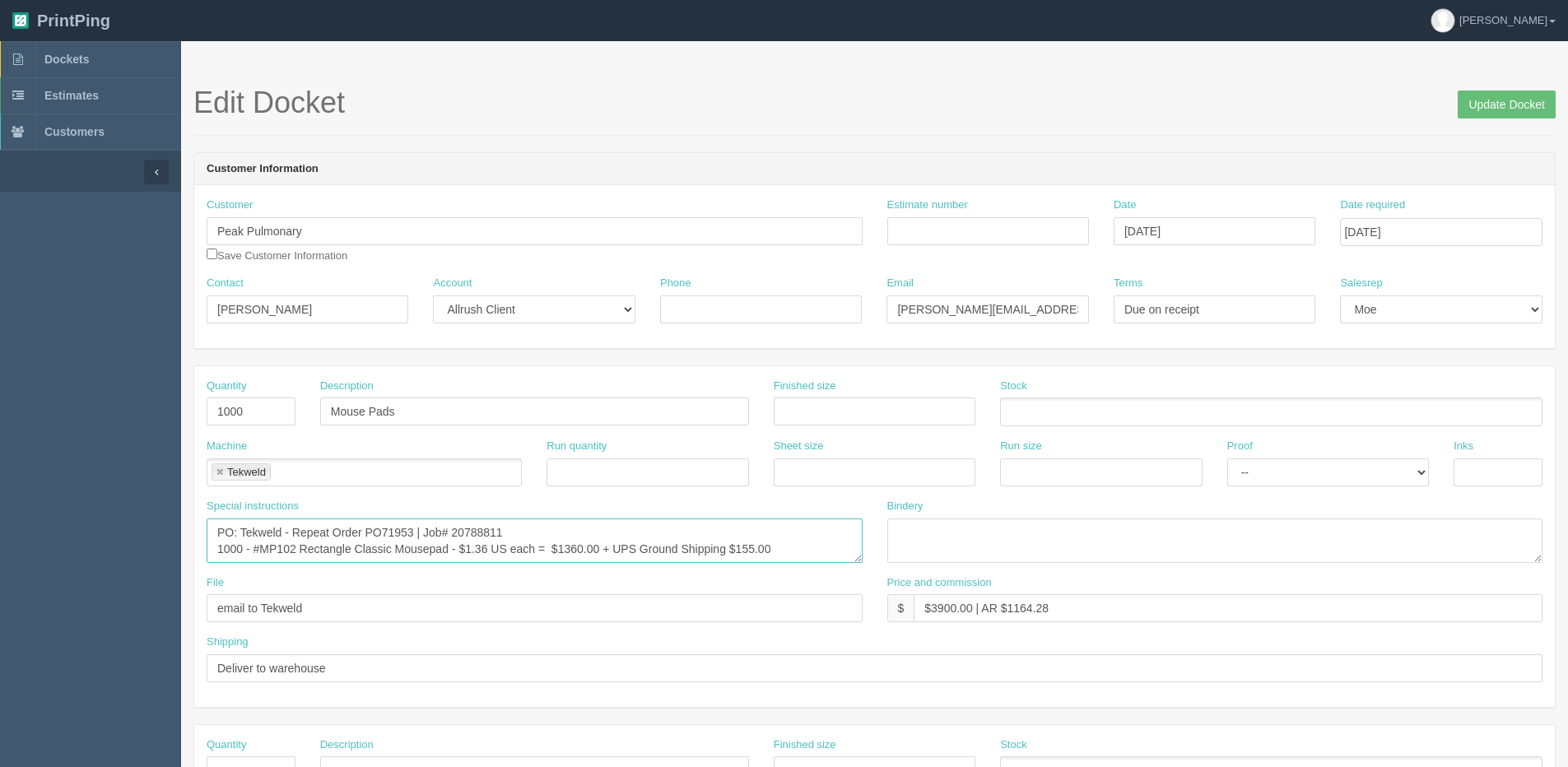
click at [444, 532] on textarea "PO: Tekweld - Repeat Order PO71953 | Job# 20788811 1000 - #MP102 Rectangle Clas…" at bounding box center [534, 540] width 656 height 44
type textarea "PO: Tekweld - Repeat Order PO71953 | Order# 20788811 1000 - #MP102 Rectangle Cl…"
drag, startPoint x: 1506, startPoint y: 102, endPoint x: 1490, endPoint y: 102, distance: 16.0
click at [1498, 102] on input "Update Docket" at bounding box center [1506, 104] width 98 height 28
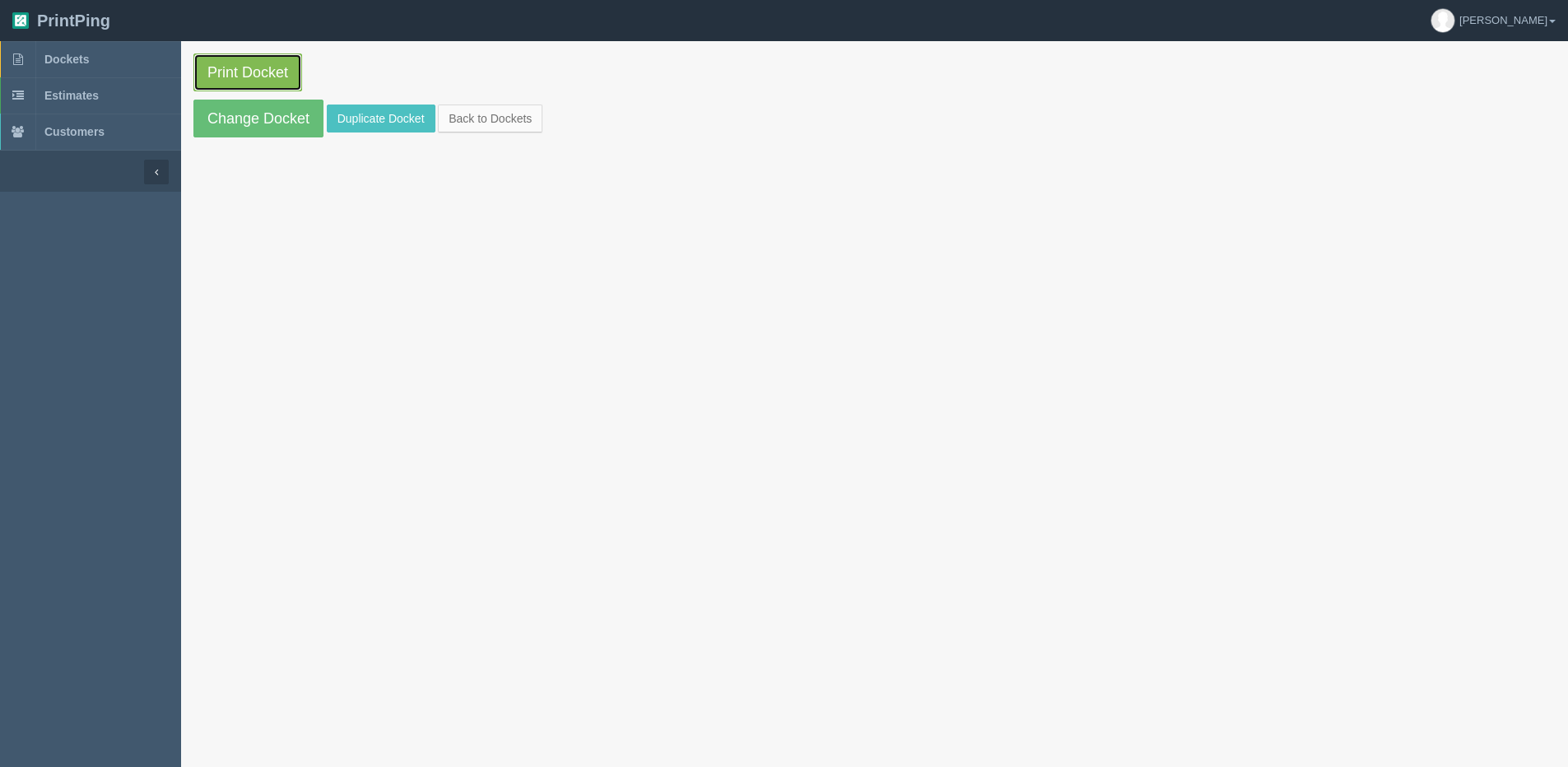
click at [231, 68] on link "Print Docket" at bounding box center [248, 72] width 109 height 38
click at [457, 119] on link "Back to Dockets" at bounding box center [490, 118] width 105 height 28
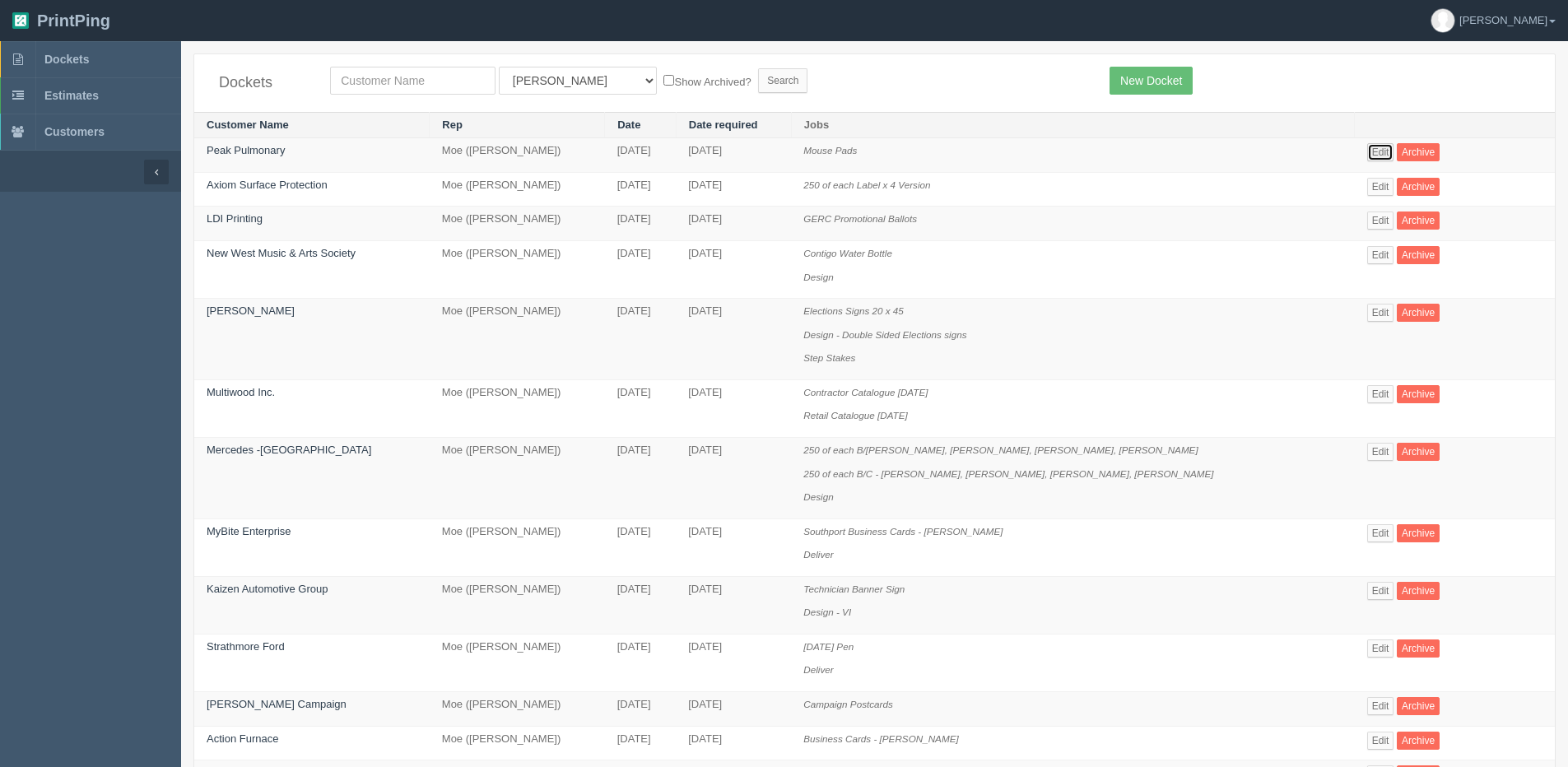
drag, startPoint x: 1374, startPoint y: 152, endPoint x: 1264, endPoint y: 288, distance: 174.9
click at [1374, 151] on link "Edit" at bounding box center [1380, 153] width 27 height 18
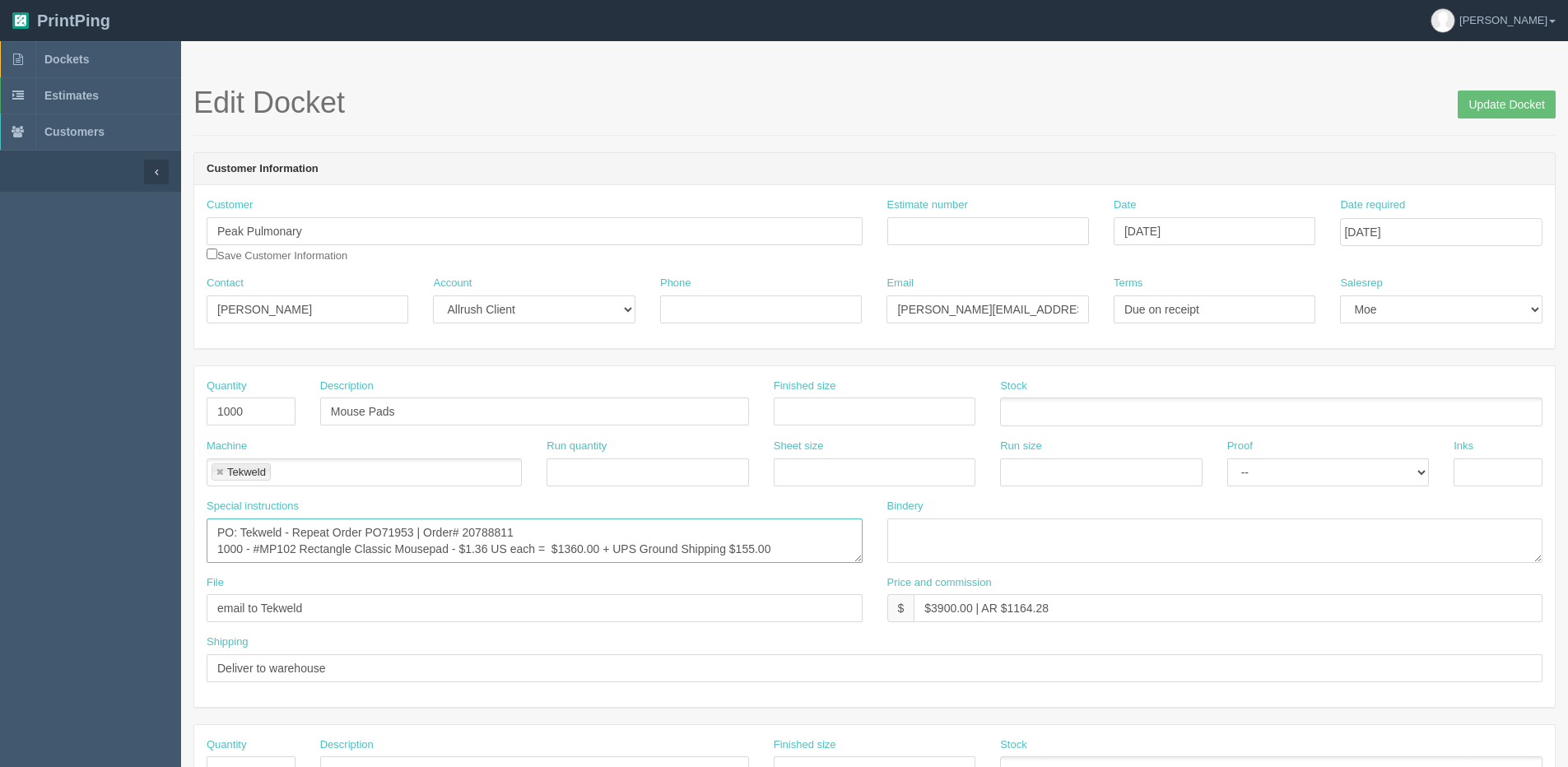
click at [803, 552] on textarea "PO: Tekweld - Repeat Order PO71953 | Order# 20788811 1000 - #MP102 Rectangle Cl…" at bounding box center [534, 540] width 656 height 44
type textarea "PO: Tekweld - Repeat Order PO71953 | Order# 20788811 1000 - #MP102 Rectangle Cl…"
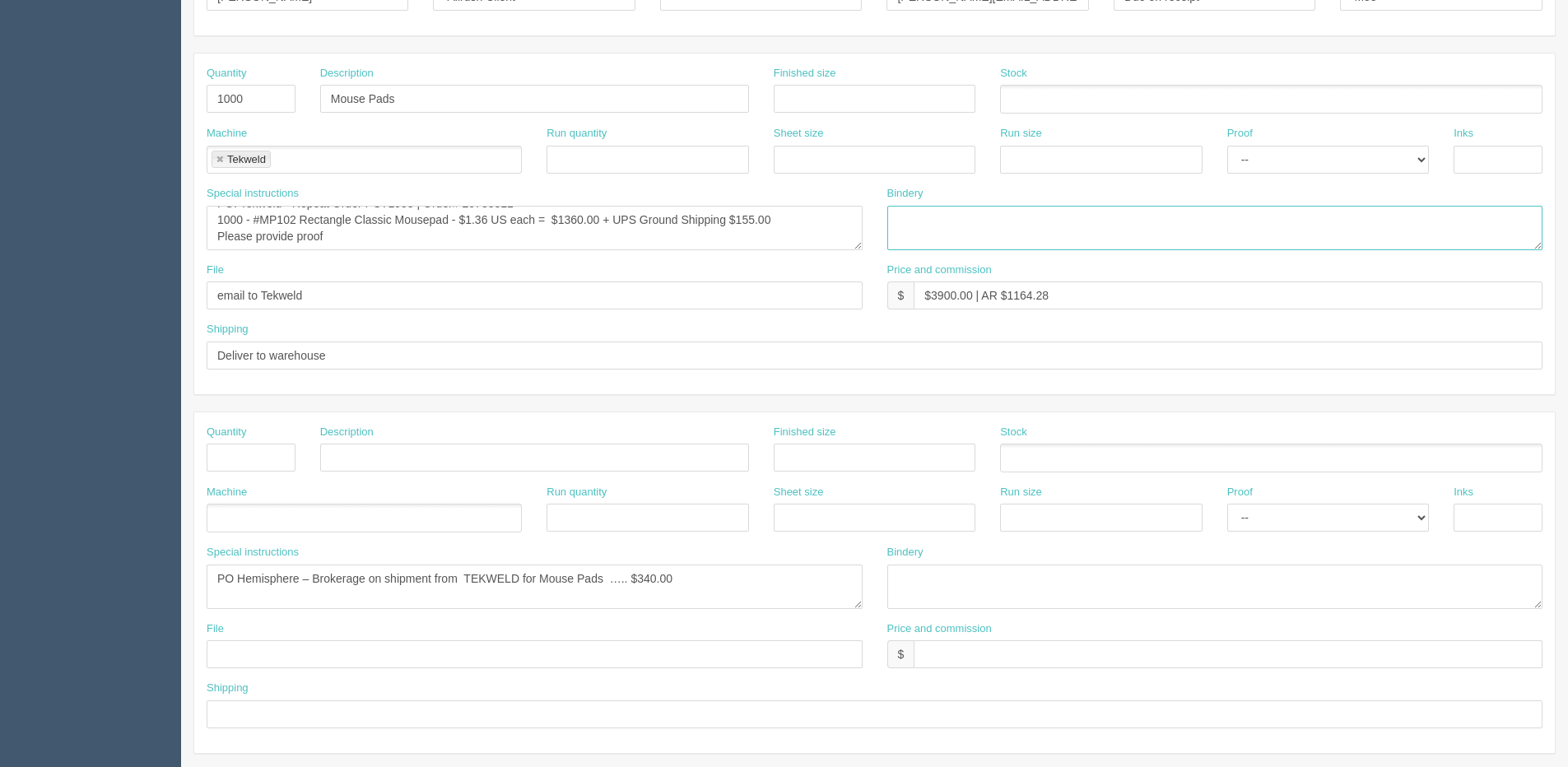
scroll to position [329, 0]
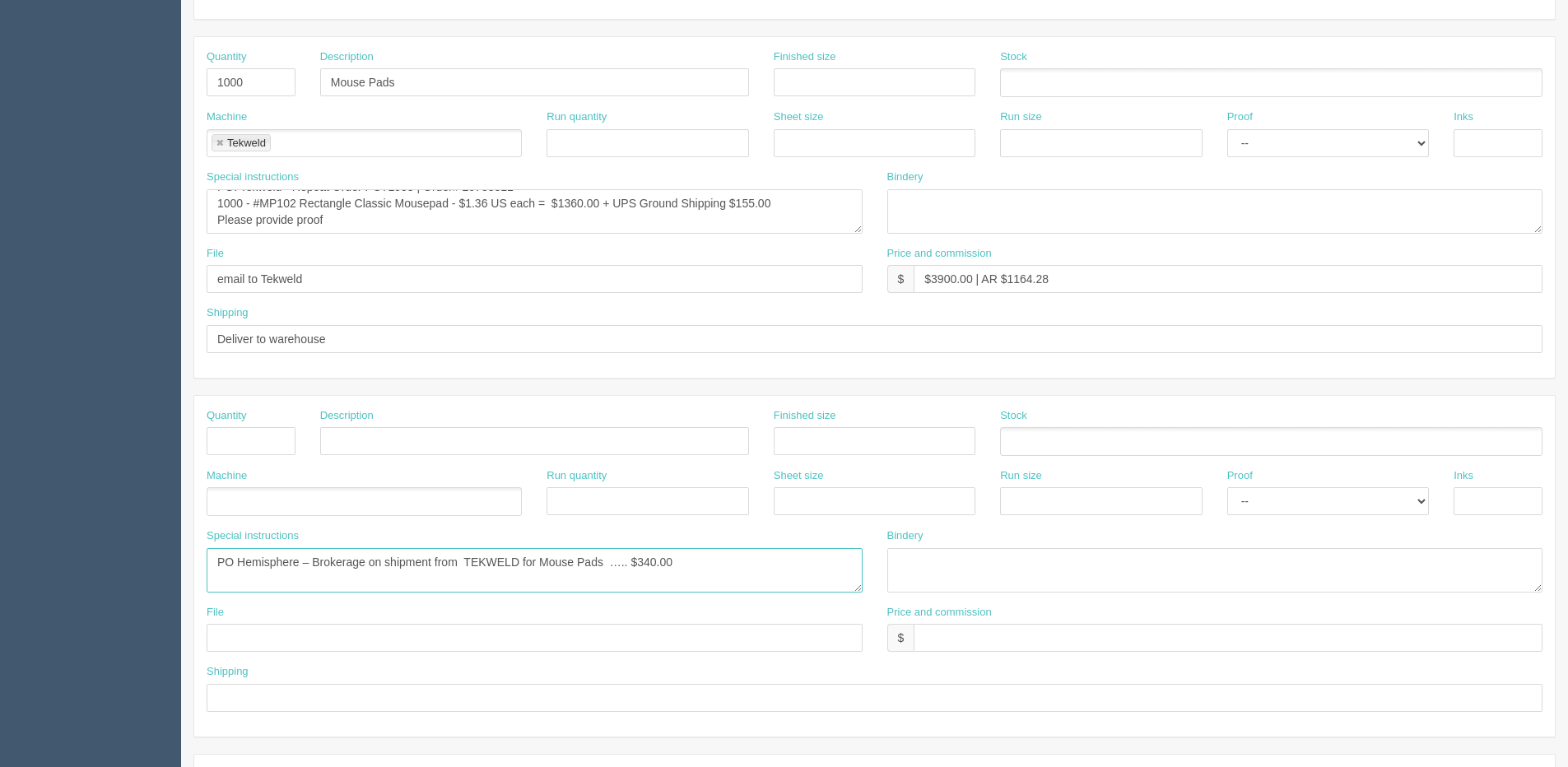
click at [539, 558] on textarea "PO Hemisphere – Brokerage on shipment from TEKWELD for Mouse Pads ….. $340.00" at bounding box center [534, 570] width 656 height 44
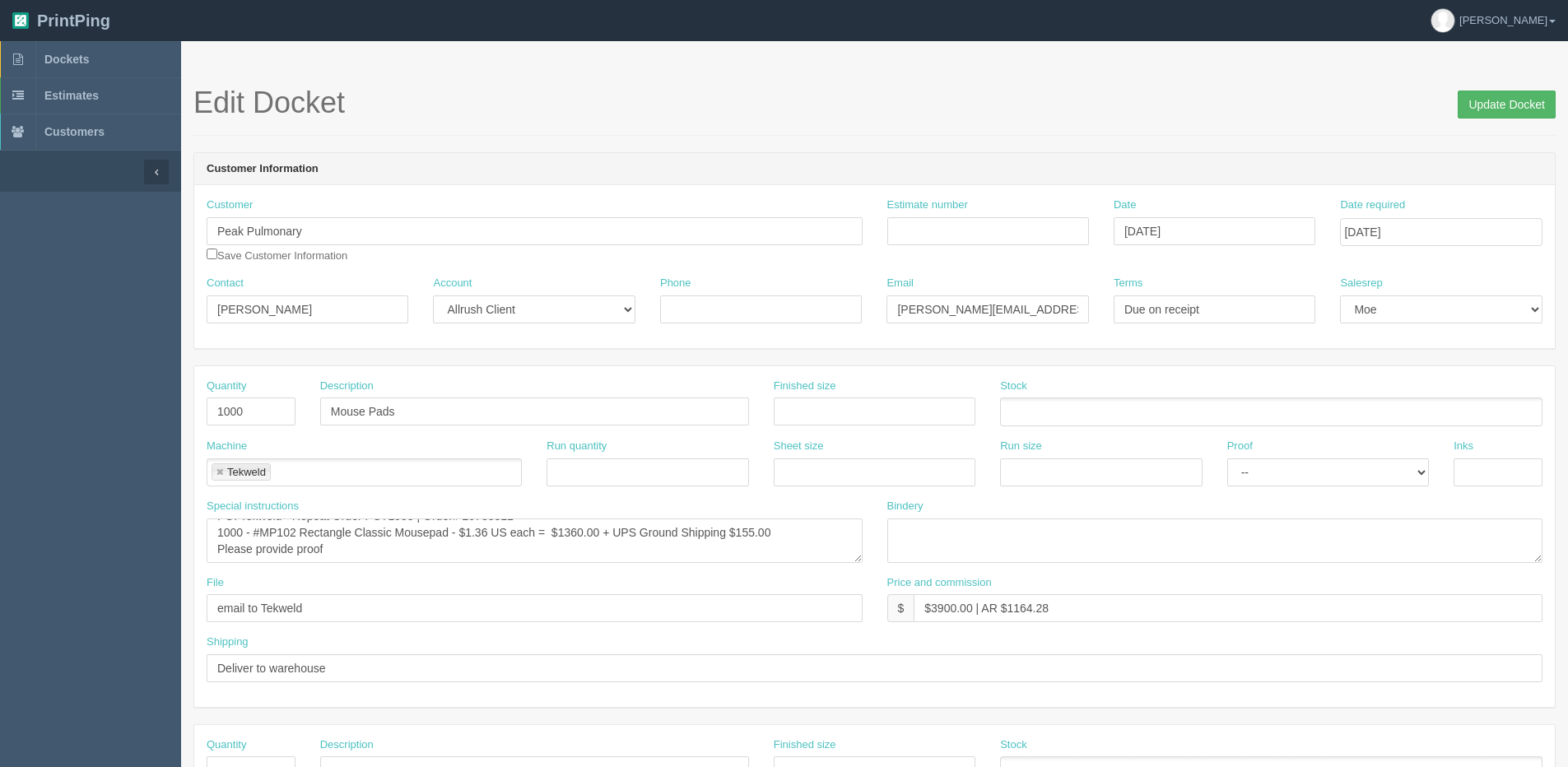
type textarea "PO Hemisphere – Brokerage on shipment from TEKWELD for Peak Pulmonary MP102 Mou…"
click at [1487, 92] on input "Update Docket" at bounding box center [1506, 104] width 98 height 28
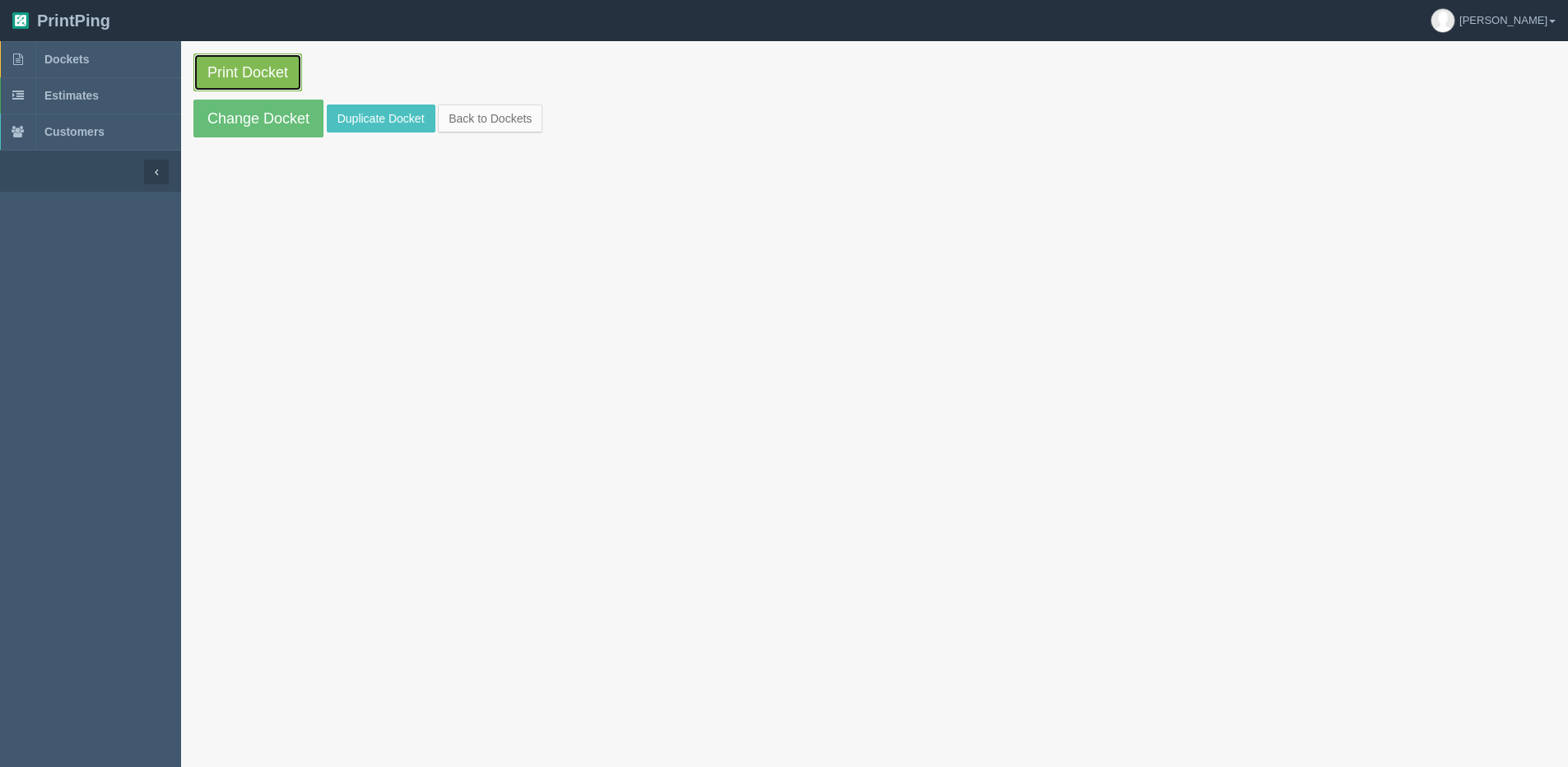
click at [247, 72] on link "Print Docket" at bounding box center [248, 72] width 109 height 38
